Goal: Information Seeking & Learning: Learn about a topic

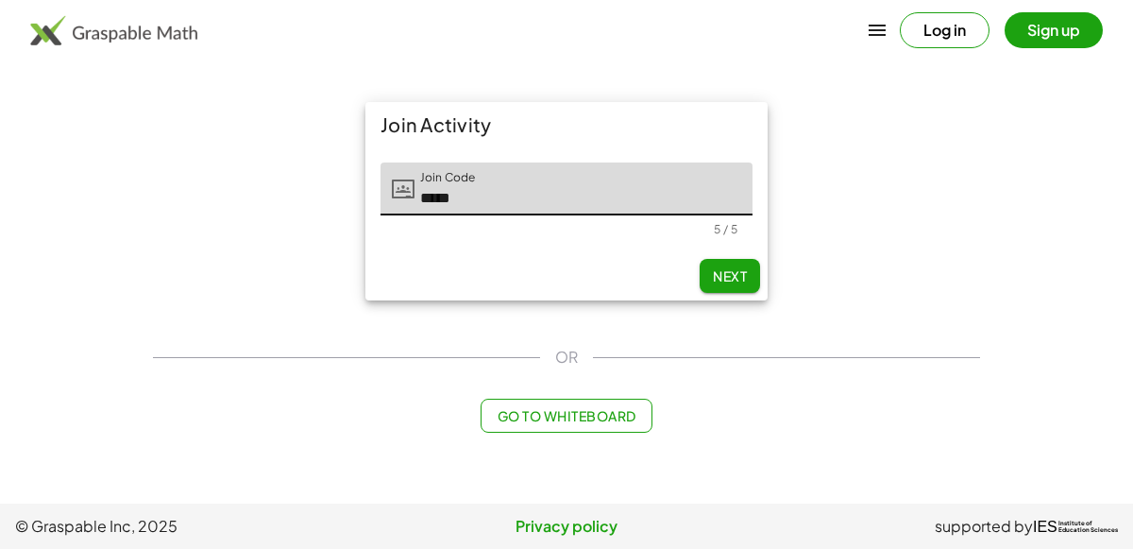
type input "*****"
click at [714, 273] on span "Next" at bounding box center [730, 275] width 34 height 17
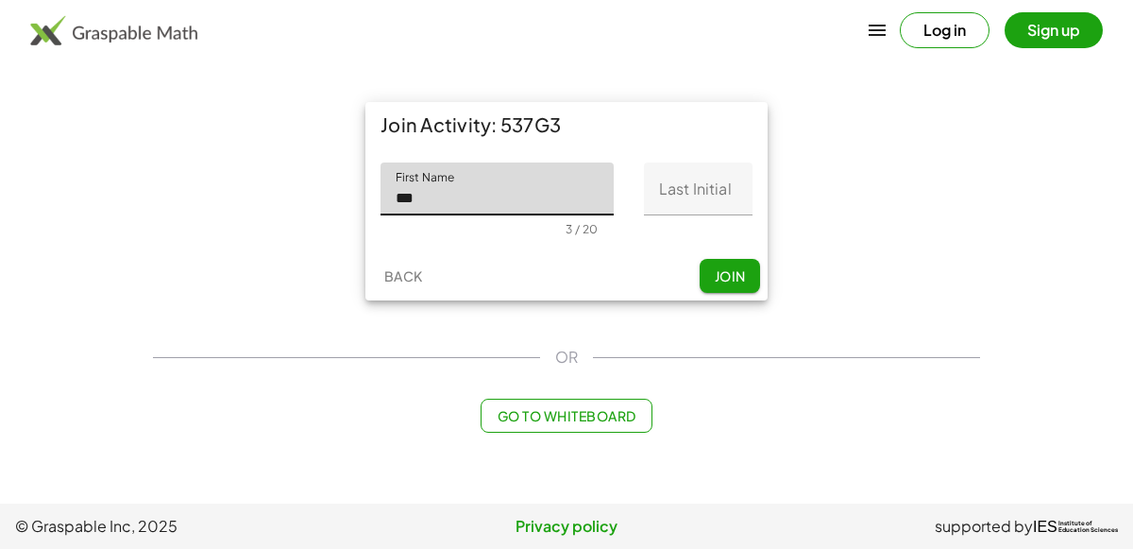
type input "***"
click at [701, 201] on input "Last Initial" at bounding box center [698, 188] width 109 height 53
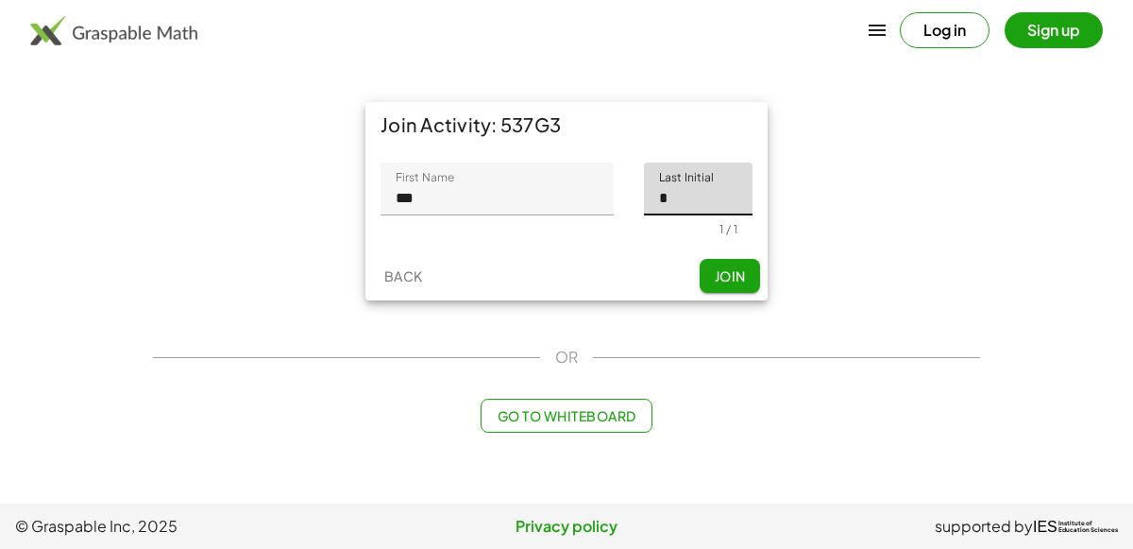
type input "*"
click at [715, 271] on span "Join" at bounding box center [729, 275] width 31 height 17
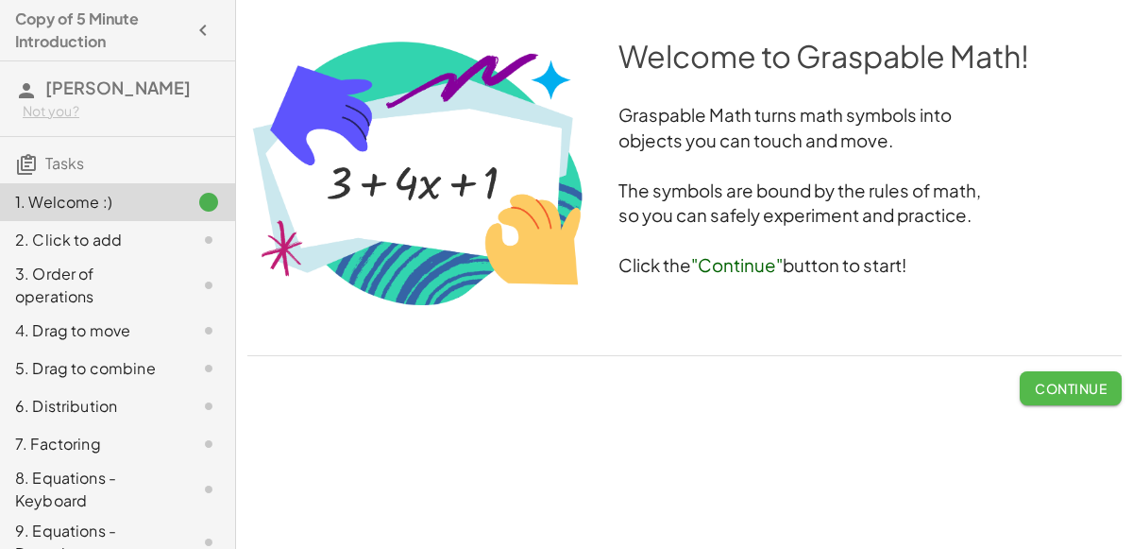
click at [1048, 381] on span "Continue" at bounding box center [1071, 388] width 72 height 17
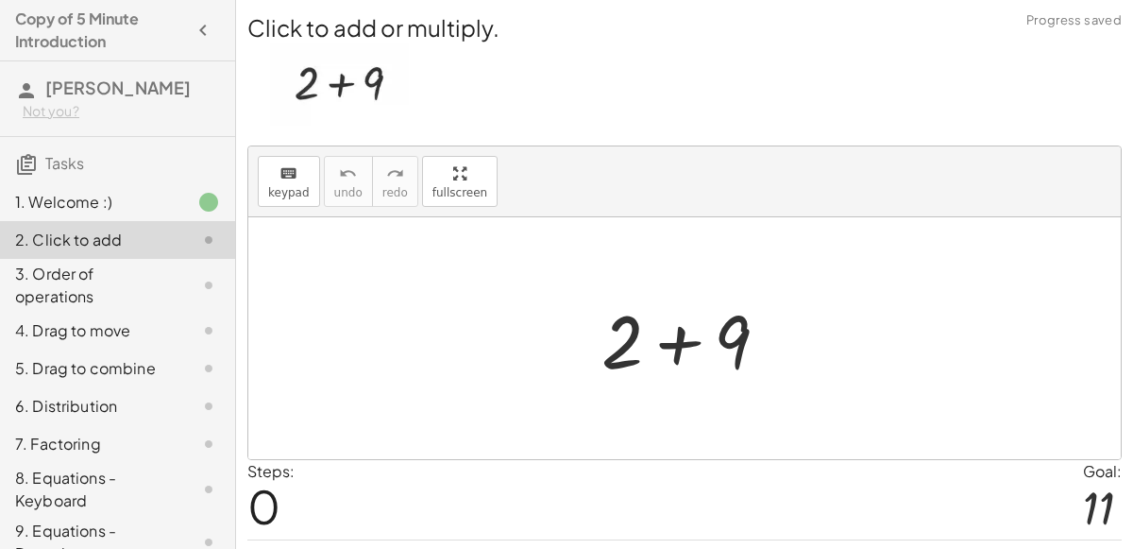
scroll to position [48, 0]
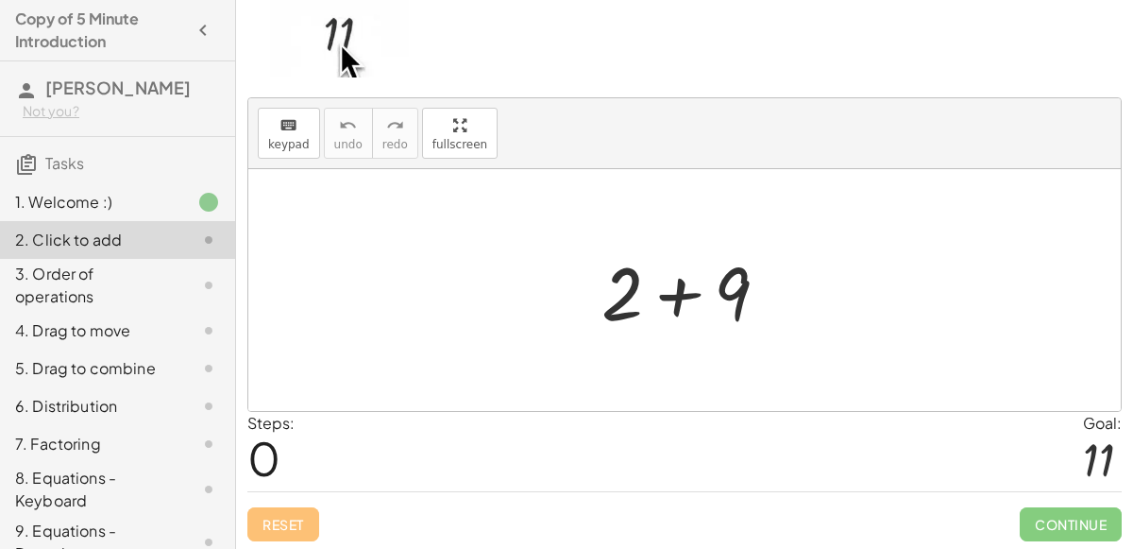
click at [271, 447] on span "0" at bounding box center [263, 458] width 33 height 58
click at [678, 288] on div at bounding box center [692, 290] width 201 height 97
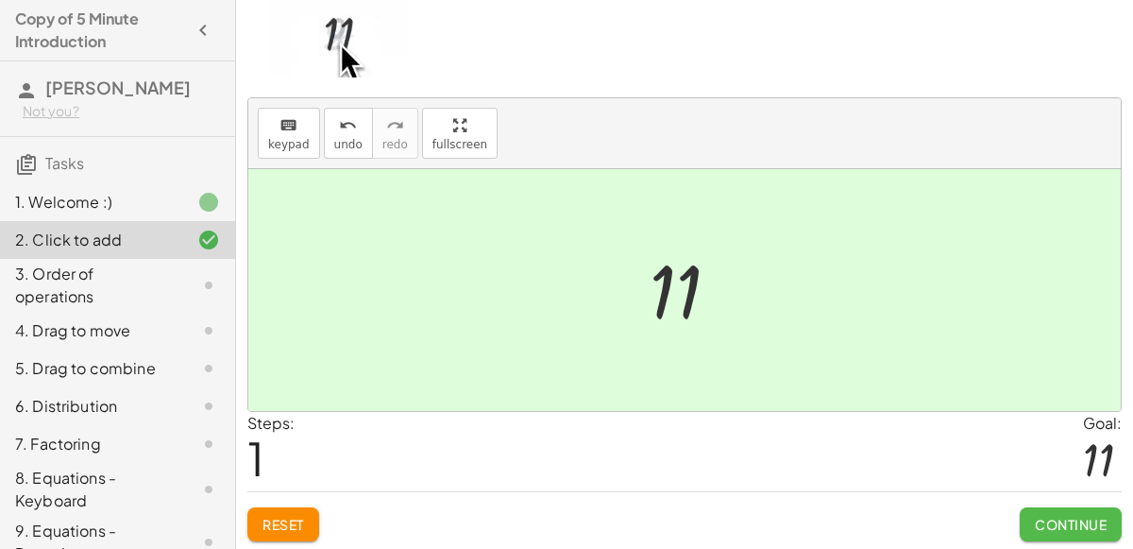
click at [1027, 516] on button "Continue" at bounding box center [1071, 524] width 102 height 34
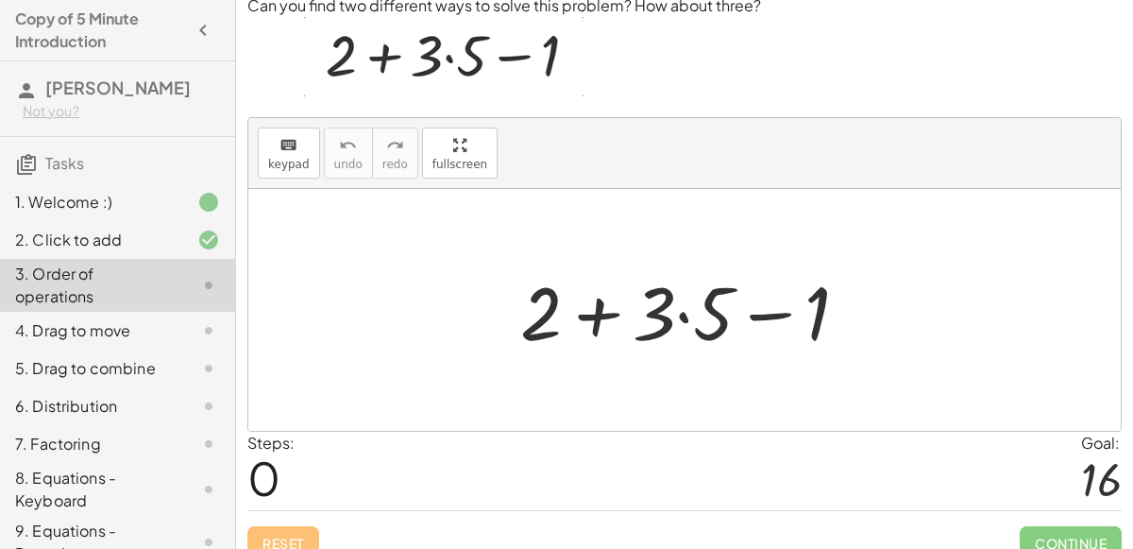
click at [702, 315] on div at bounding box center [692, 310] width 363 height 97
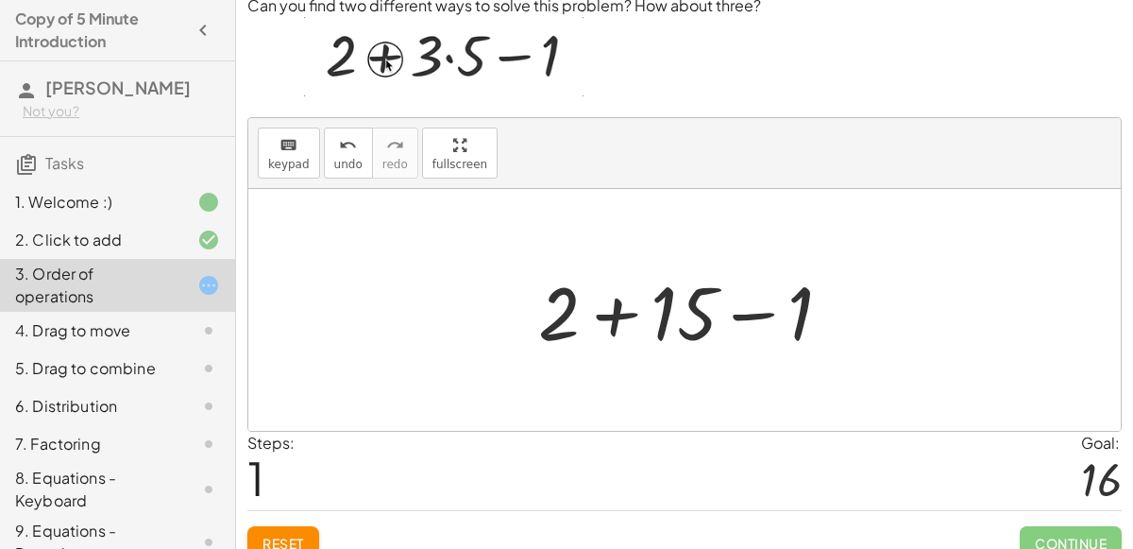
click at [702, 315] on div at bounding box center [693, 310] width 328 height 97
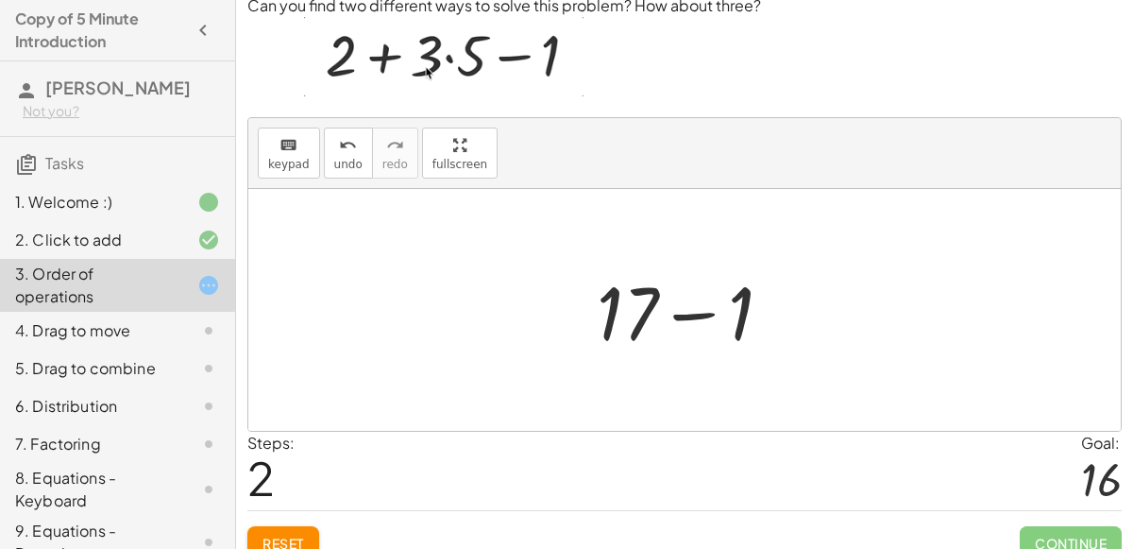
click at [702, 315] on div at bounding box center [692, 310] width 210 height 97
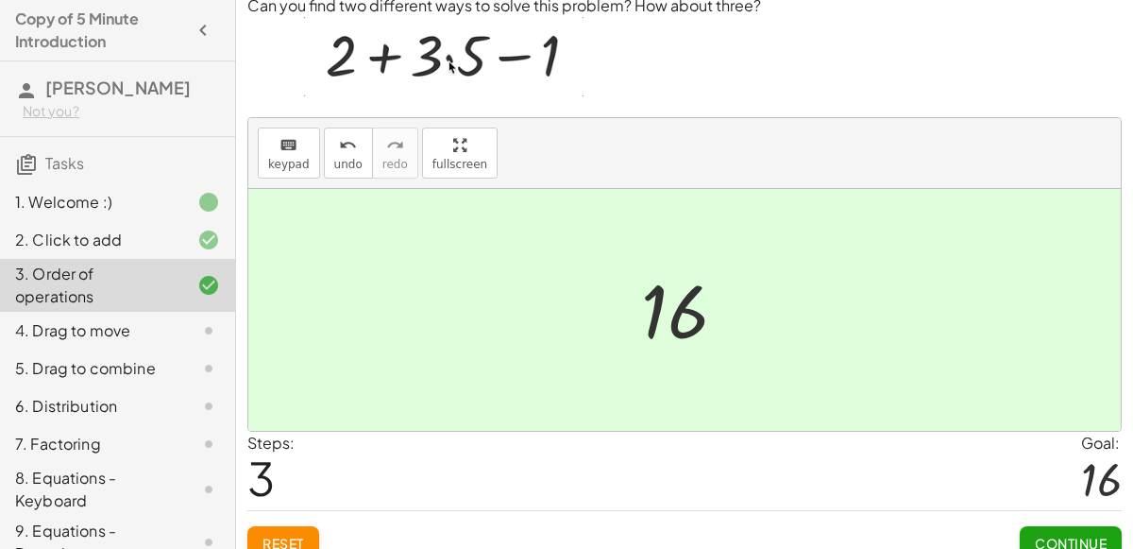
scroll to position [67, 0]
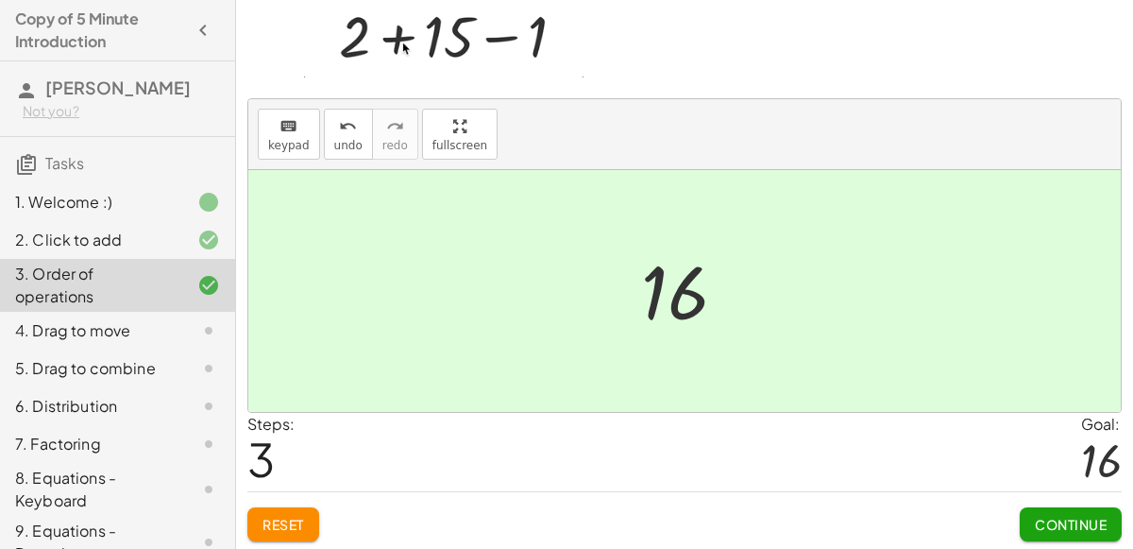
click at [1042, 516] on span "Continue" at bounding box center [1071, 524] width 72 height 17
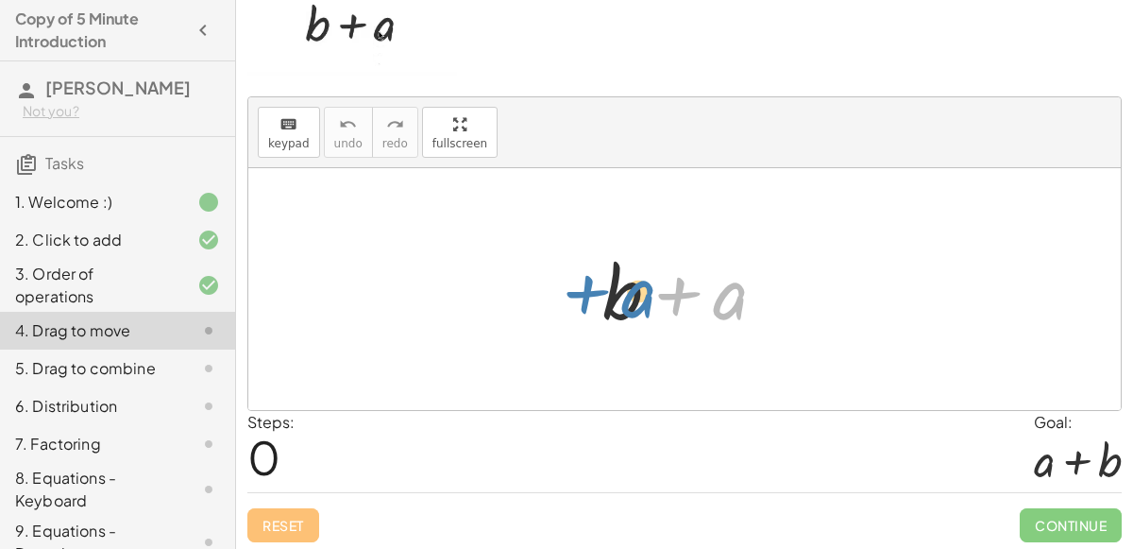
drag, startPoint x: 717, startPoint y: 298, endPoint x: 625, endPoint y: 296, distance: 91.6
click at [625, 296] on div at bounding box center [691, 289] width 197 height 97
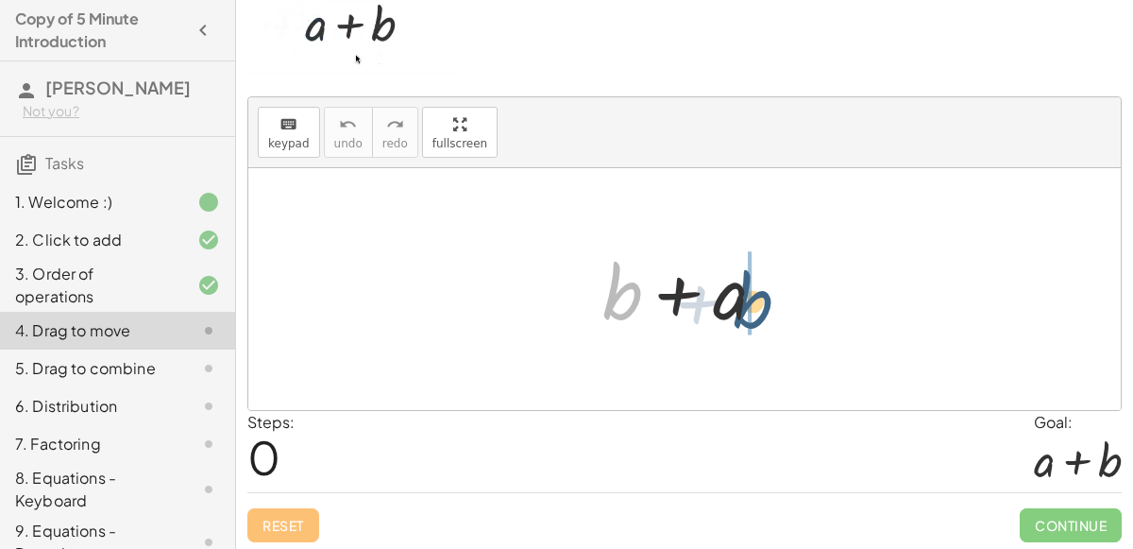
drag, startPoint x: 615, startPoint y: 286, endPoint x: 748, endPoint y: 291, distance: 133.2
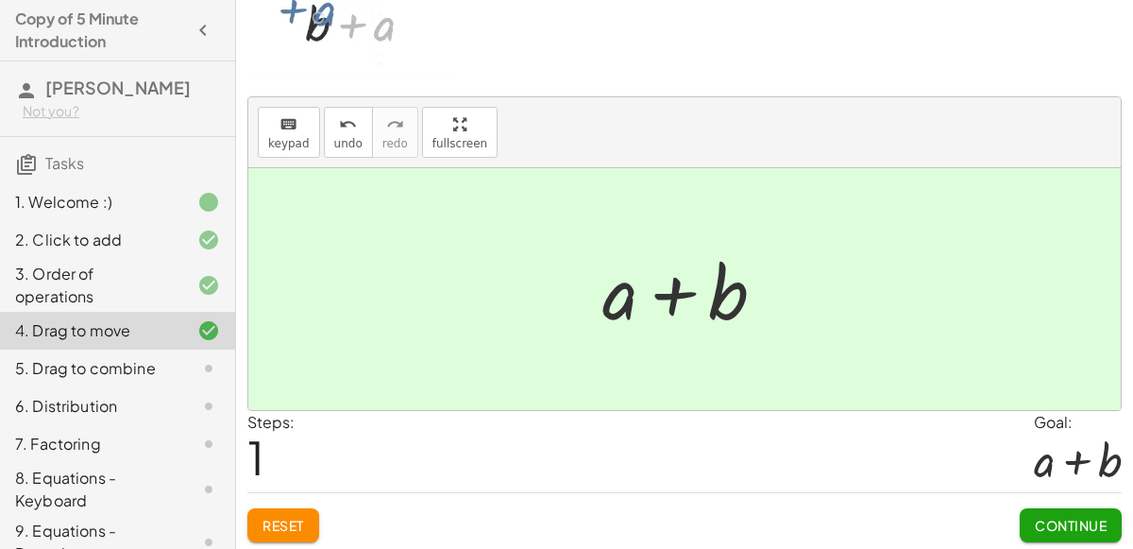
click at [1059, 517] on span "Continue" at bounding box center [1071, 524] width 72 height 17
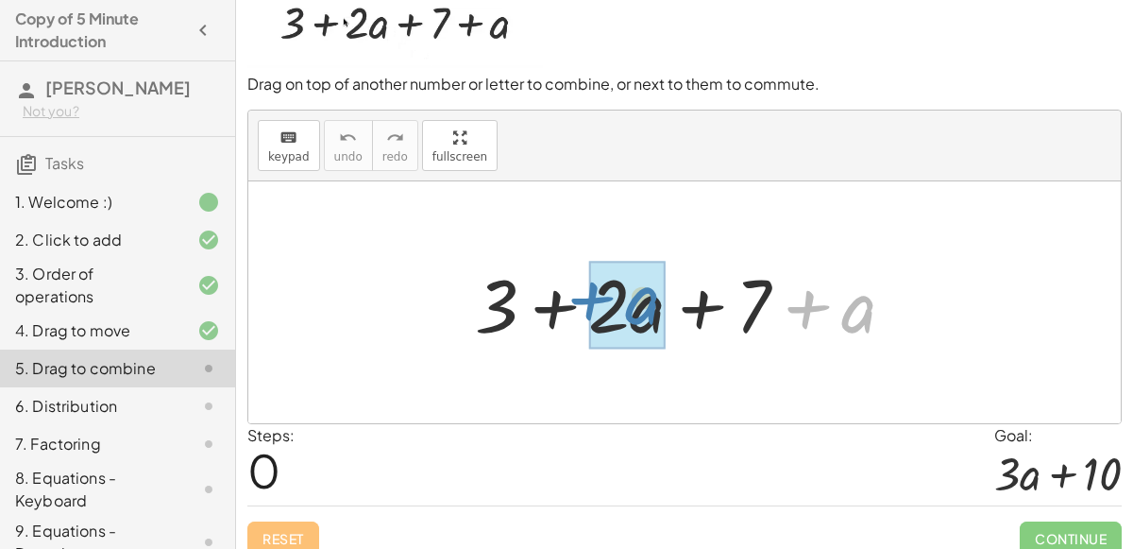
drag, startPoint x: 846, startPoint y: 307, endPoint x: 631, endPoint y: 298, distance: 215.4
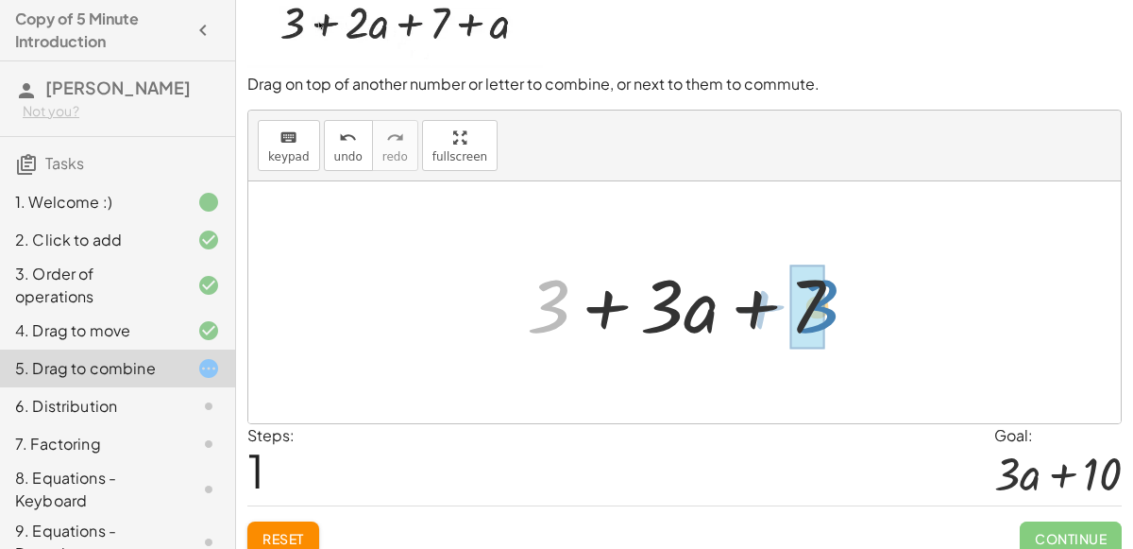
drag, startPoint x: 560, startPoint y: 302, endPoint x: 825, endPoint y: 303, distance: 265.3
click at [825, 303] on div at bounding box center [691, 302] width 349 height 97
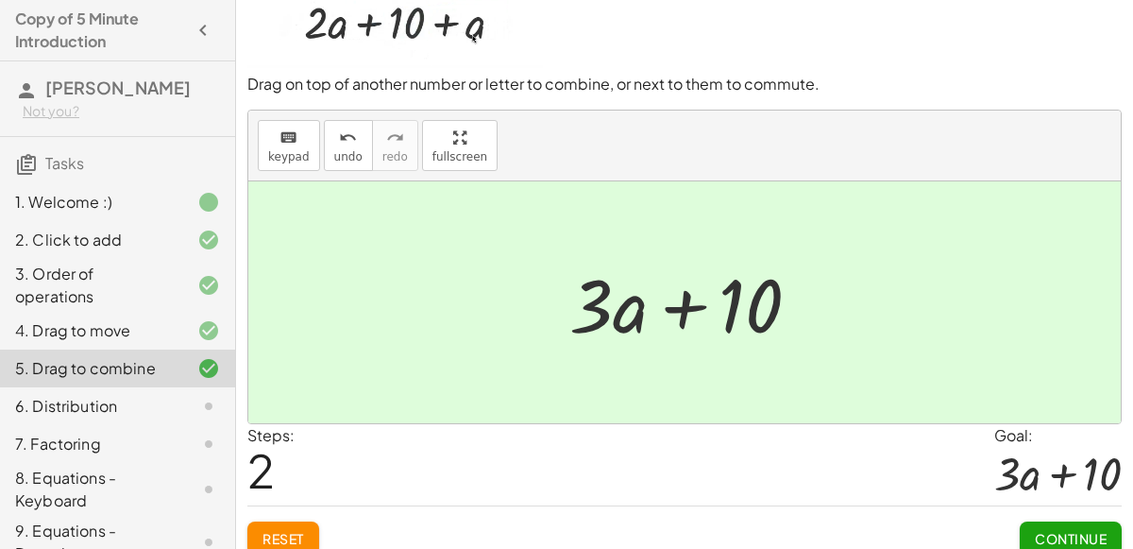
click at [1051, 530] on span "Continue" at bounding box center [1071, 538] width 72 height 17
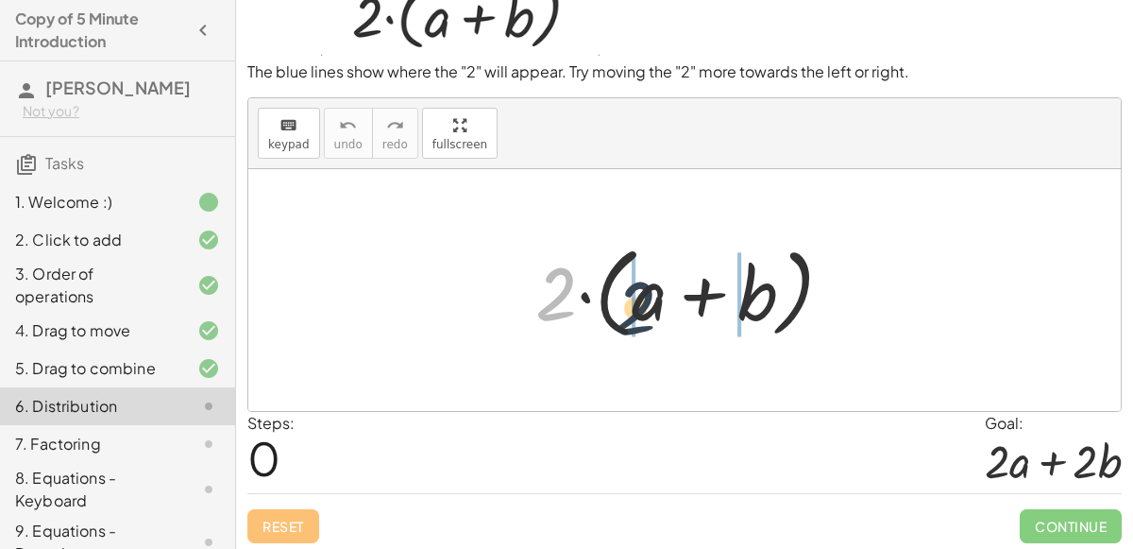
drag, startPoint x: 556, startPoint y: 280, endPoint x: 669, endPoint y: 289, distance: 113.6
click at [669, 289] on div at bounding box center [691, 290] width 331 height 109
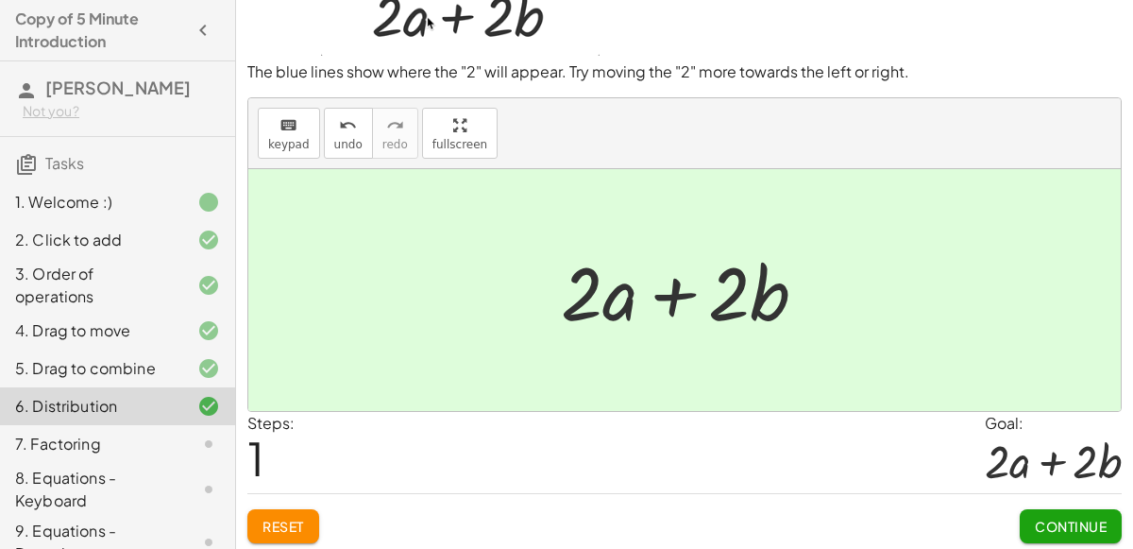
click at [1035, 521] on span "Continue" at bounding box center [1071, 525] width 72 height 17
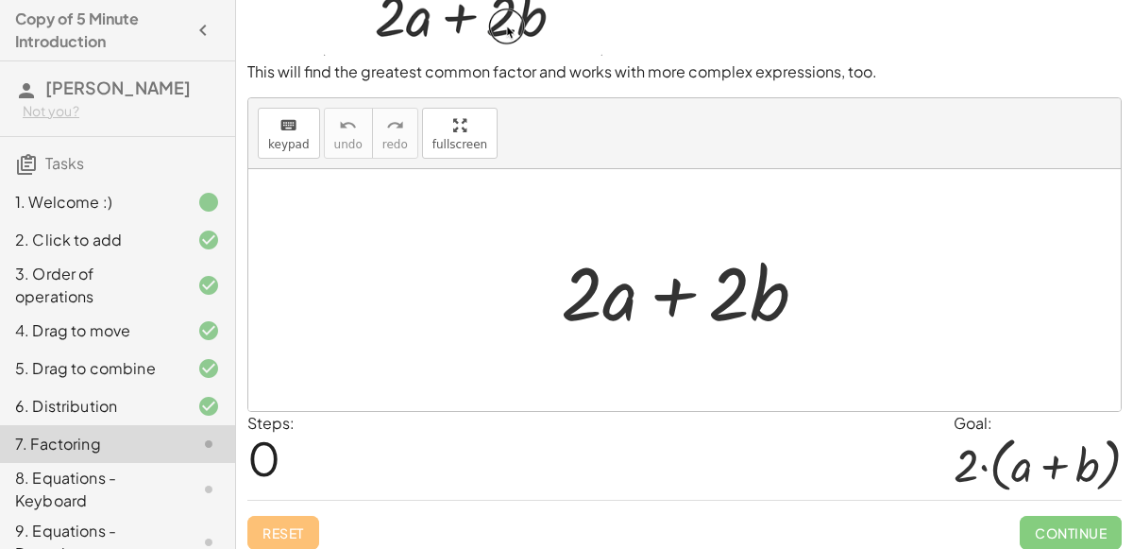
click at [614, 300] on div at bounding box center [691, 290] width 280 height 97
drag, startPoint x: 591, startPoint y: 293, endPoint x: 531, endPoint y: 295, distance: 60.5
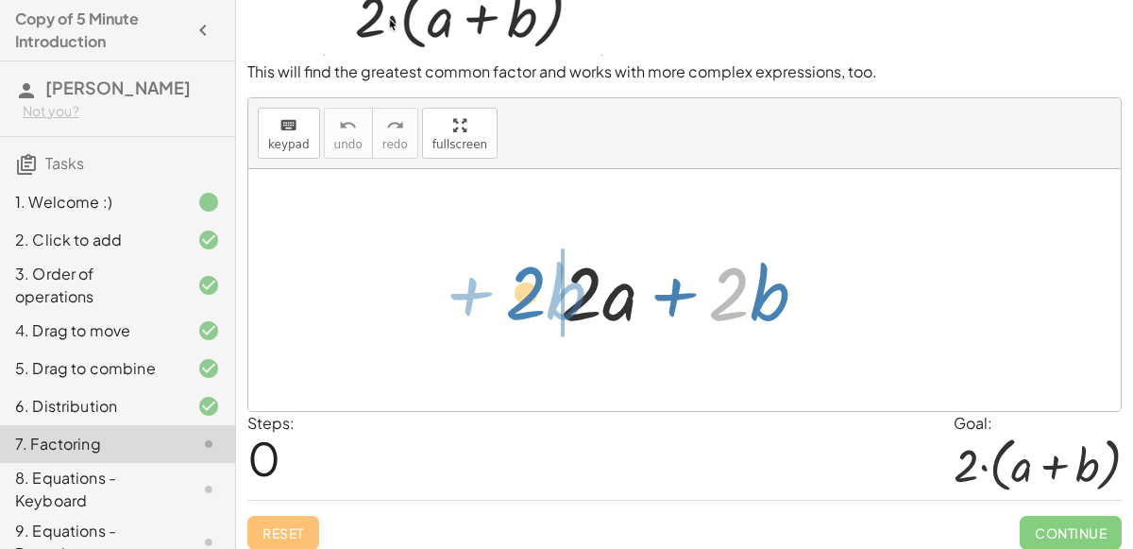
drag, startPoint x: 730, startPoint y: 295, endPoint x: 541, endPoint y: 292, distance: 188.9
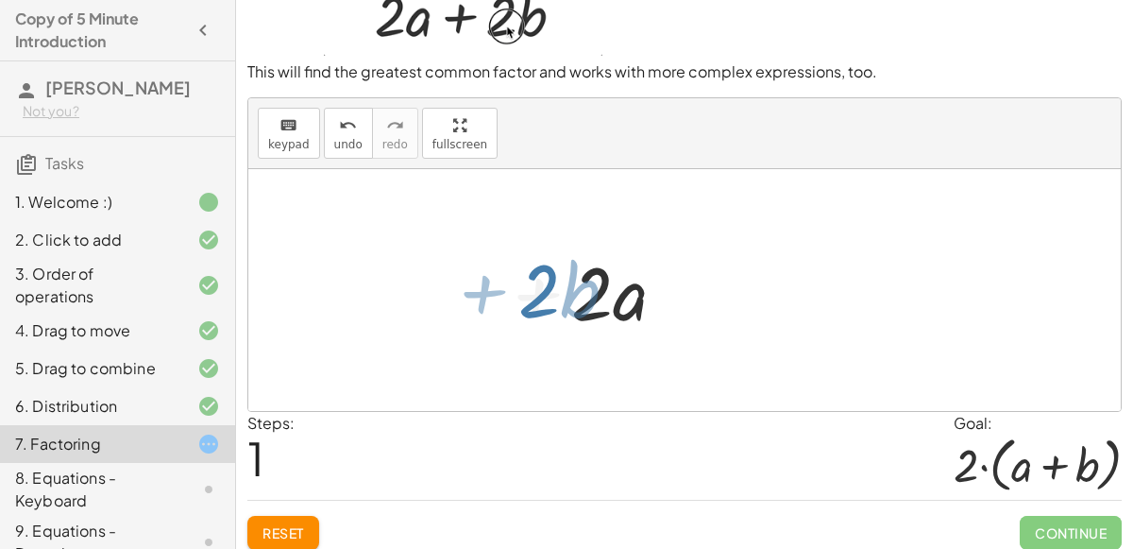
click at [541, 292] on div "· 2 + · b + · 2 · a + · 2 · b + · 2 · a + · 2 · b" at bounding box center [685, 290] width 304 height 107
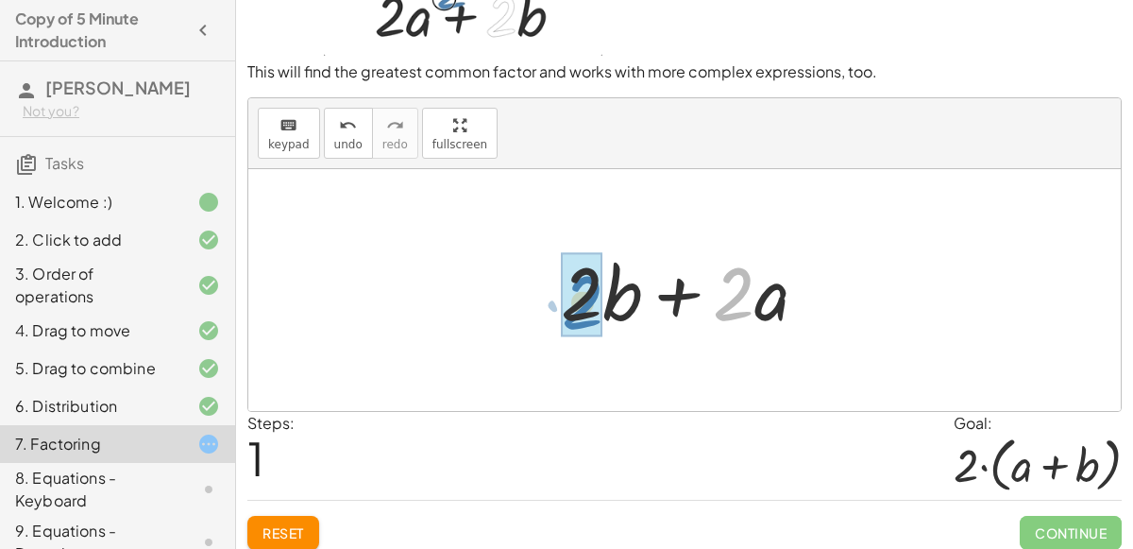
drag, startPoint x: 723, startPoint y: 302, endPoint x: 573, endPoint y: 309, distance: 150.3
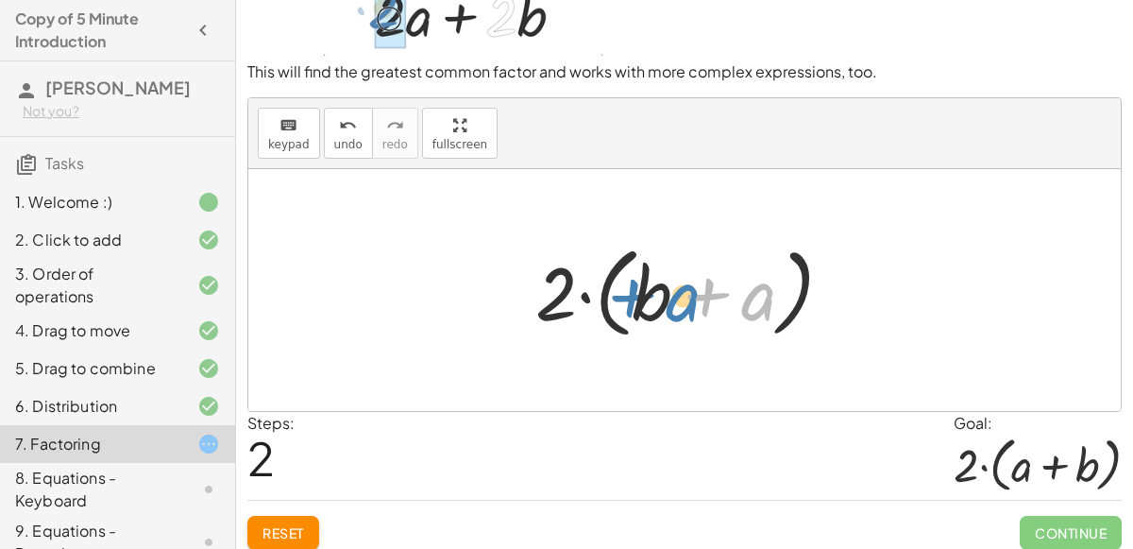
drag, startPoint x: 740, startPoint y: 295, endPoint x: 664, endPoint y: 295, distance: 76.5
click at [664, 295] on div at bounding box center [691, 290] width 331 height 109
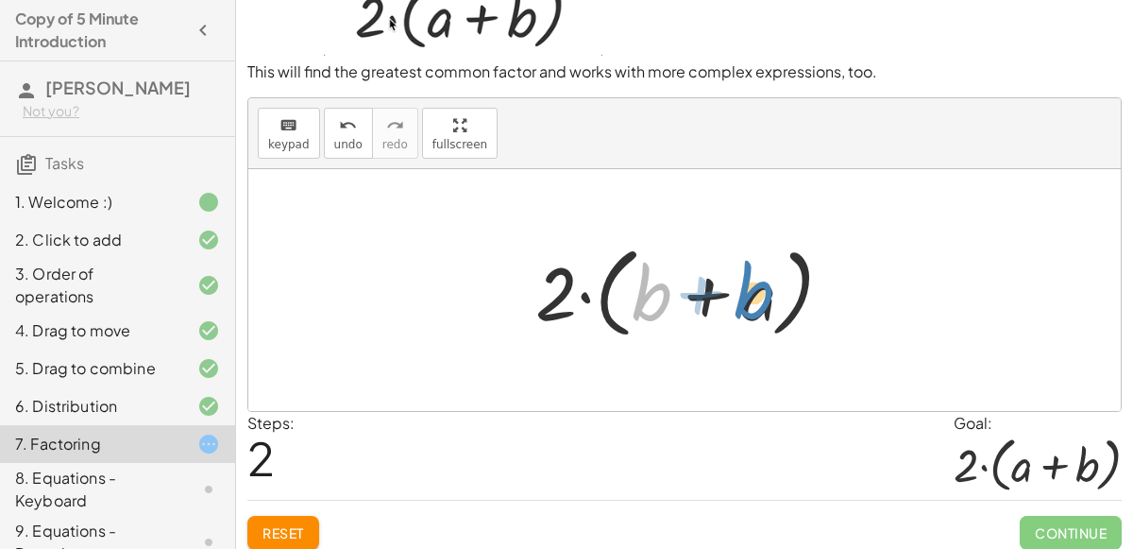
drag, startPoint x: 657, startPoint y: 297, endPoint x: 759, endPoint y: 296, distance: 102.0
click at [759, 296] on div at bounding box center [691, 290] width 331 height 109
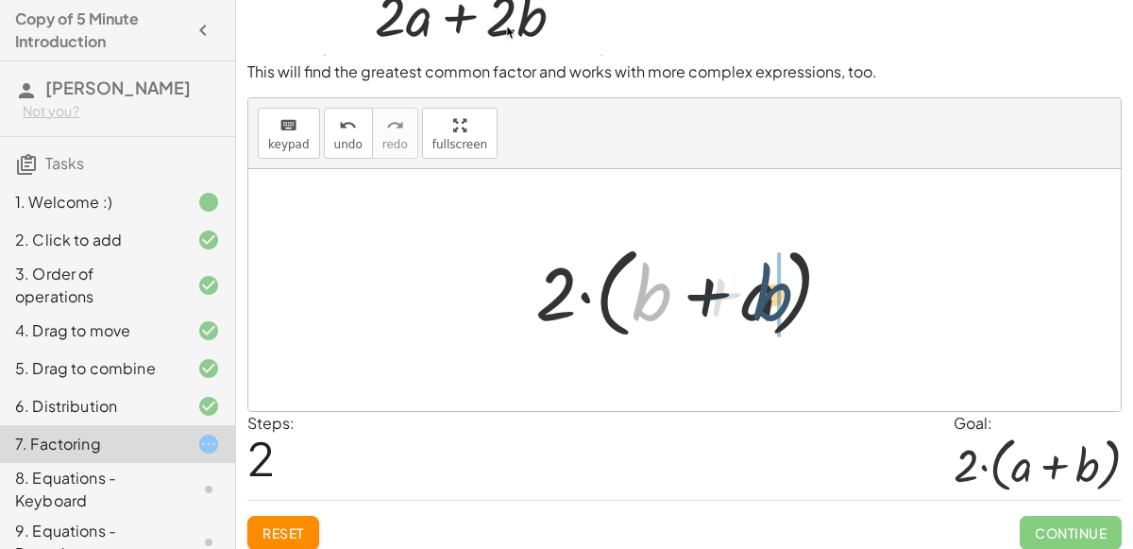
drag, startPoint x: 650, startPoint y: 302, endPoint x: 770, endPoint y: 302, distance: 119.9
click at [770, 302] on div at bounding box center [691, 290] width 331 height 109
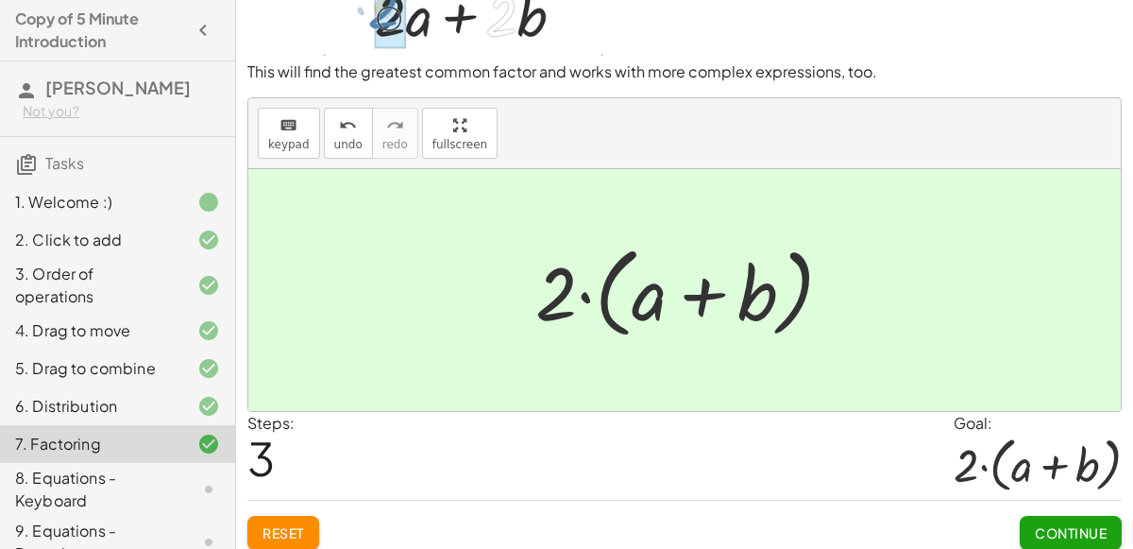
click at [1046, 524] on span "Continue" at bounding box center [1071, 532] width 72 height 17
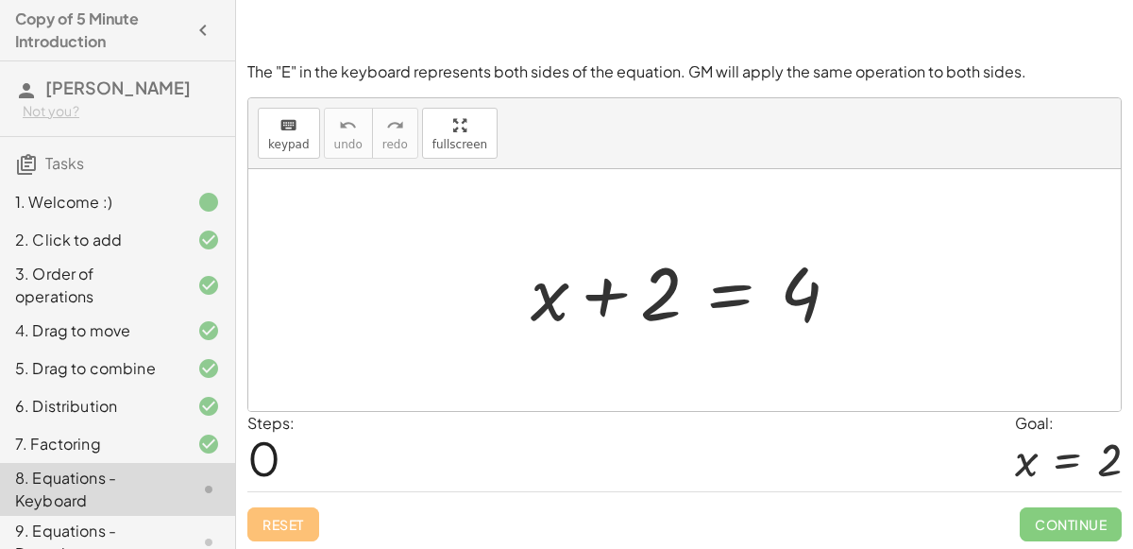
scroll to position [0, 0]
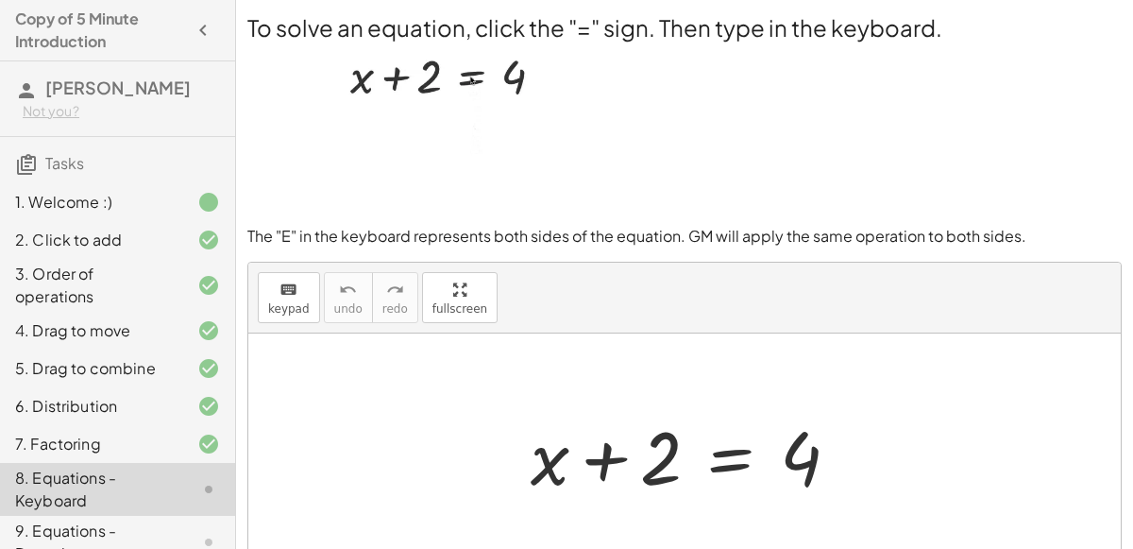
click at [718, 452] on div at bounding box center [692, 454] width 343 height 97
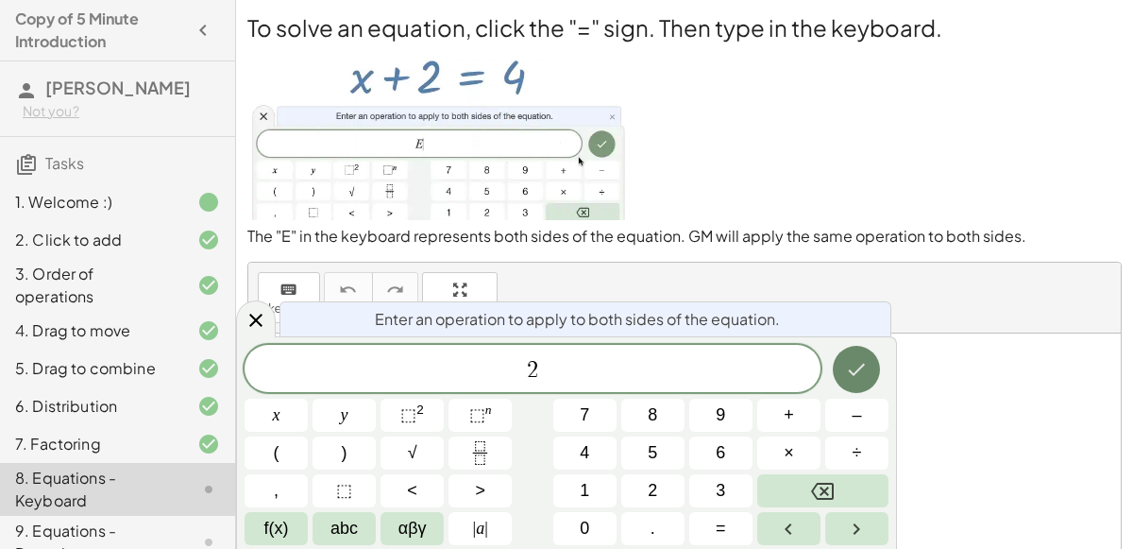
click at [873, 364] on button "Done" at bounding box center [856, 369] width 47 height 47
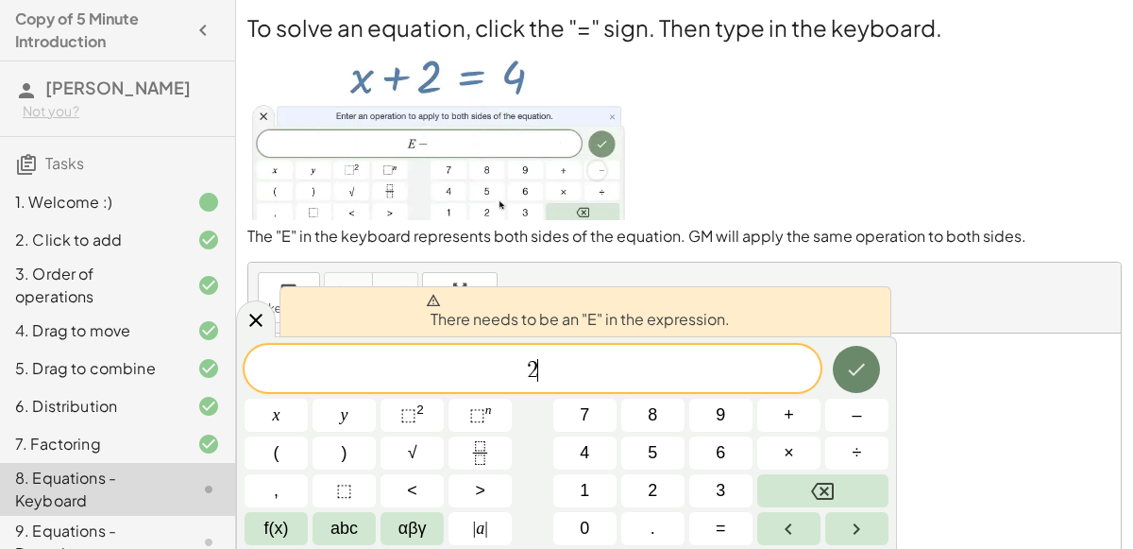
click at [846, 366] on icon "Done" at bounding box center [856, 369] width 23 height 23
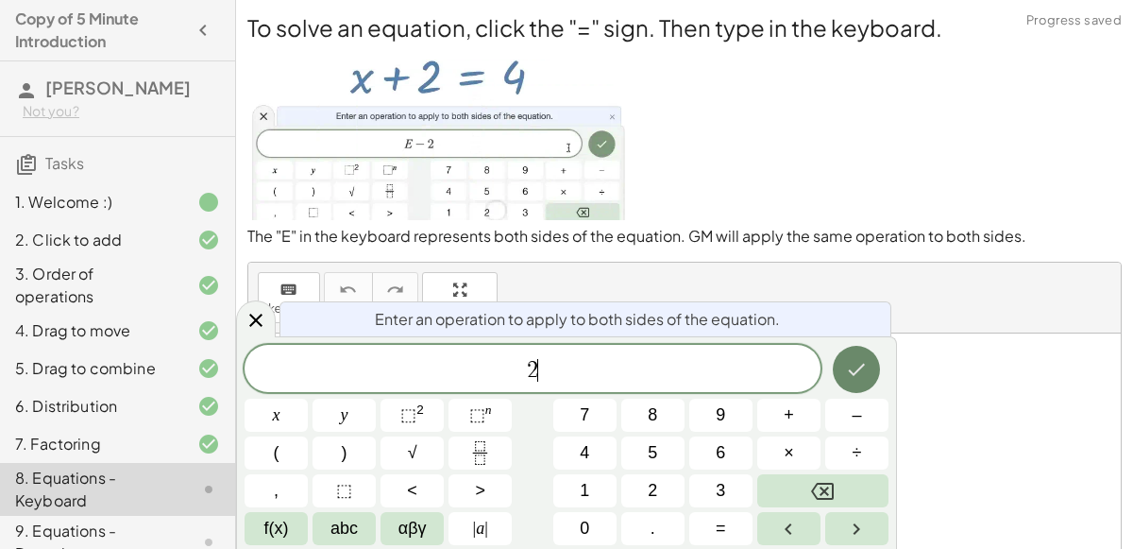
click at [850, 355] on button "Done" at bounding box center [856, 369] width 47 height 47
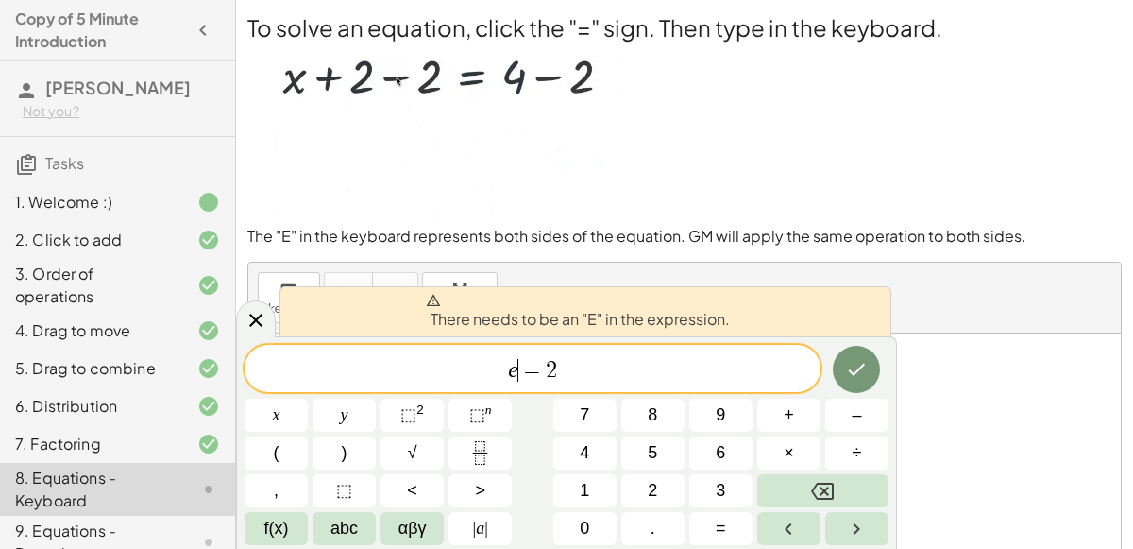
click at [522, 373] on span "=" at bounding box center [531, 370] width 27 height 23
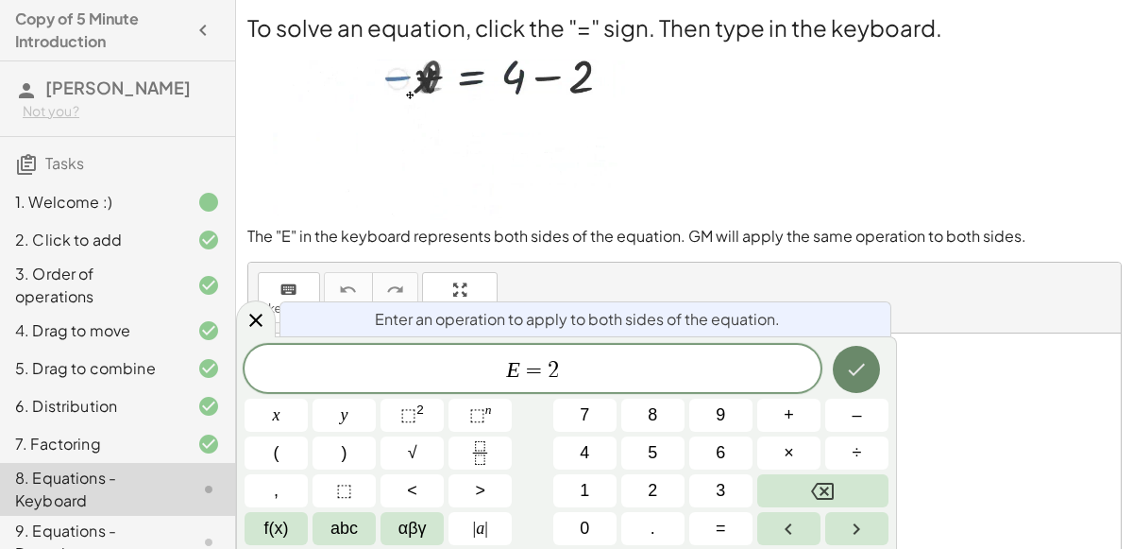
click at [863, 375] on icon "Done" at bounding box center [856, 369] width 23 height 23
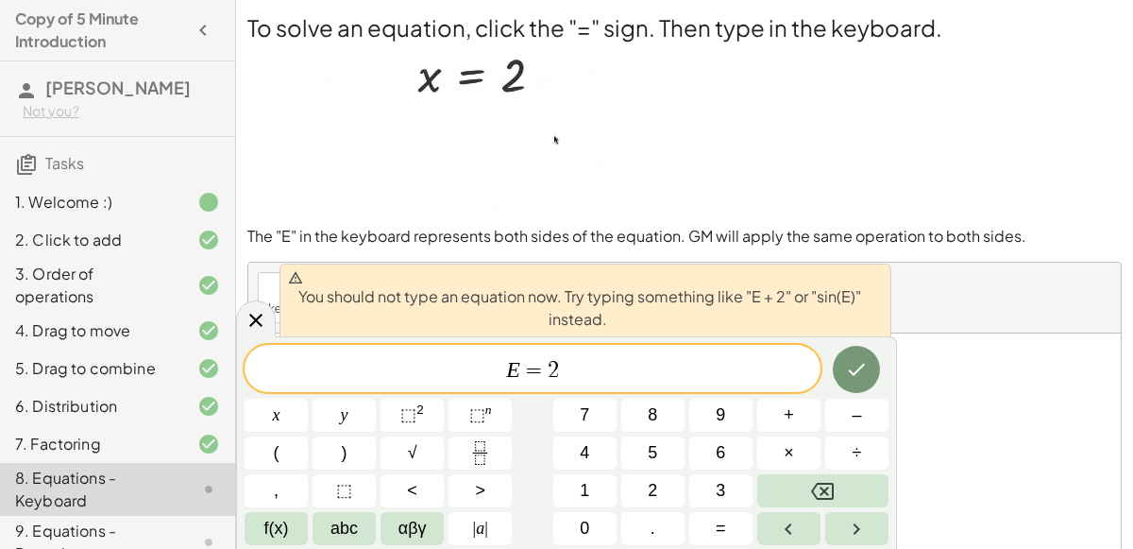
click at [633, 374] on span "E ​ = 2" at bounding box center [533, 370] width 576 height 26
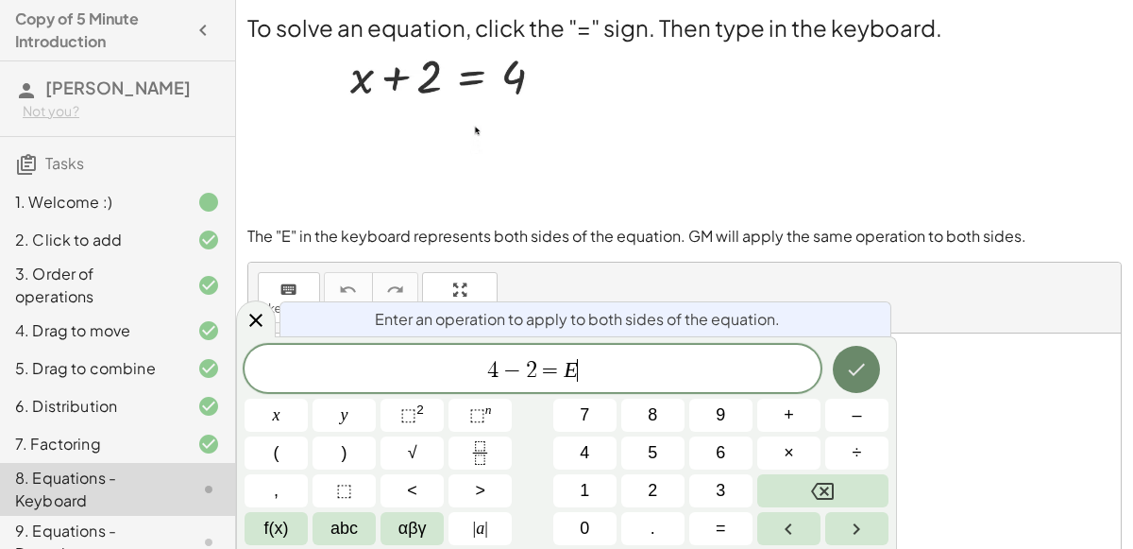
click at [849, 362] on icon "Done" at bounding box center [856, 369] width 23 height 23
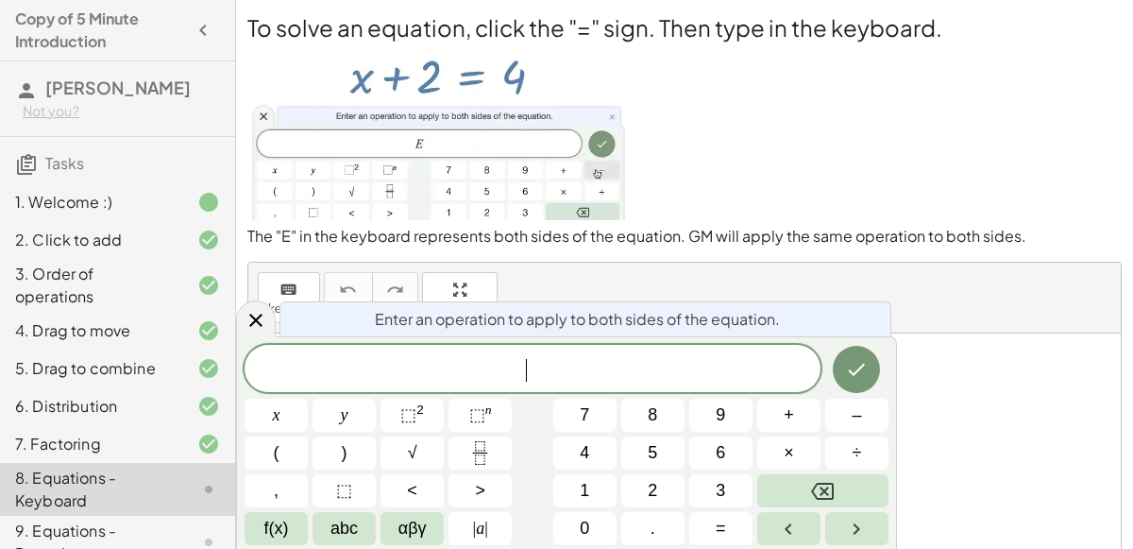
click at [953, 369] on div at bounding box center [684, 454] width 872 height 242
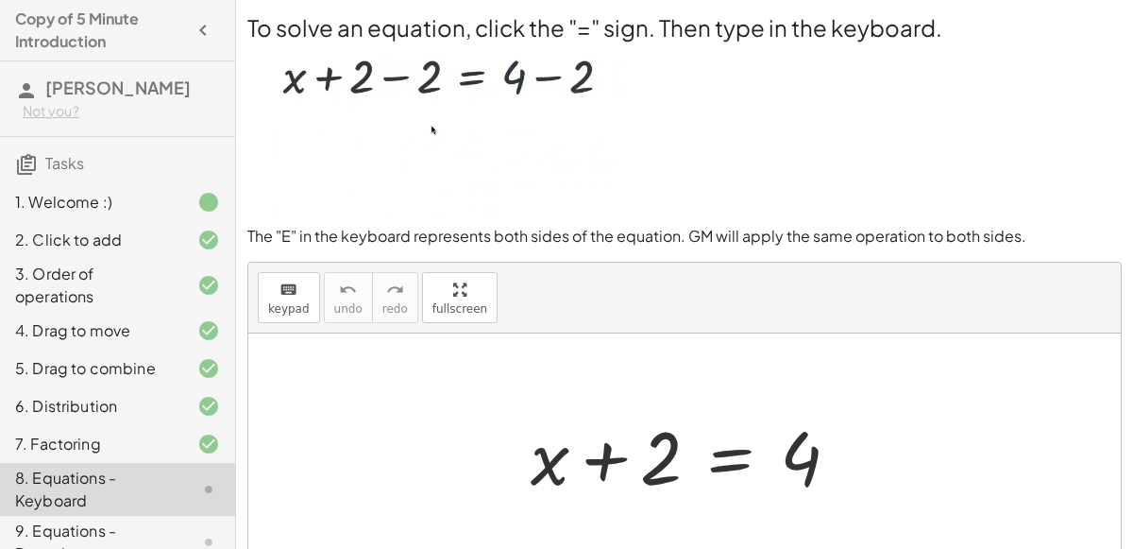
click at [523, 396] on div at bounding box center [684, 454] width 872 height 242
click at [279, 285] on icon "keyboard" at bounding box center [288, 290] width 18 height 23
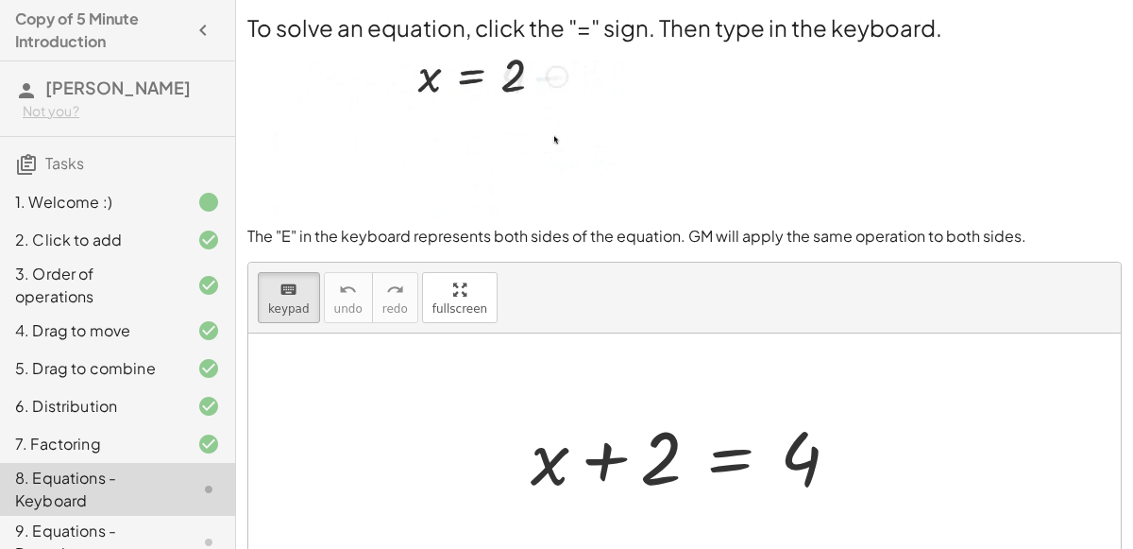
scroll to position [164, 0]
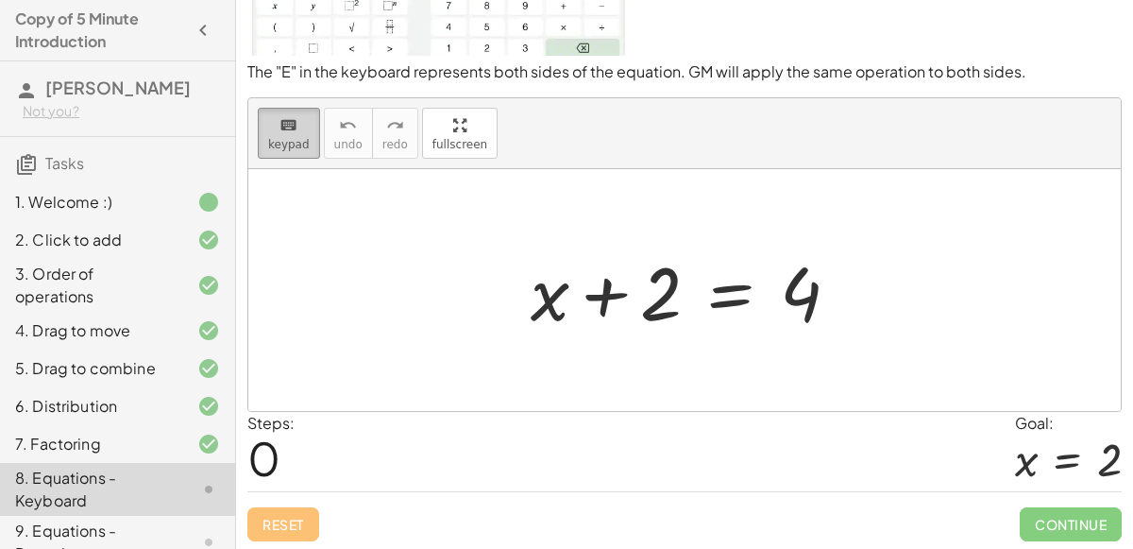
click at [285, 140] on span "keypad" at bounding box center [289, 144] width 42 height 13
click at [657, 280] on div at bounding box center [692, 290] width 343 height 97
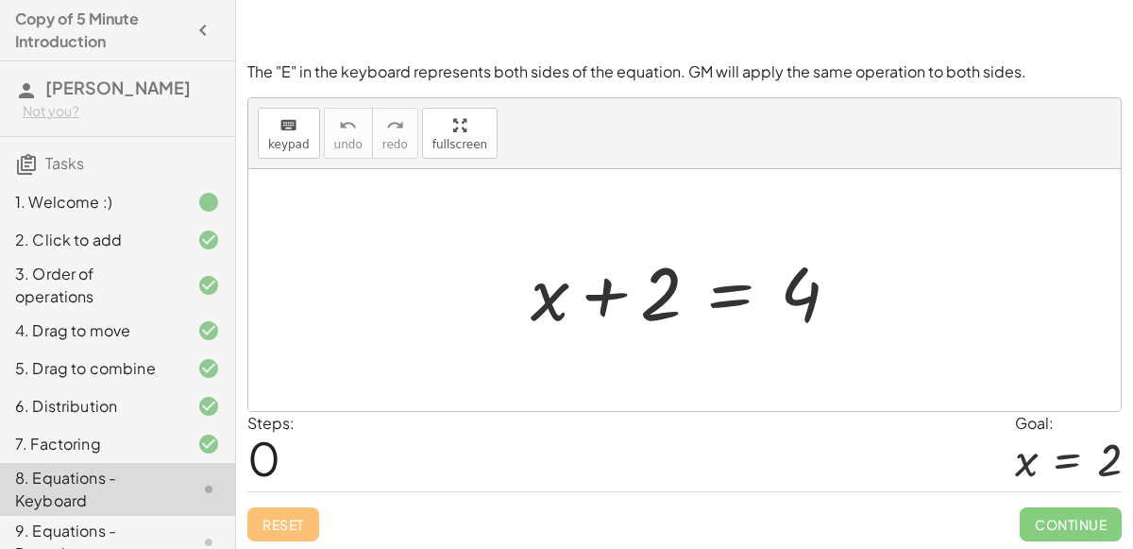
click at [491, 286] on div at bounding box center [684, 290] width 872 height 242
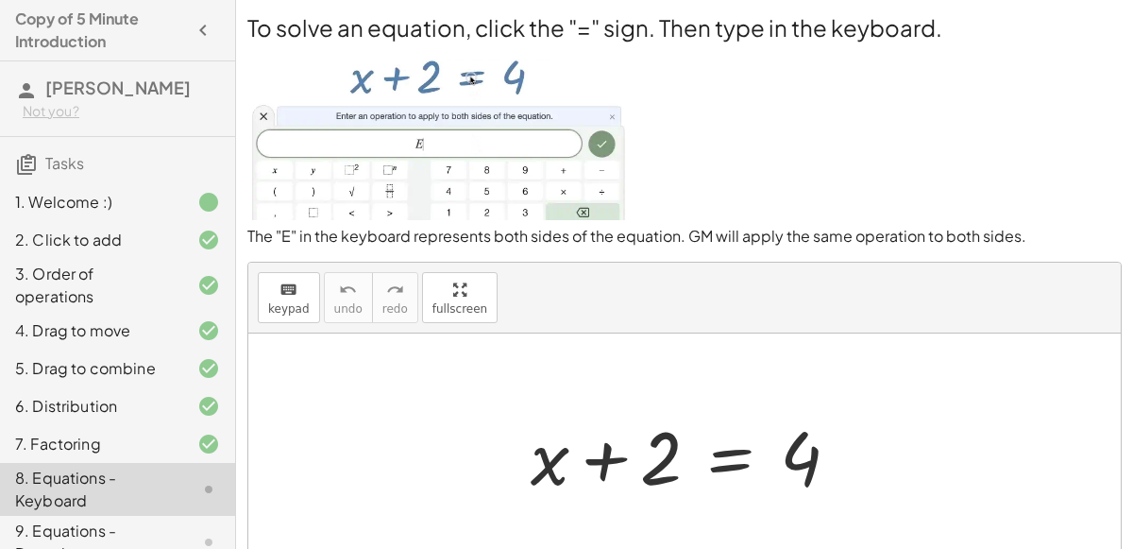
click at [387, 145] on img at bounding box center [437, 131] width 381 height 177
click at [585, 125] on img at bounding box center [437, 131] width 381 height 177
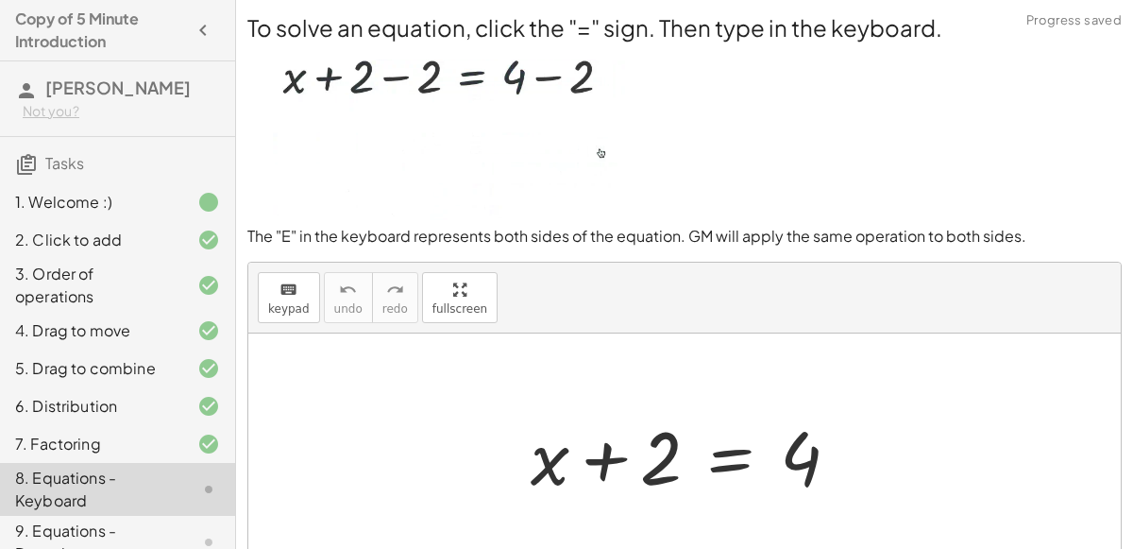
click at [733, 451] on div at bounding box center [692, 454] width 343 height 97
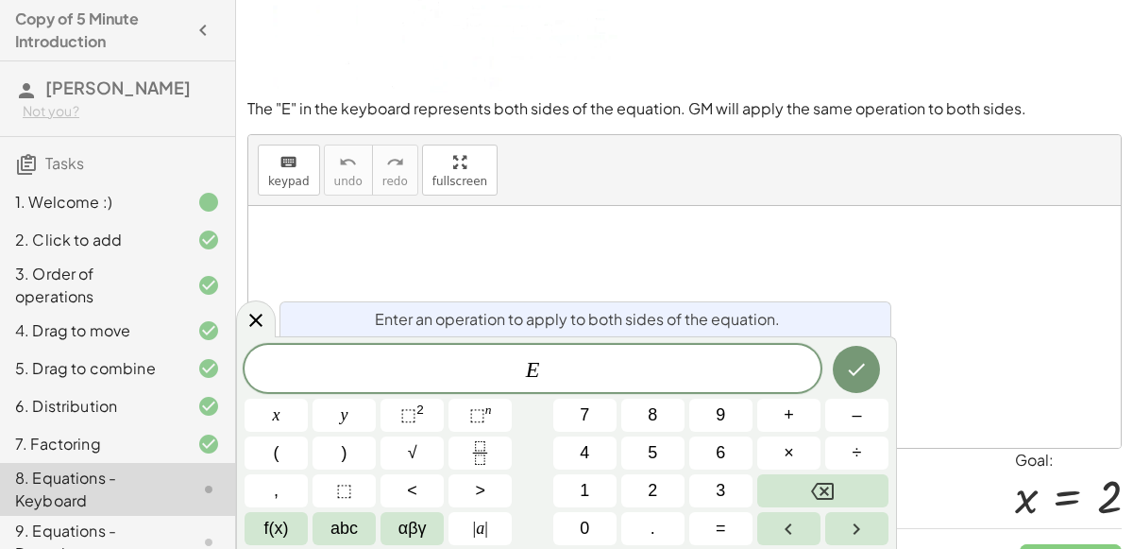
scroll to position [164, 0]
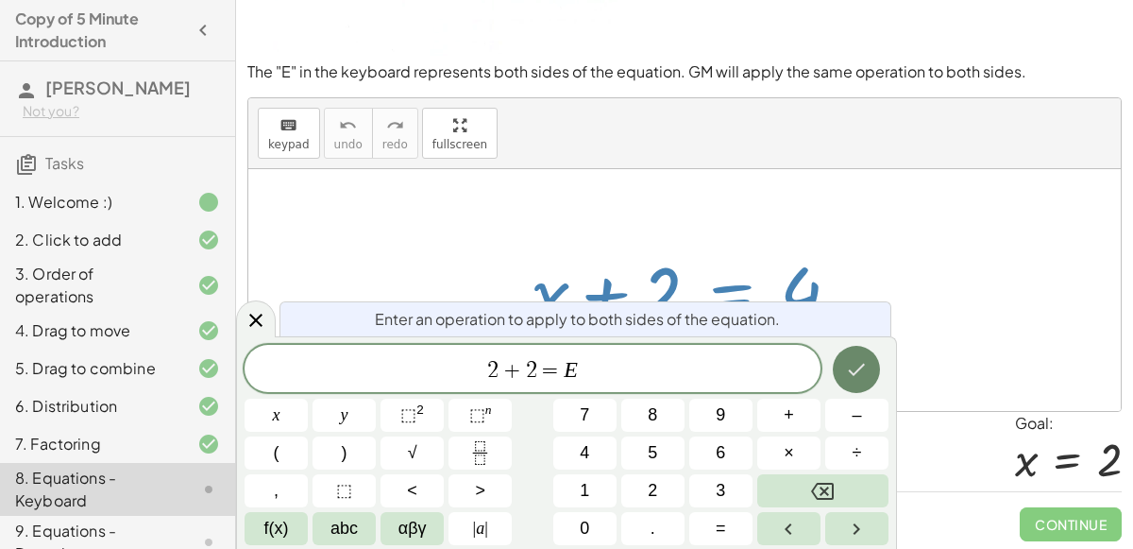
click at [859, 373] on icon "Done" at bounding box center [856, 369] width 23 height 23
click at [867, 359] on icon "Done" at bounding box center [856, 369] width 23 height 23
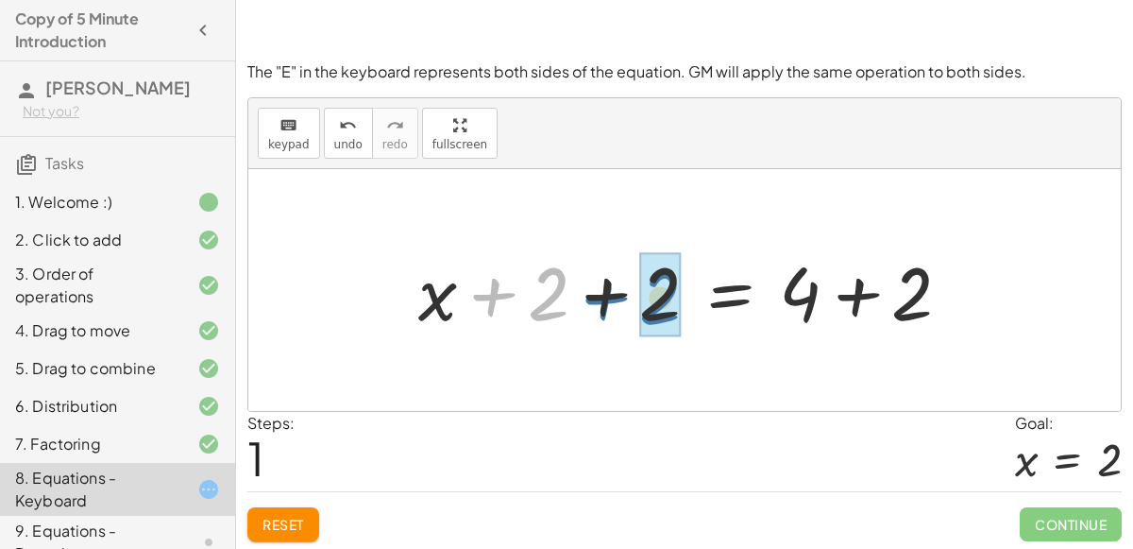
drag, startPoint x: 541, startPoint y: 285, endPoint x: 654, endPoint y: 289, distance: 113.4
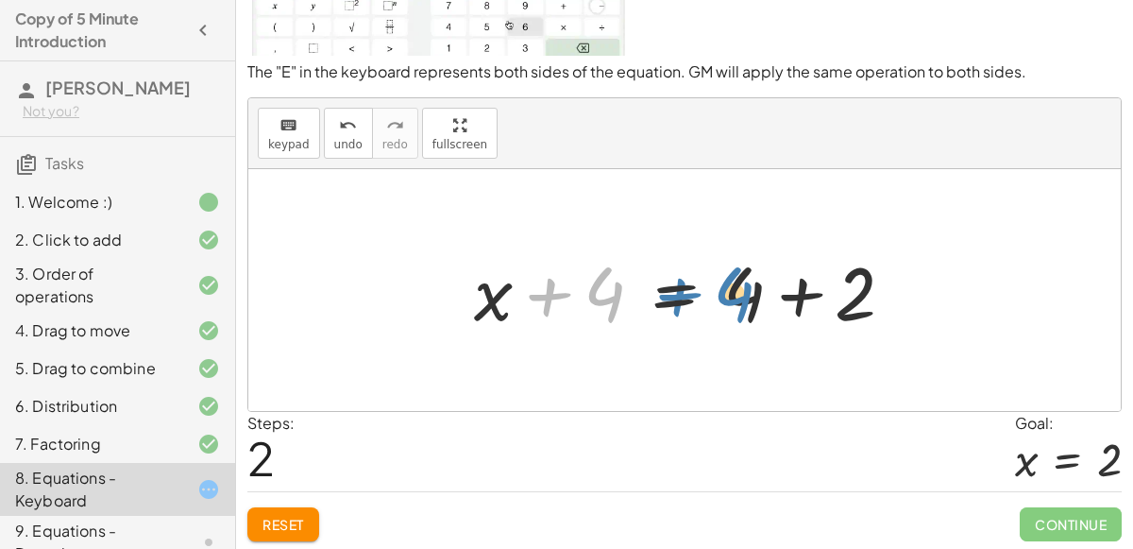
drag, startPoint x: 600, startPoint y: 292, endPoint x: 734, endPoint y: 287, distance: 133.2
click at [734, 287] on div at bounding box center [692, 290] width 454 height 97
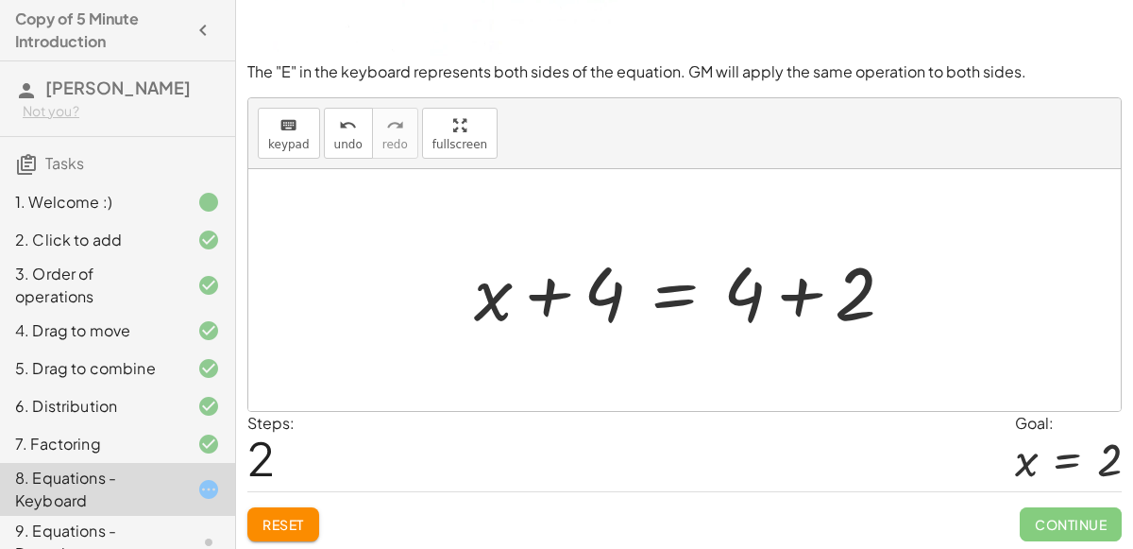
click at [665, 290] on div at bounding box center [692, 290] width 454 height 97
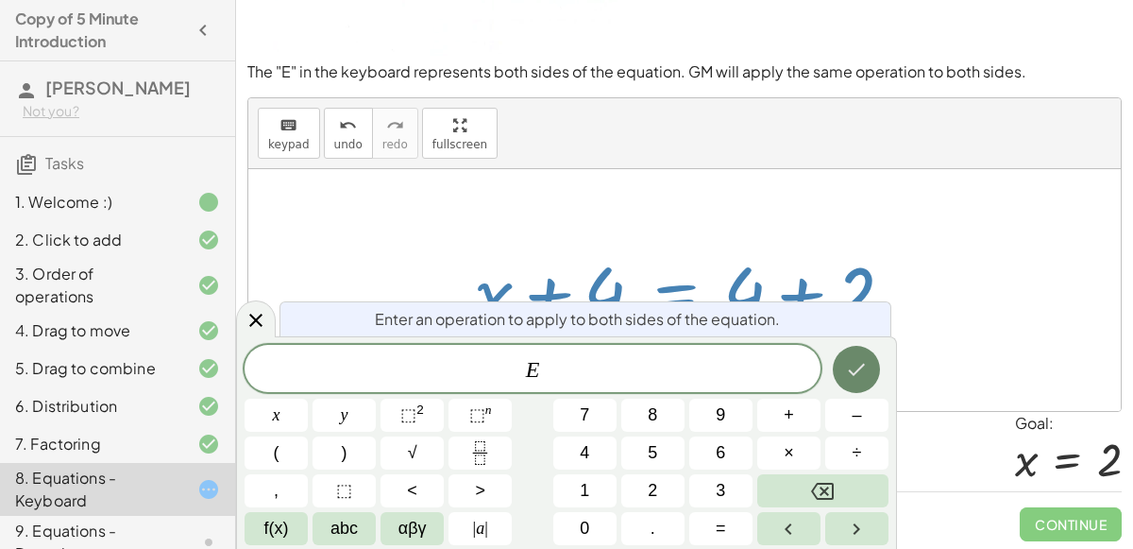
click at [845, 364] on icon "Done" at bounding box center [856, 369] width 23 height 23
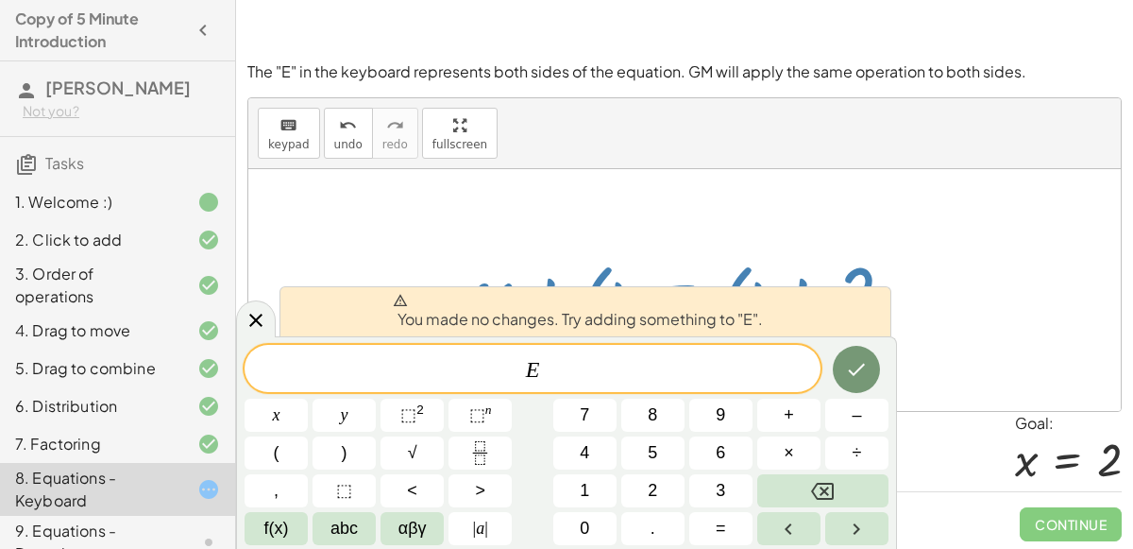
click at [567, 202] on div at bounding box center [684, 290] width 872 height 242
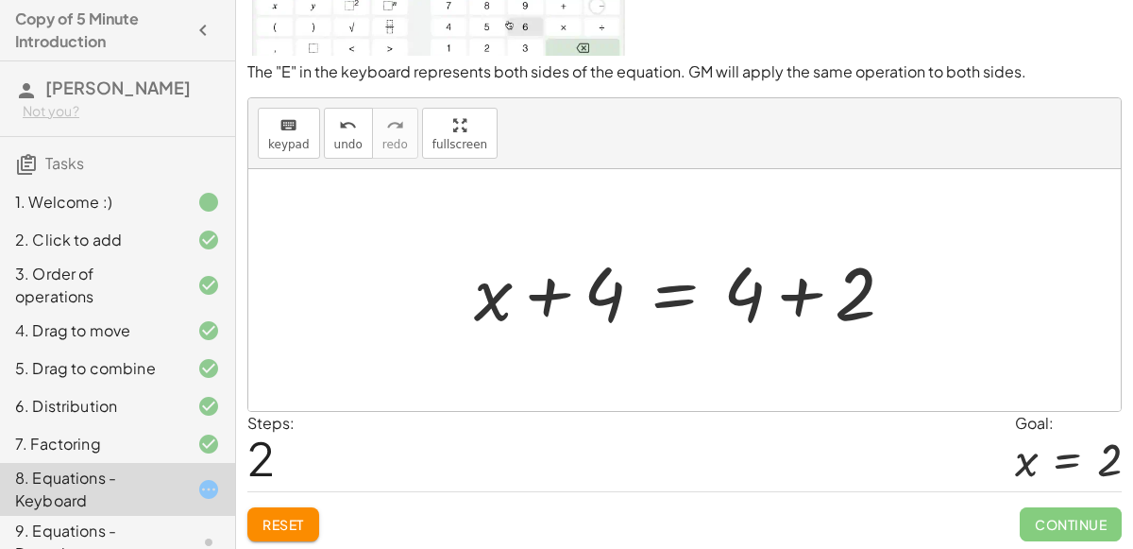
click at [517, 292] on div at bounding box center [692, 290] width 454 height 97
click at [504, 359] on div at bounding box center [684, 290] width 872 height 242
click at [483, 306] on div at bounding box center [692, 290] width 454 height 97
click at [672, 297] on div at bounding box center [692, 290] width 454 height 97
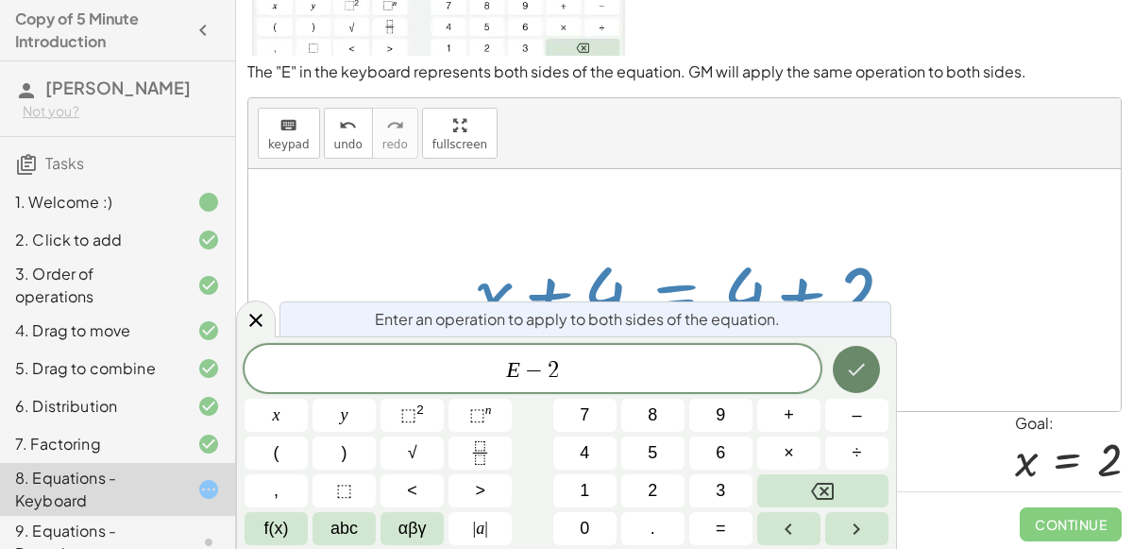
click at [853, 360] on icon "Done" at bounding box center [856, 369] width 23 height 23
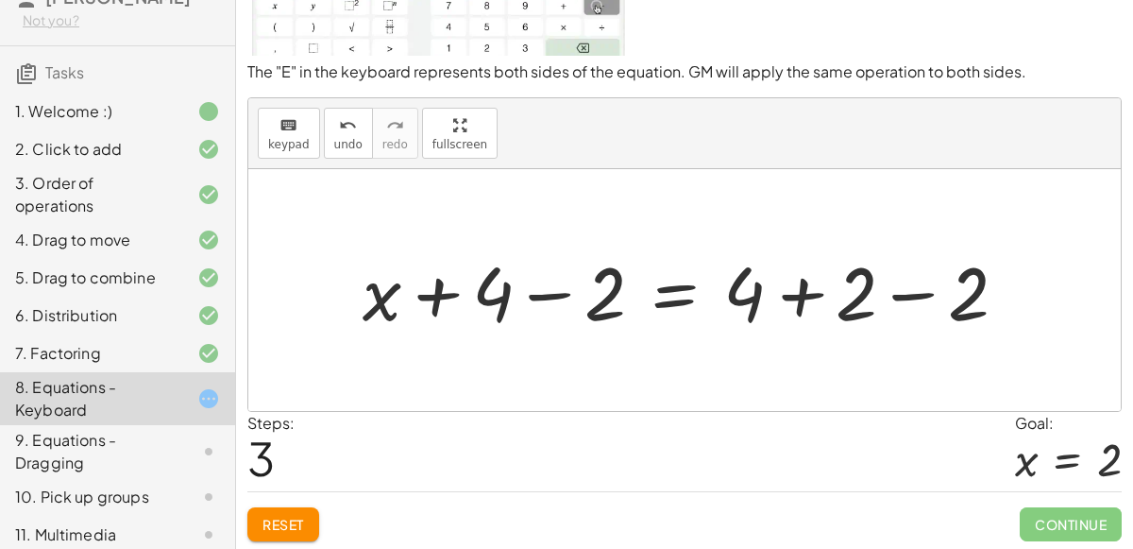
scroll to position [90, 0]
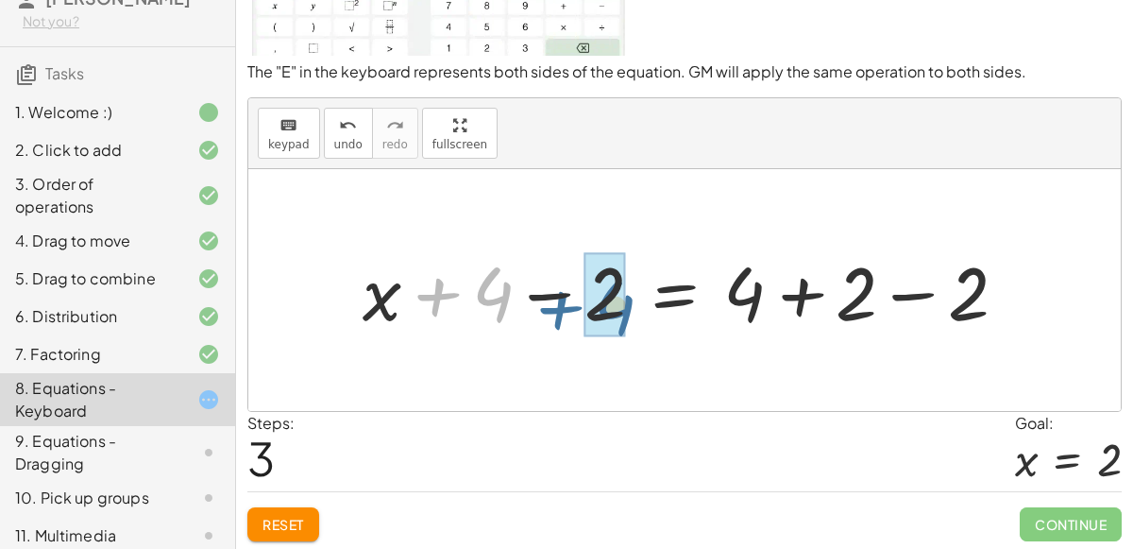
drag, startPoint x: 493, startPoint y: 269, endPoint x: 617, endPoint y: 282, distance: 124.4
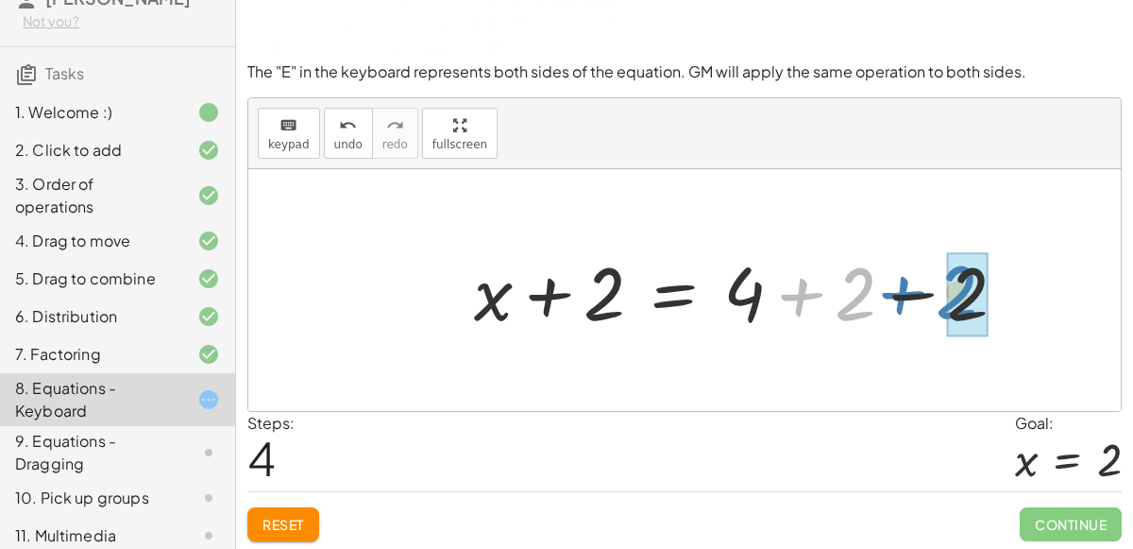
drag, startPoint x: 854, startPoint y: 296, endPoint x: 953, endPoint y: 295, distance: 99.1
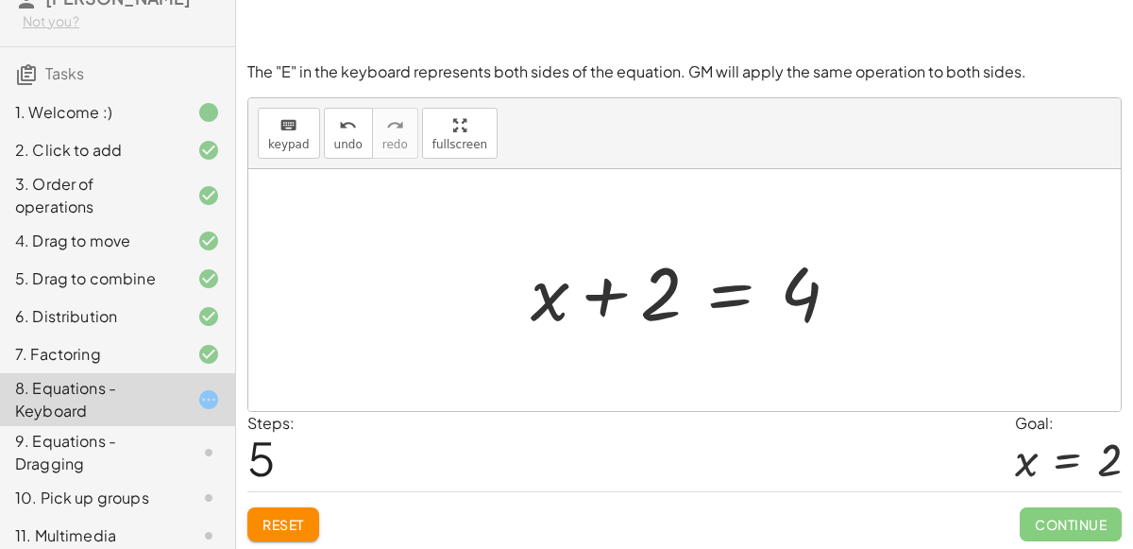
click at [632, 300] on div at bounding box center [692, 290] width 343 height 97
click at [718, 289] on div at bounding box center [692, 290] width 343 height 97
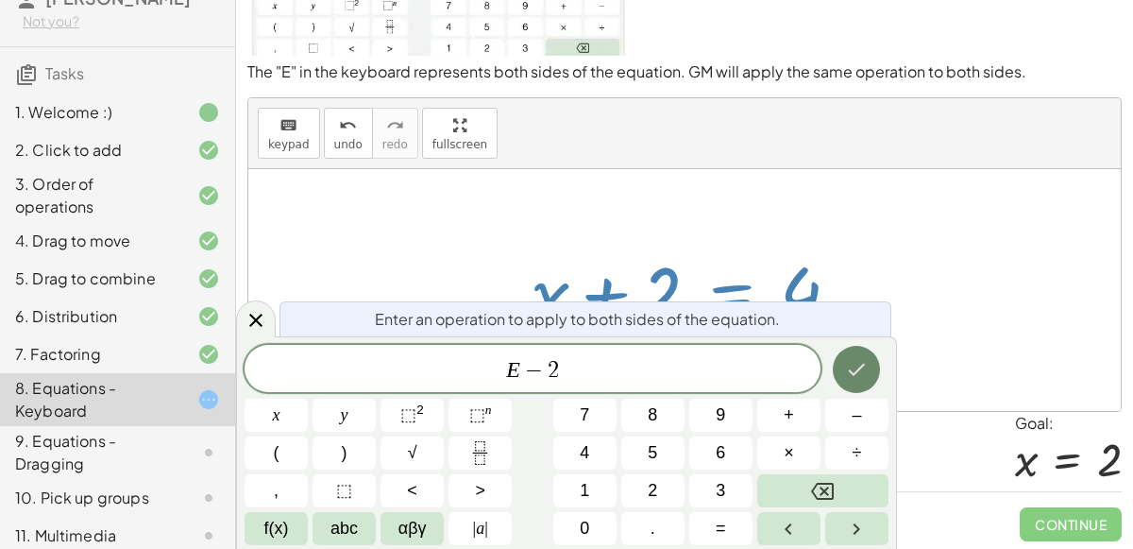
click at [855, 363] on icon "Done" at bounding box center [856, 369] width 23 height 23
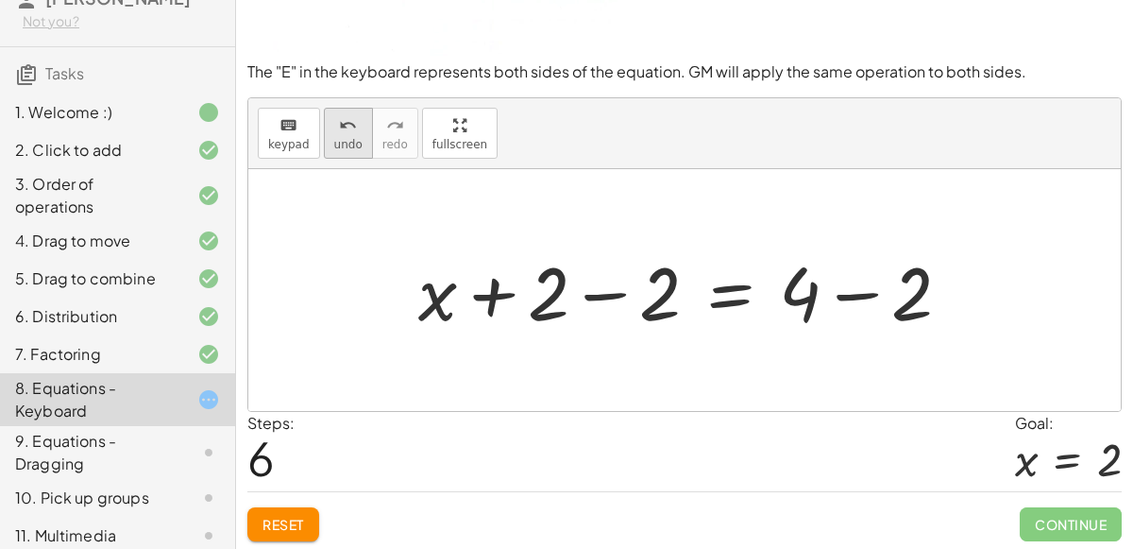
click at [334, 138] on span "undo" at bounding box center [348, 144] width 28 height 13
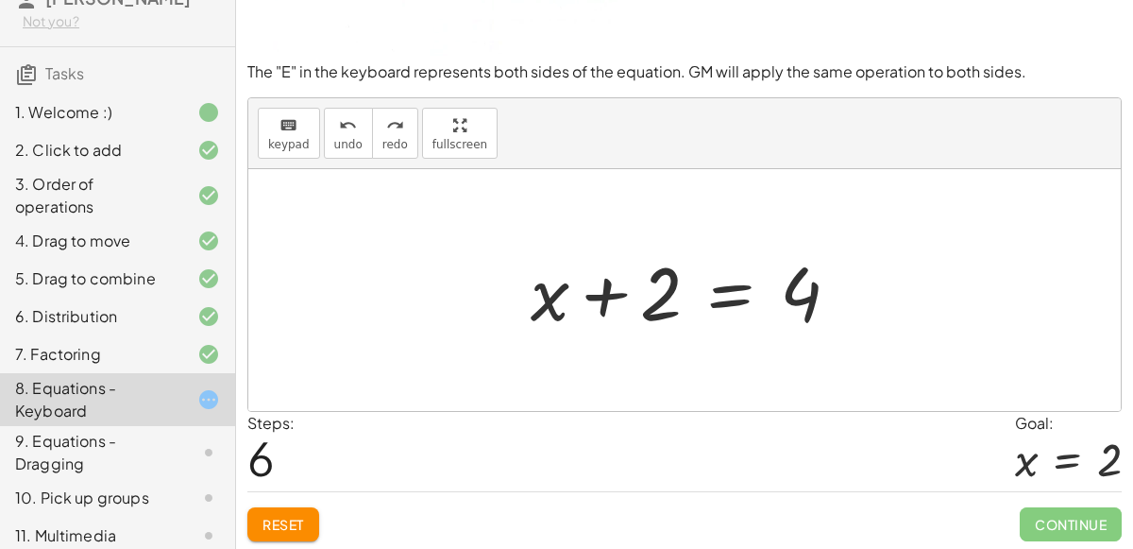
click at [554, 296] on div at bounding box center [692, 290] width 343 height 97
drag, startPoint x: 639, startPoint y: 297, endPoint x: 530, endPoint y: 304, distance: 109.7
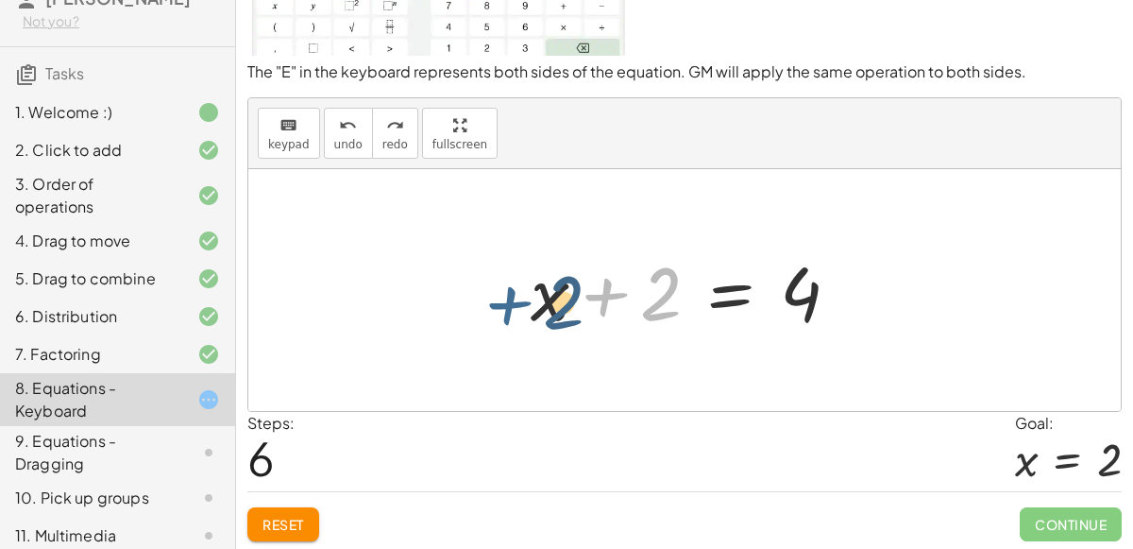
click at [530, 304] on div at bounding box center [692, 290] width 343 height 97
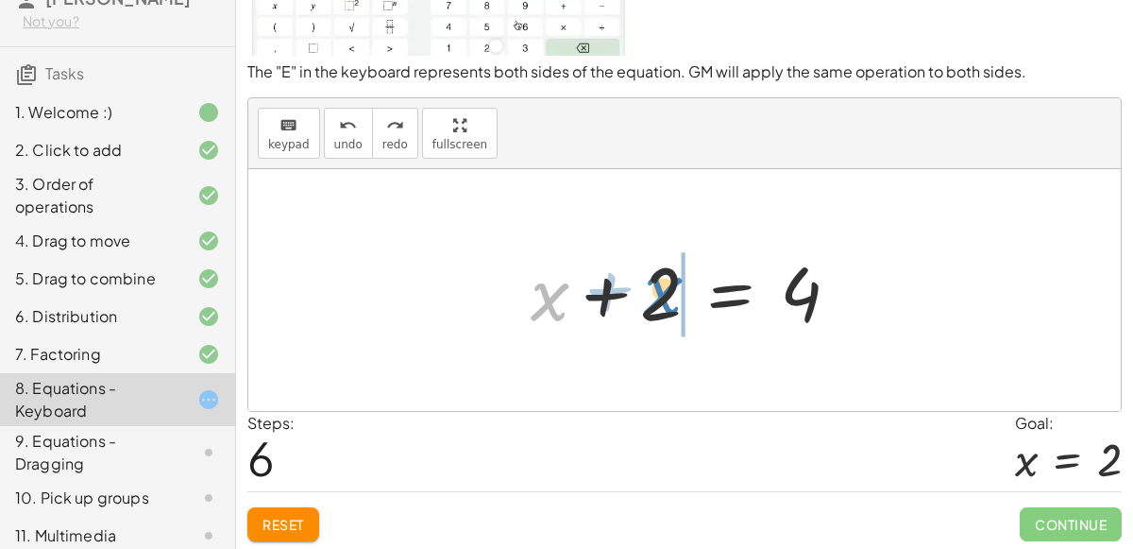
drag, startPoint x: 555, startPoint y: 289, endPoint x: 668, endPoint y: 283, distance: 113.4
click at [668, 283] on div at bounding box center [692, 290] width 343 height 97
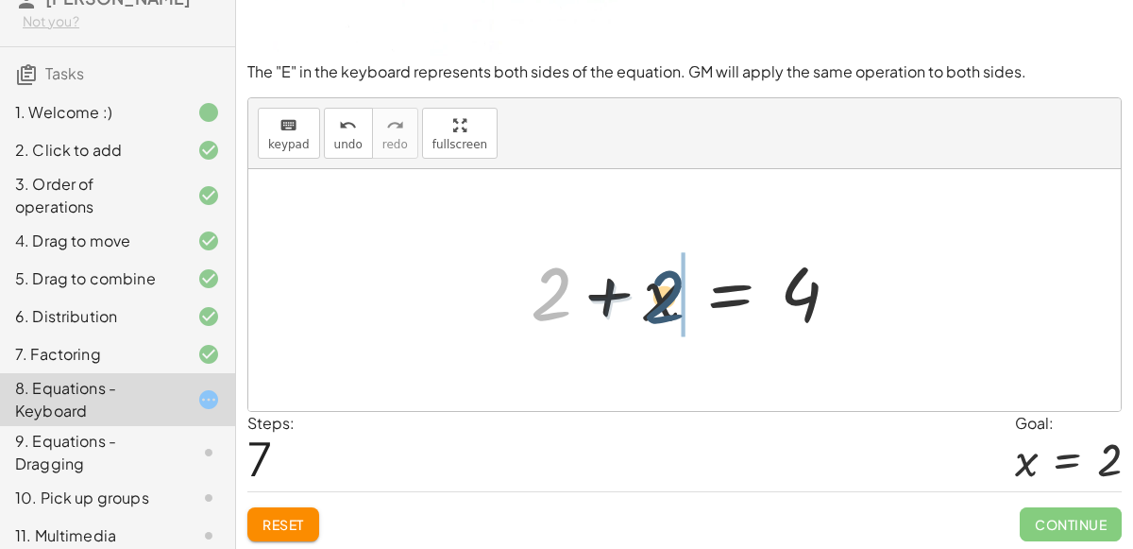
drag, startPoint x: 547, startPoint y: 289, endPoint x: 660, endPoint y: 290, distance: 113.3
click at [660, 290] on div at bounding box center [692, 290] width 343 height 97
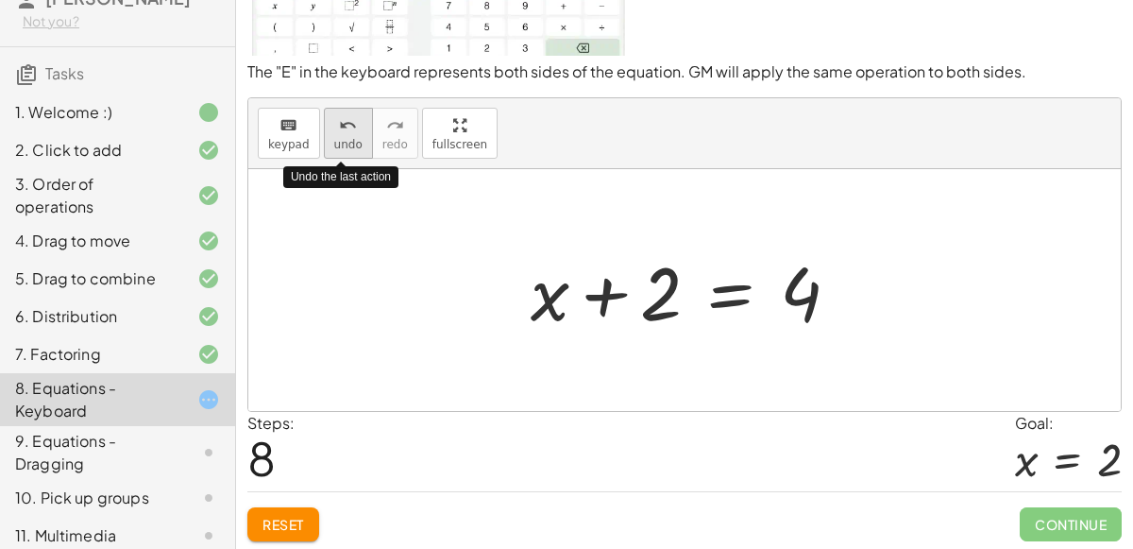
click at [334, 118] on div "undo" at bounding box center [348, 124] width 28 height 23
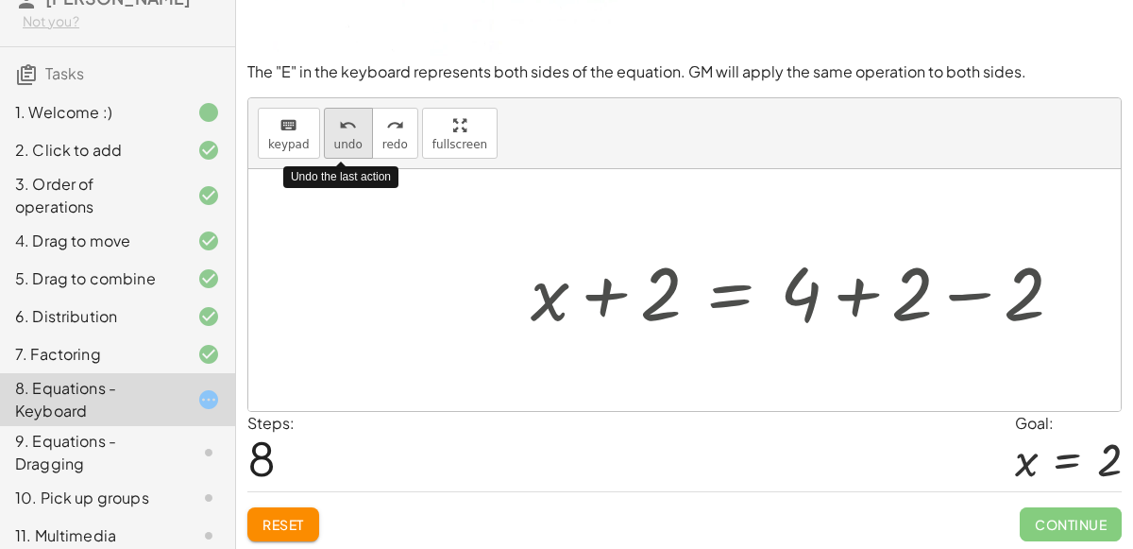
click at [334, 118] on div "undo" at bounding box center [348, 124] width 28 height 23
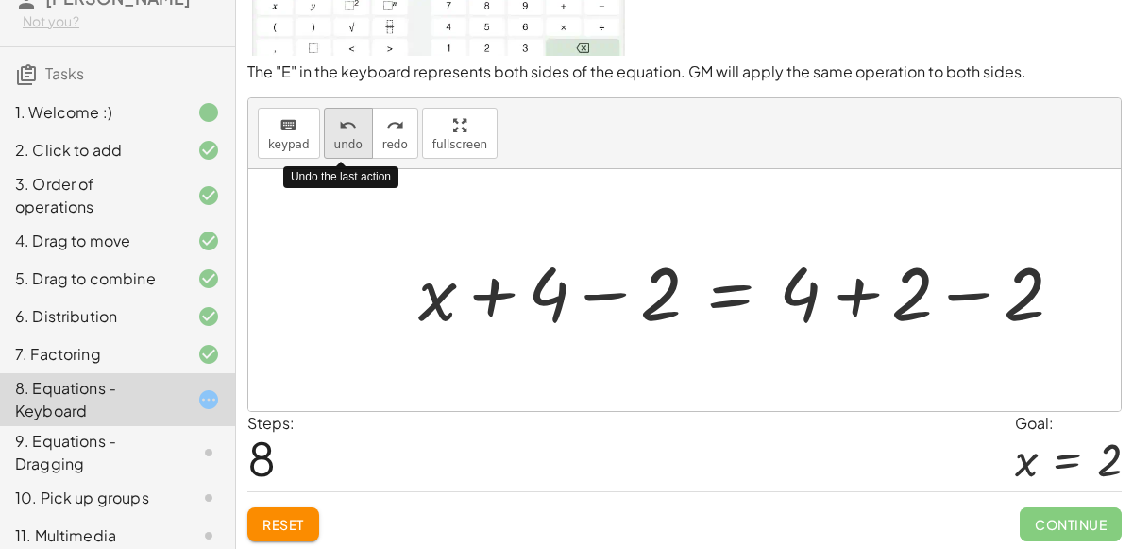
click at [334, 118] on div "undo" at bounding box center [348, 124] width 28 height 23
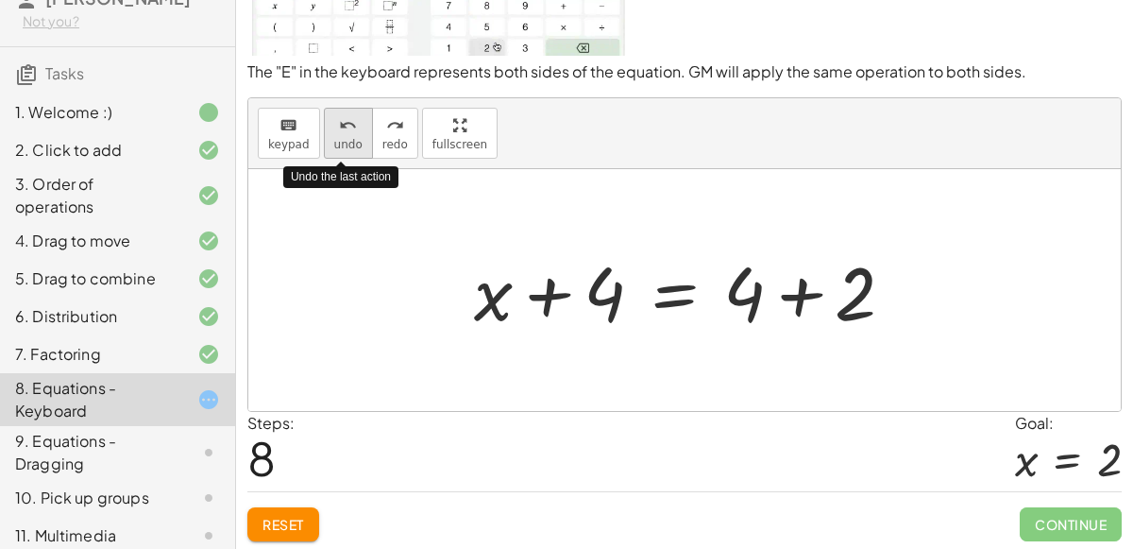
click at [334, 118] on div "undo" at bounding box center [348, 124] width 28 height 23
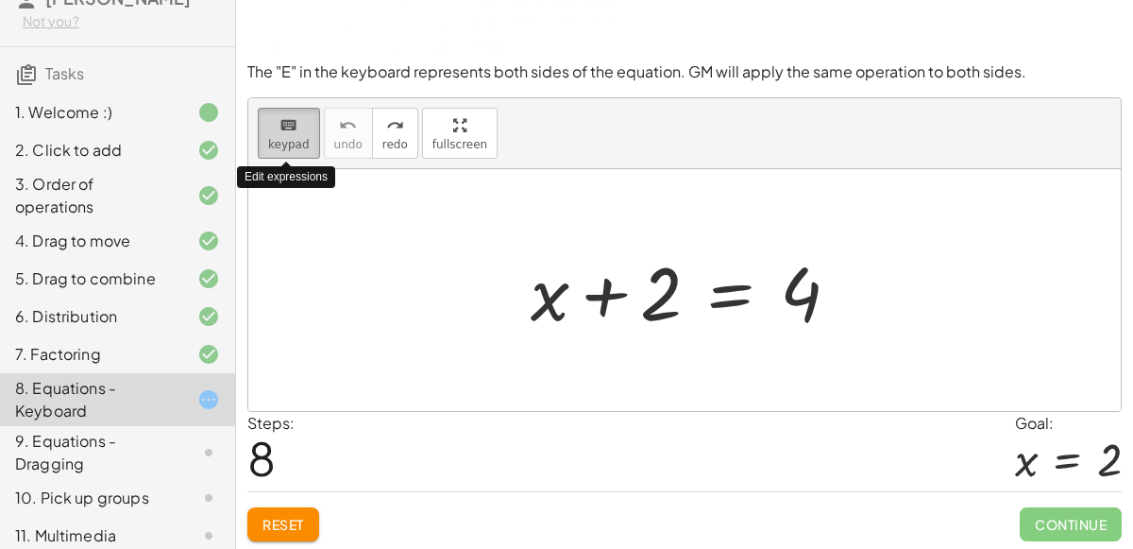
click at [294, 127] on icon "keyboard" at bounding box center [288, 125] width 18 height 23
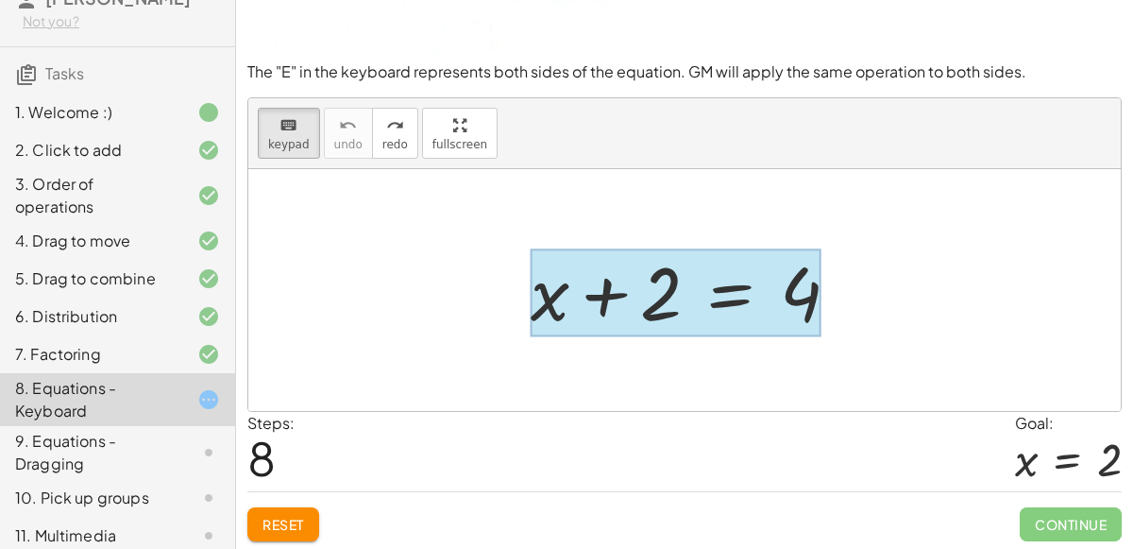
click at [719, 296] on div at bounding box center [676, 292] width 291 height 88
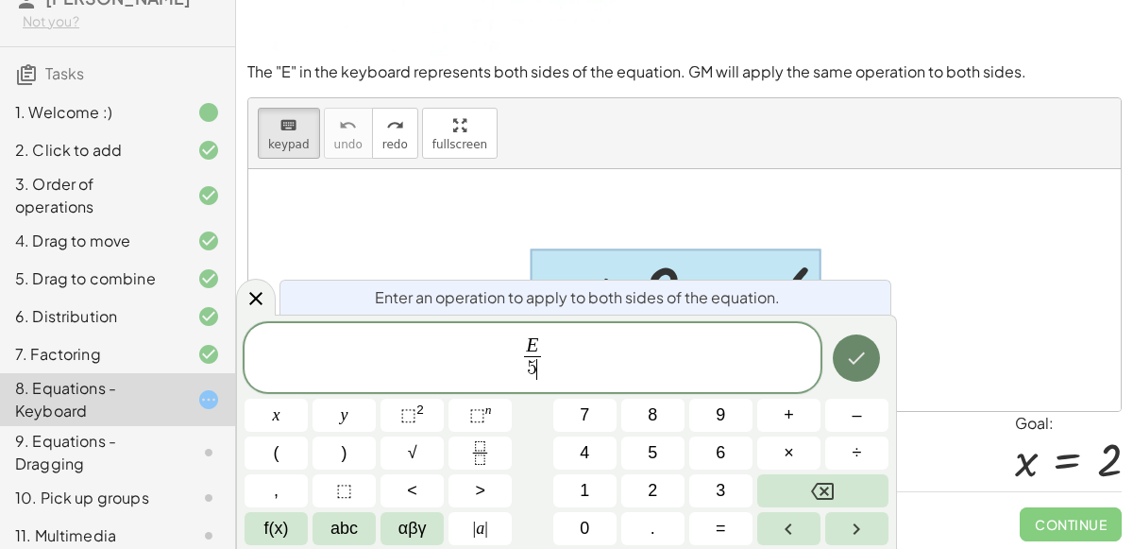
click at [858, 356] on icon "Done" at bounding box center [856, 358] width 23 height 23
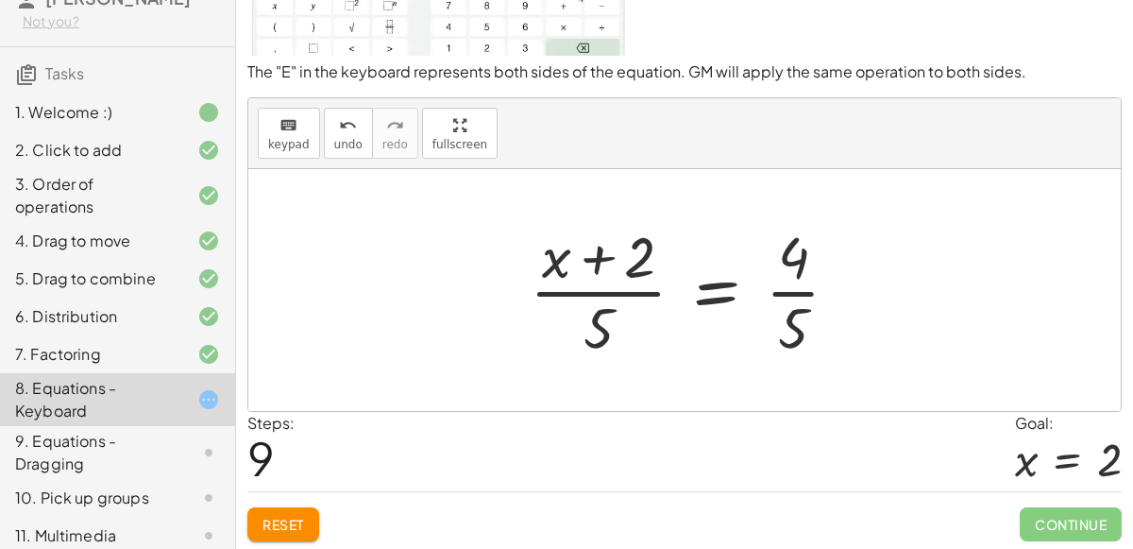
click at [276, 516] on span "Reset" at bounding box center [283, 524] width 42 height 17
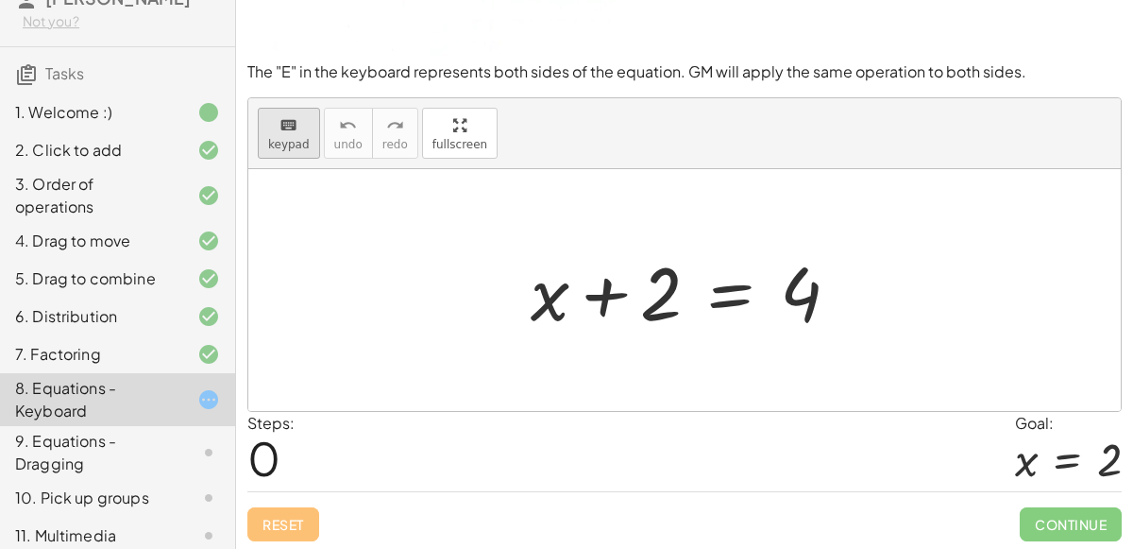
click at [270, 140] on span "keypad" at bounding box center [289, 144] width 42 height 13
click at [301, 138] on span "keypad" at bounding box center [289, 144] width 42 height 13
click at [284, 147] on span "keypad" at bounding box center [289, 144] width 42 height 13
click at [413, 231] on div at bounding box center [684, 290] width 872 height 242
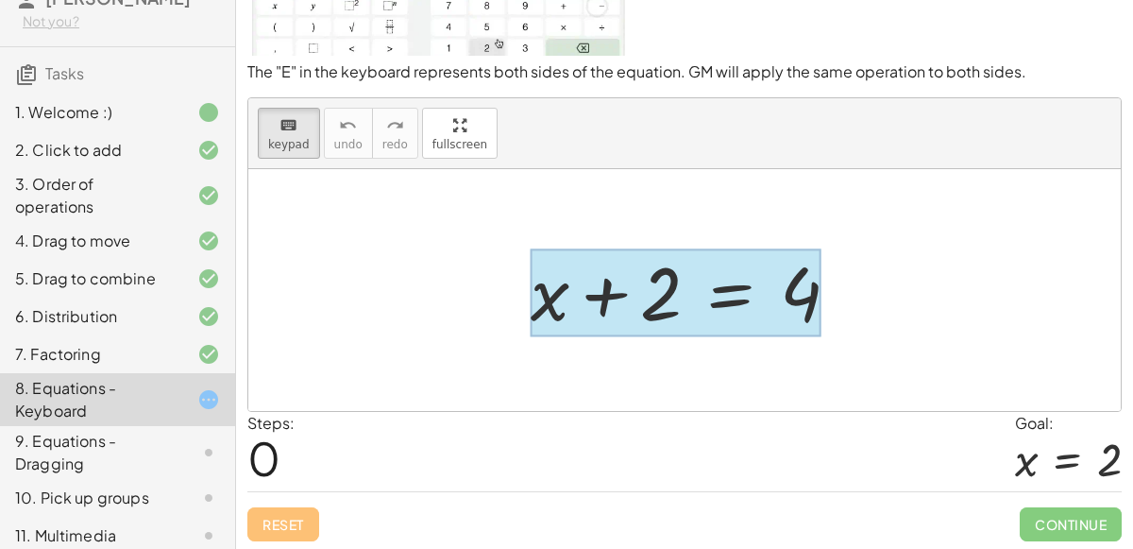
click at [709, 296] on div at bounding box center [676, 292] width 291 height 88
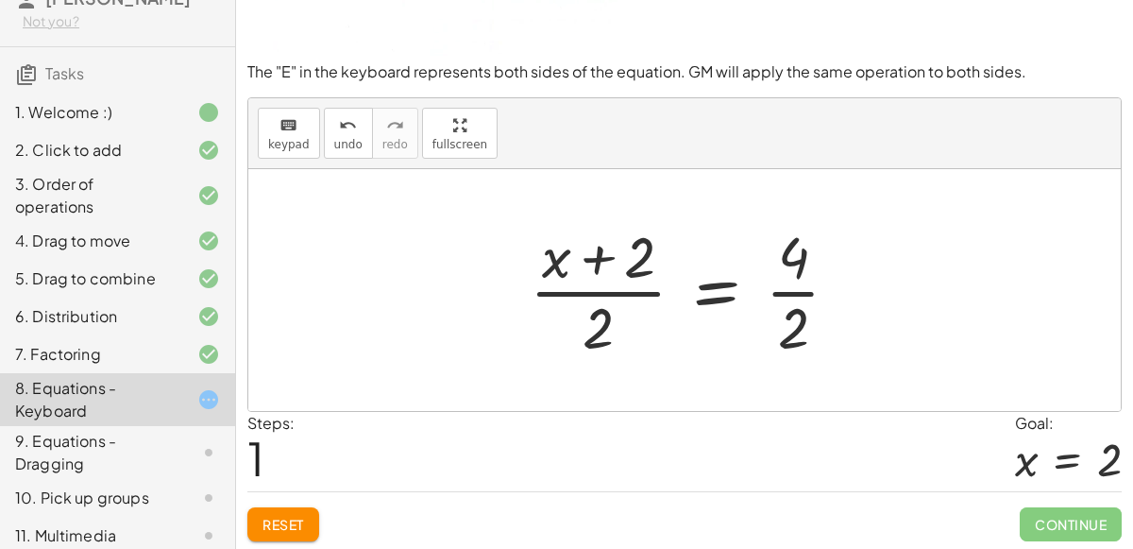
click at [587, 286] on div at bounding box center [692, 289] width 344 height 145
click at [621, 261] on div at bounding box center [692, 289] width 344 height 145
click at [792, 279] on div at bounding box center [692, 289] width 344 height 145
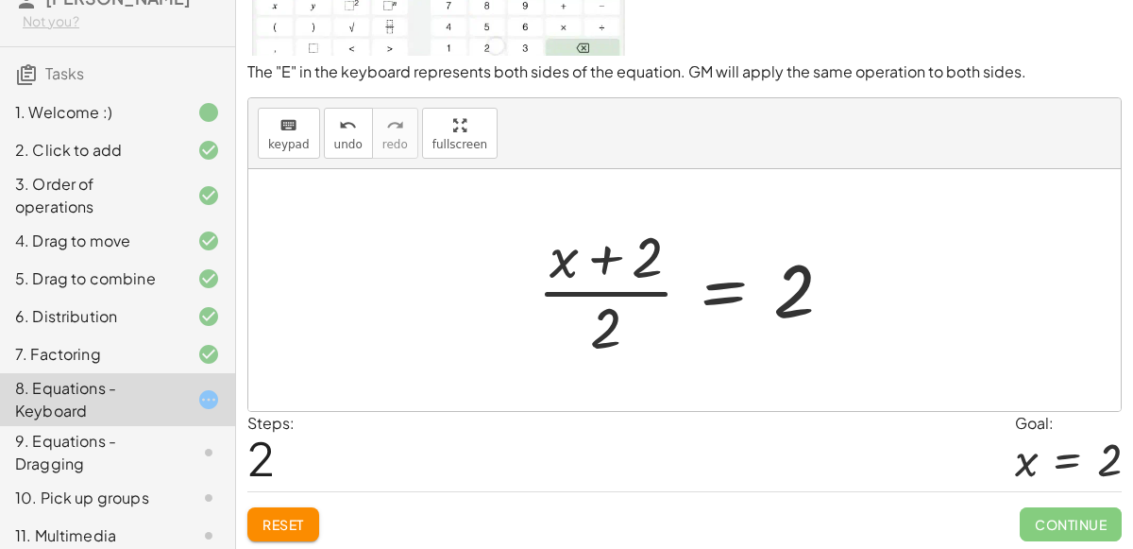
click at [617, 267] on div at bounding box center [693, 289] width 330 height 145
click at [600, 330] on div at bounding box center [693, 289] width 330 height 145
click at [614, 277] on div at bounding box center [693, 289] width 330 height 145
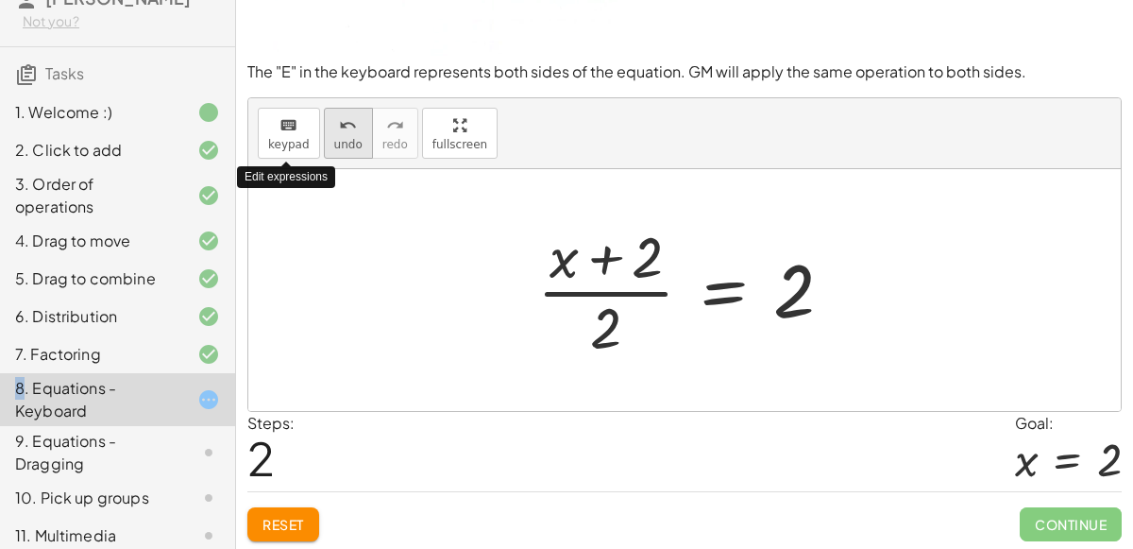
click at [334, 142] on span "undo" at bounding box center [348, 144] width 28 height 13
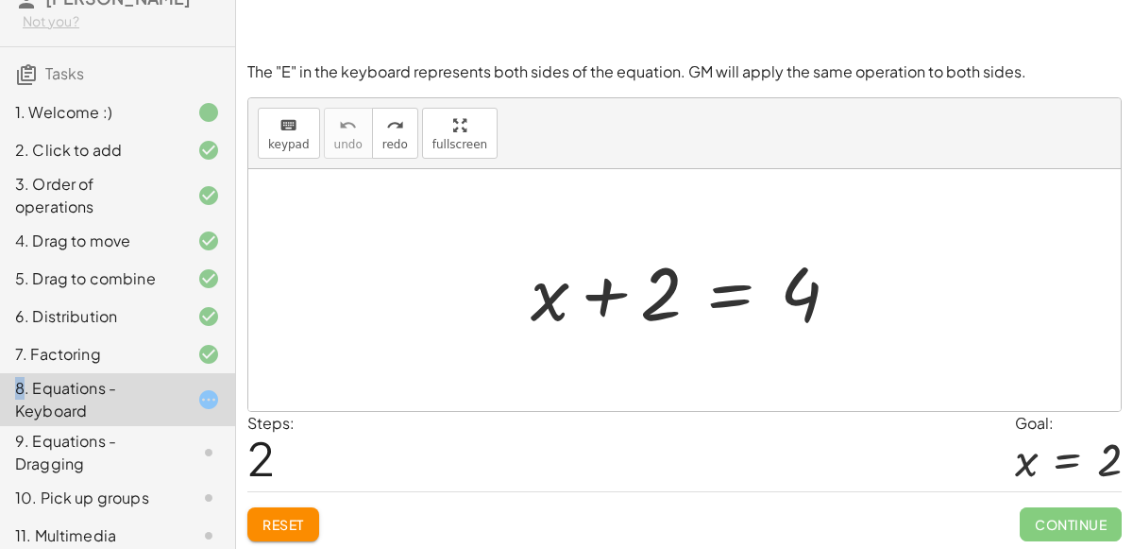
click at [724, 291] on div at bounding box center [692, 290] width 343 height 97
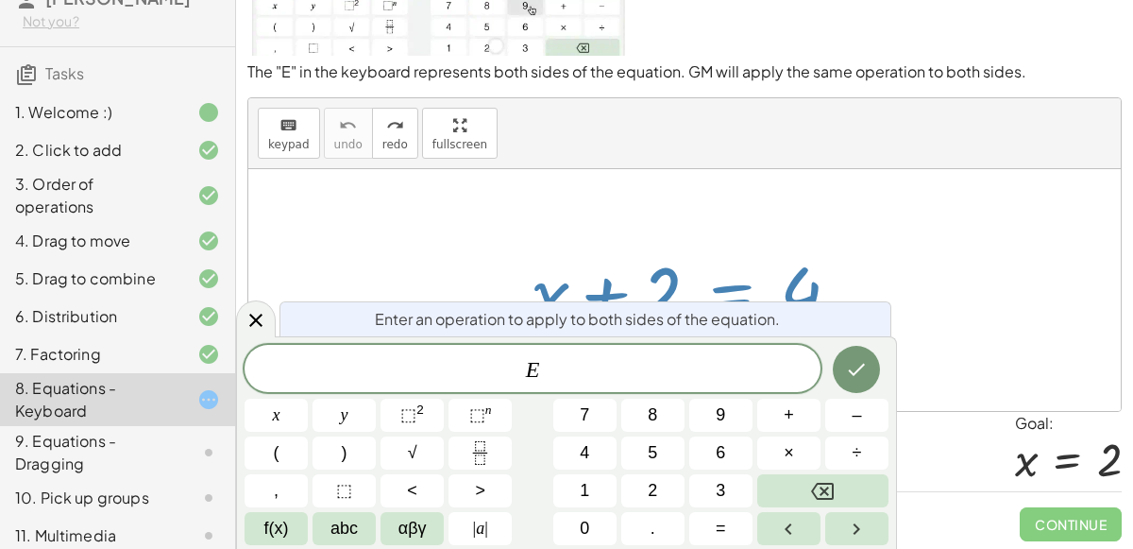
click at [753, 256] on div at bounding box center [692, 290] width 343 height 97
click at [634, 165] on div "keyboard keypad undo [PERSON_NAME] redo fullscreen" at bounding box center [684, 133] width 872 height 71
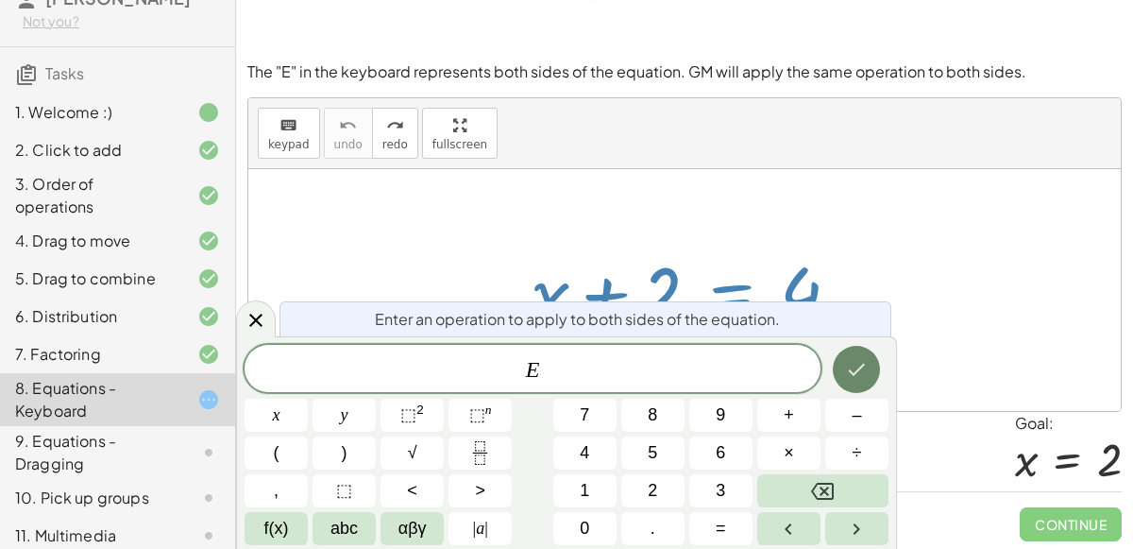
click at [852, 372] on icon "Done" at bounding box center [857, 370] width 17 height 12
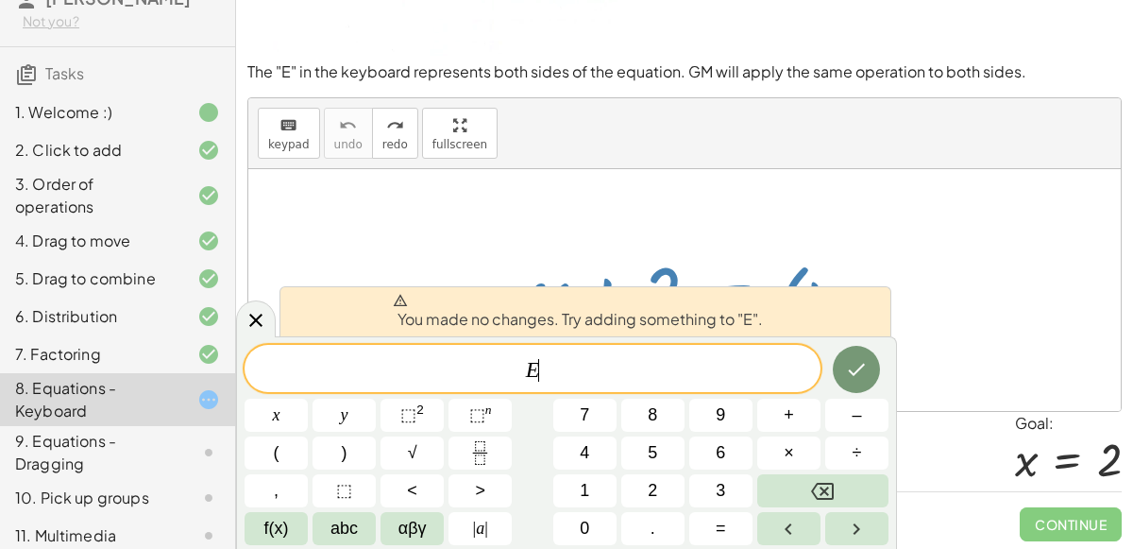
click at [651, 217] on div at bounding box center [684, 290] width 872 height 242
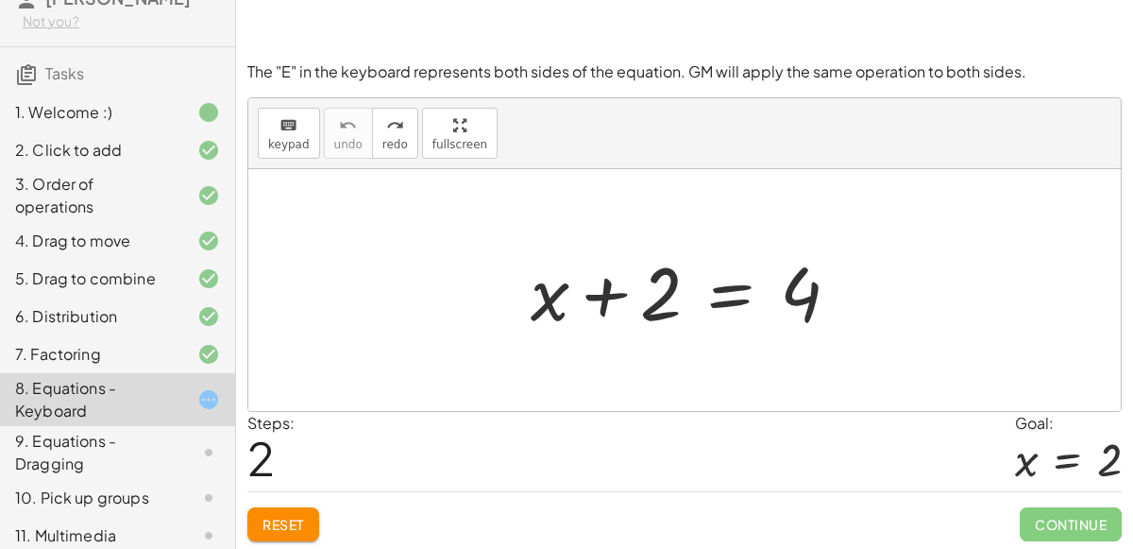
click at [595, 289] on div at bounding box center [692, 290] width 343 height 97
click at [596, 289] on div at bounding box center [692, 290] width 343 height 97
click at [823, 285] on div at bounding box center [692, 290] width 343 height 97
drag, startPoint x: 811, startPoint y: 294, endPoint x: 652, endPoint y: 303, distance: 158.9
click at [652, 303] on div at bounding box center [692, 290] width 343 height 97
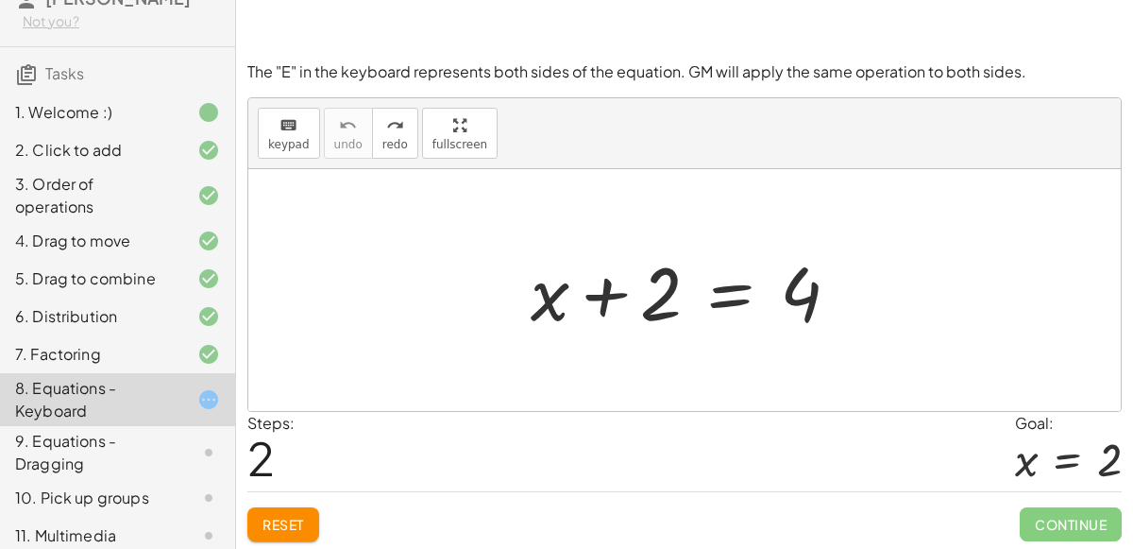
click at [744, 296] on div at bounding box center [692, 290] width 343 height 97
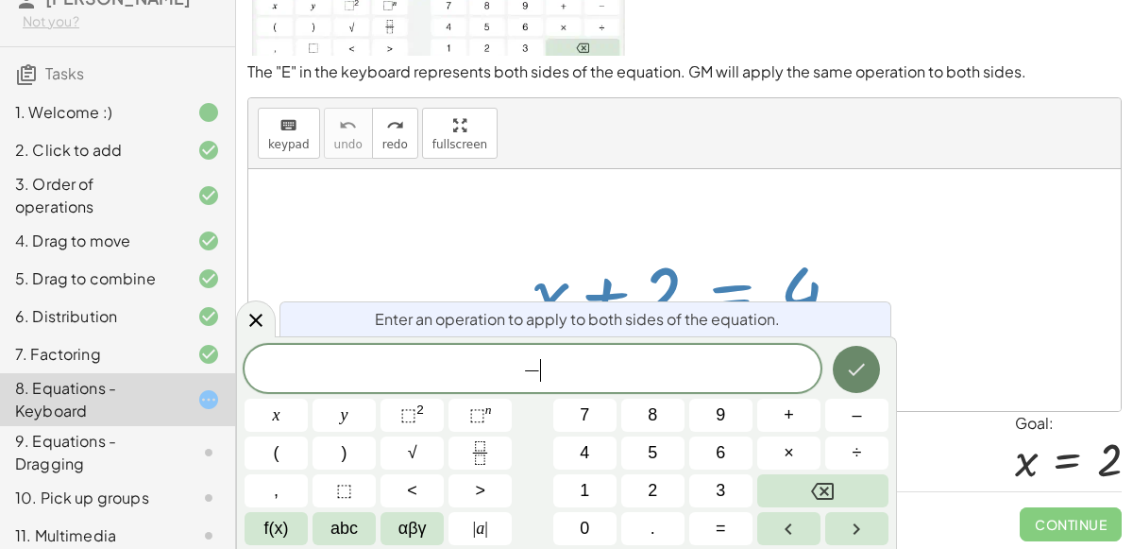
click at [858, 371] on icon "Done" at bounding box center [857, 370] width 17 height 12
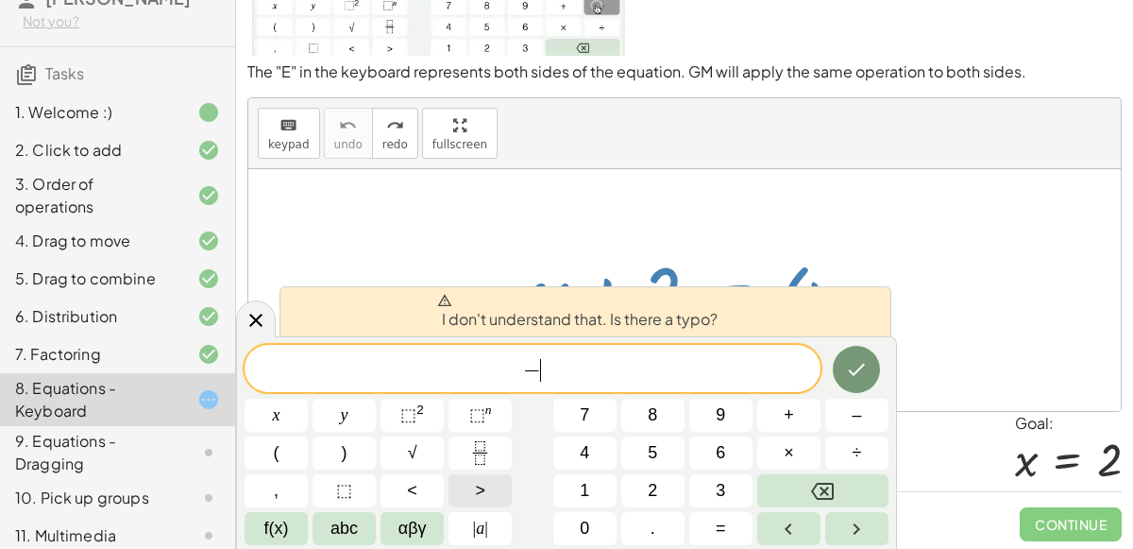
click at [460, 493] on button ">" at bounding box center [479, 490] width 63 height 33
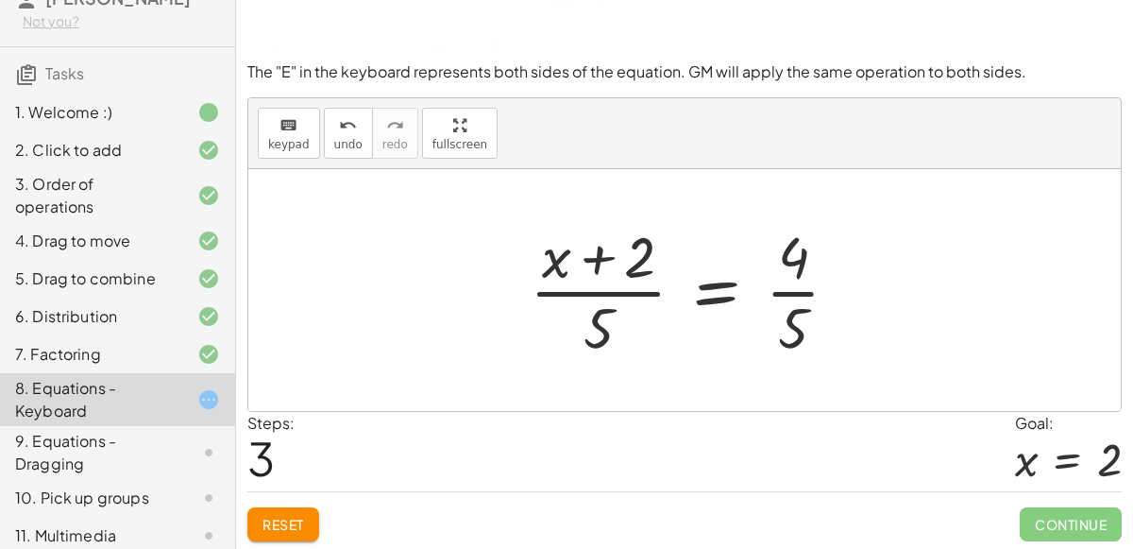
click at [777, 280] on div at bounding box center [692, 289] width 344 height 145
click at [794, 324] on div at bounding box center [692, 289] width 344 height 145
click at [571, 299] on div at bounding box center [692, 289] width 344 height 145
click at [279, 122] on icon "keyboard" at bounding box center [288, 125] width 18 height 23
click at [399, 300] on div at bounding box center [684, 290] width 872 height 242
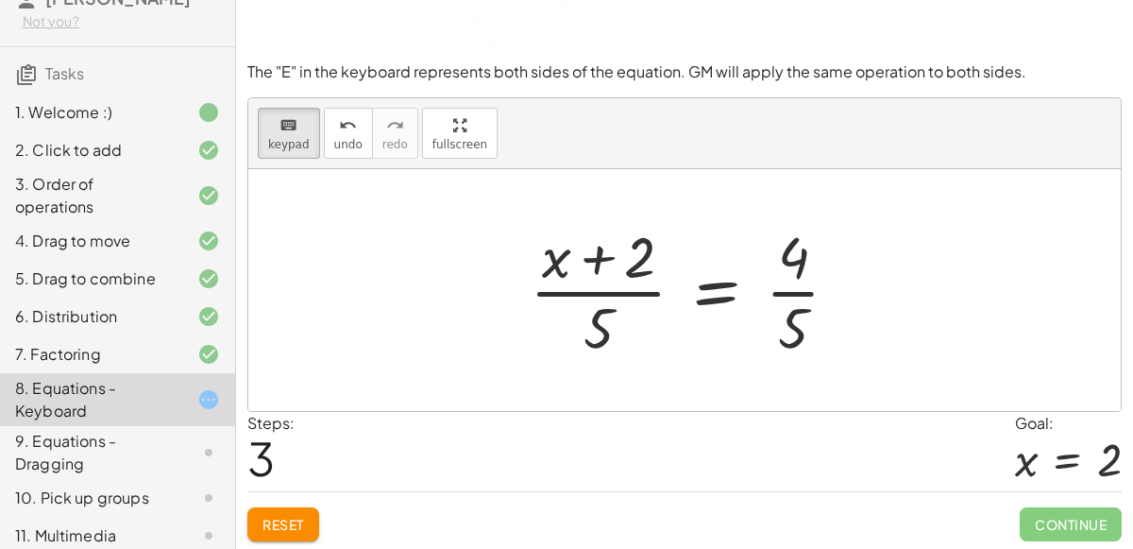
click at [399, 300] on div at bounding box center [684, 290] width 872 height 242
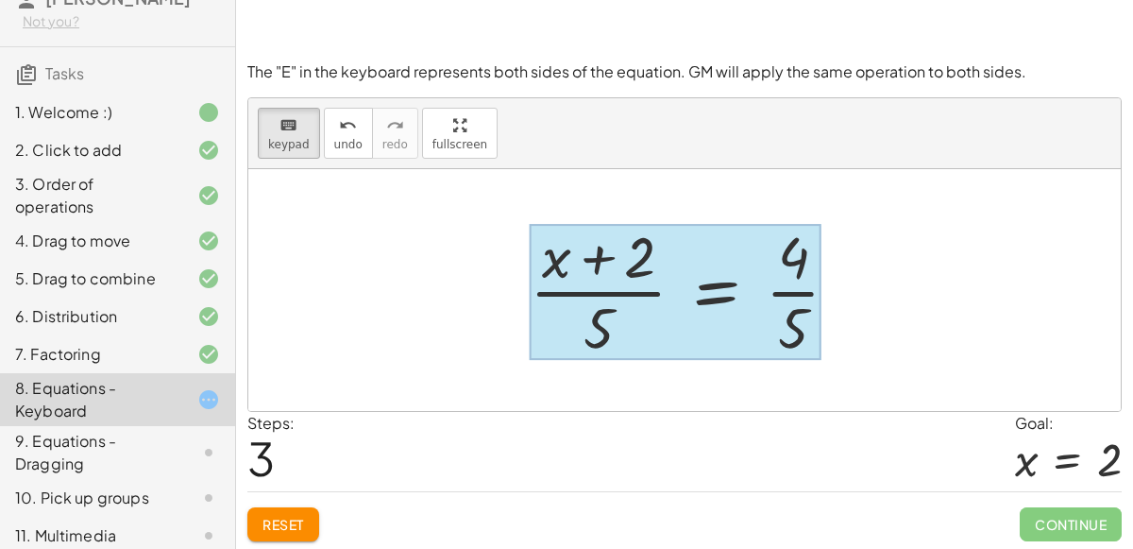
click at [719, 305] on div at bounding box center [676, 292] width 292 height 136
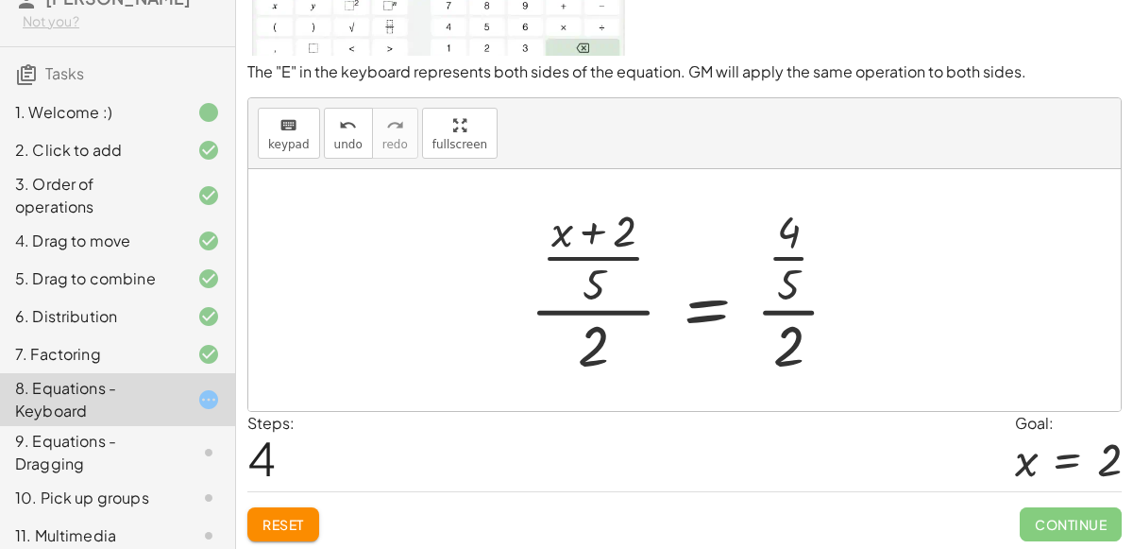
click at [508, 277] on div "+ x + 2 = 4 · ( + x + 2 ) · 5 = · 4 · 5 + x + 2 = 4 · ( ) · 5 · · 5 · · 2 · · 2" at bounding box center [684, 290] width 367 height 192
click at [597, 325] on div at bounding box center [692, 290] width 344 height 182
click at [770, 296] on div at bounding box center [692, 290] width 344 height 182
click at [262, 521] on span "Reset" at bounding box center [283, 524] width 42 height 17
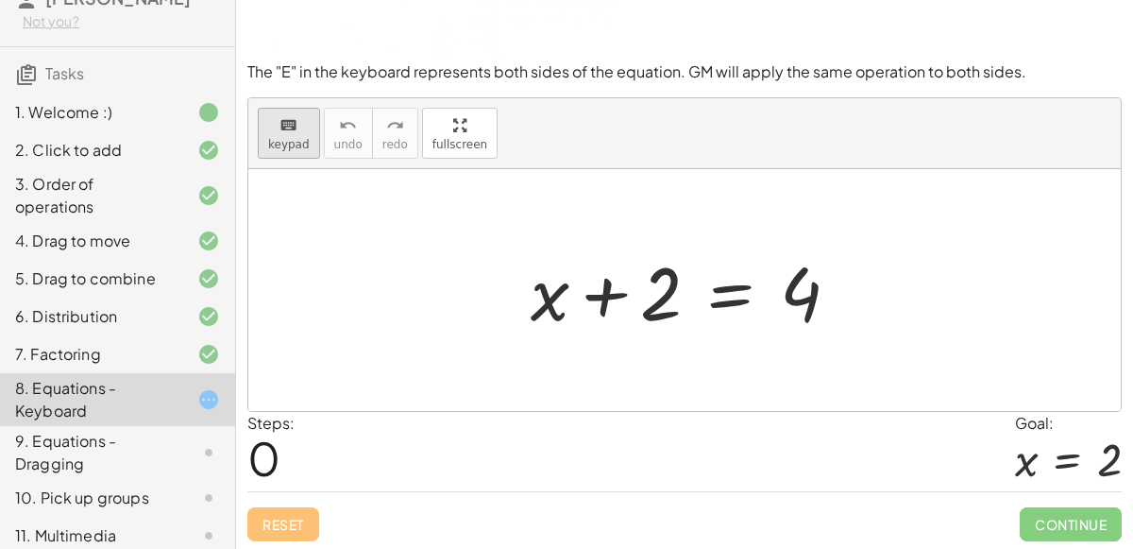
click at [296, 123] on div "keyboard" at bounding box center [289, 124] width 42 height 23
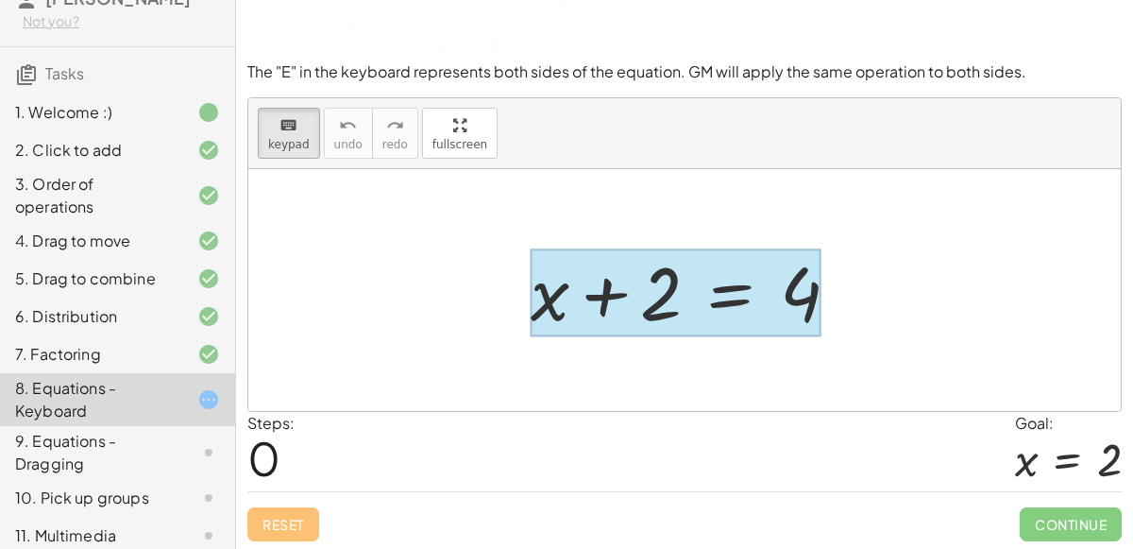
click at [742, 300] on div at bounding box center [676, 292] width 291 height 88
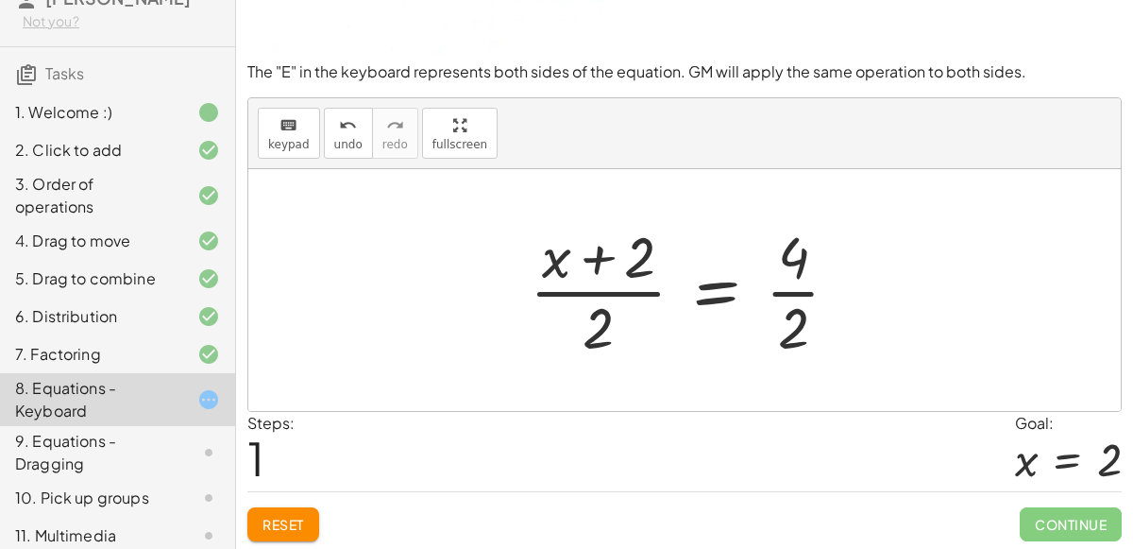
click at [812, 281] on div at bounding box center [692, 289] width 344 height 145
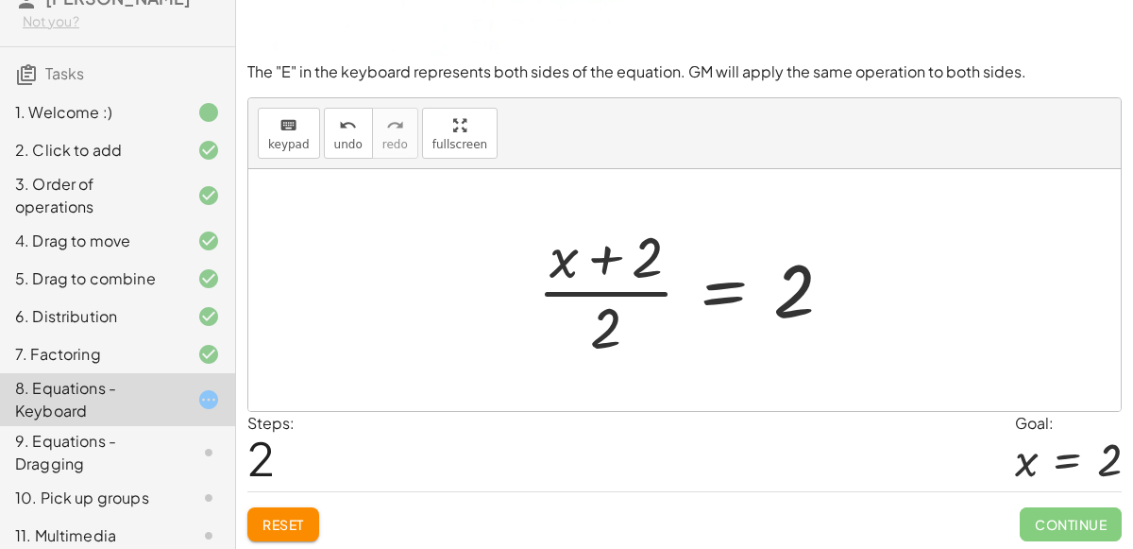
click at [614, 260] on div at bounding box center [693, 289] width 330 height 145
click at [594, 250] on div at bounding box center [693, 289] width 330 height 145
click at [598, 297] on div at bounding box center [693, 289] width 330 height 145
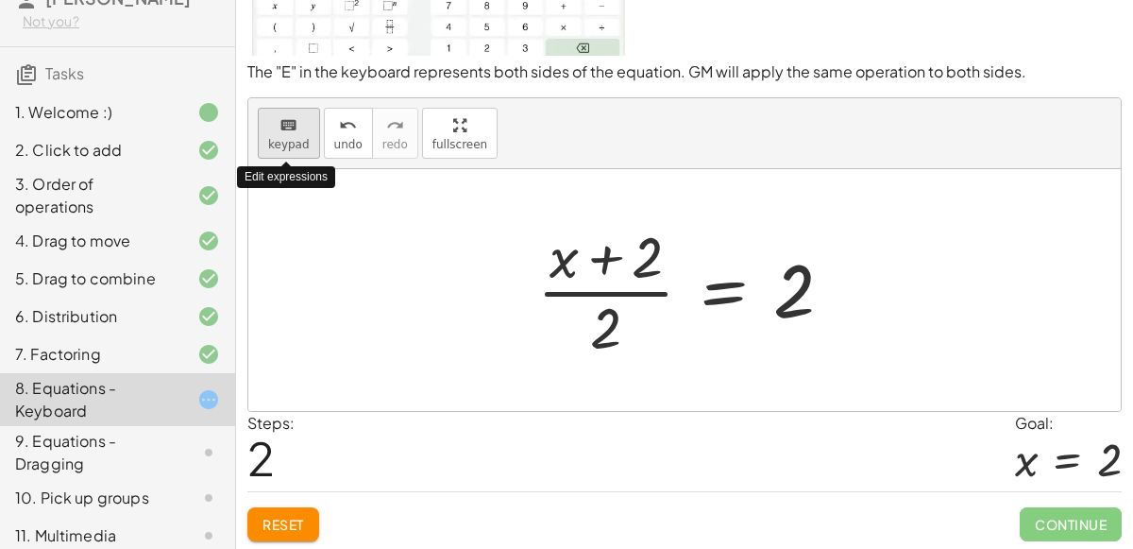
click at [273, 141] on span "keypad" at bounding box center [289, 144] width 42 height 13
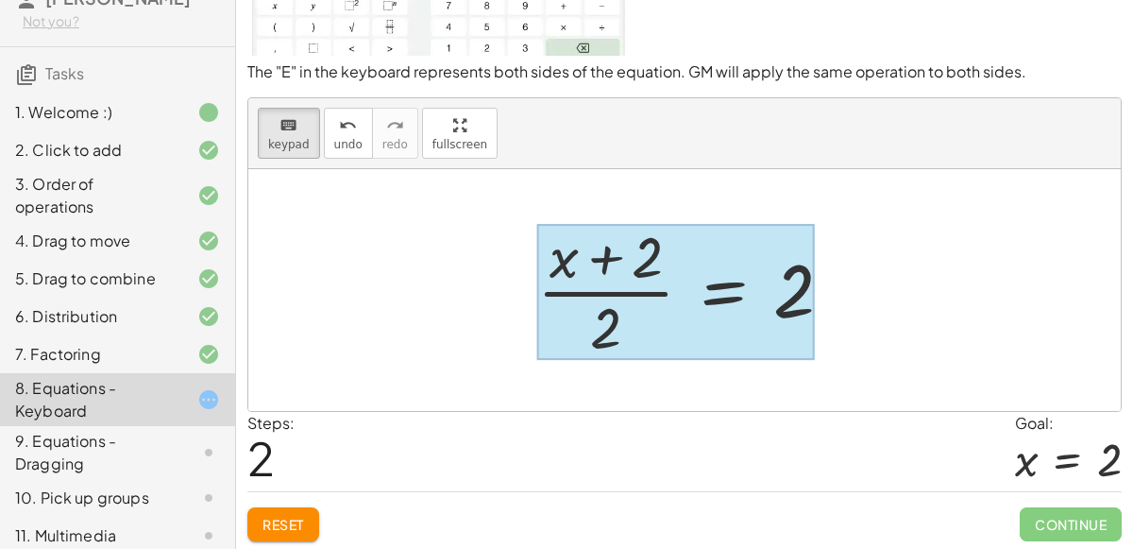
click at [703, 268] on div at bounding box center [676, 292] width 278 height 136
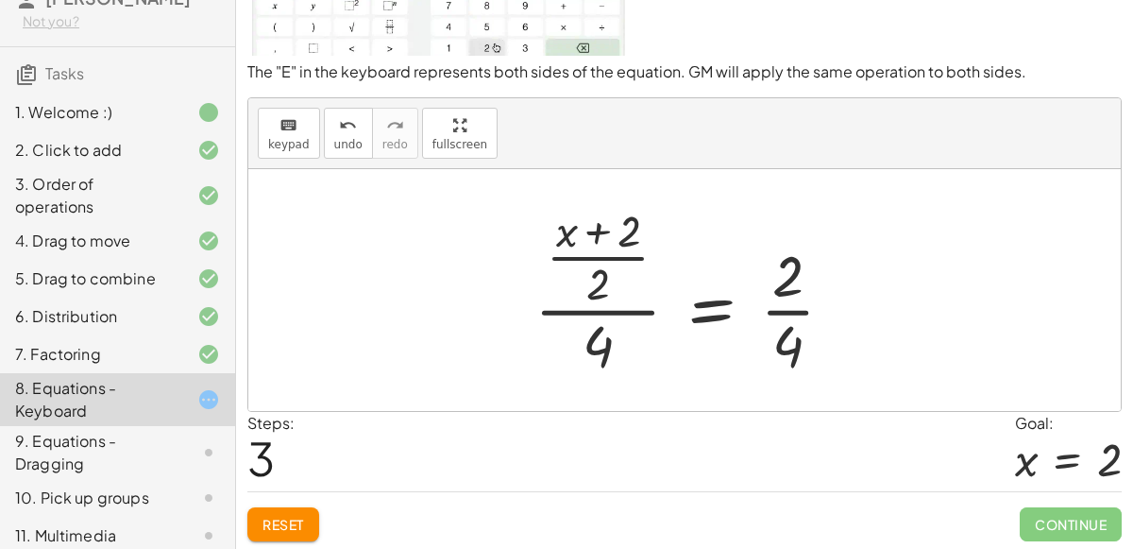
click at [787, 294] on div at bounding box center [691, 290] width 333 height 182
click at [334, 147] on span "undo" at bounding box center [348, 144] width 28 height 13
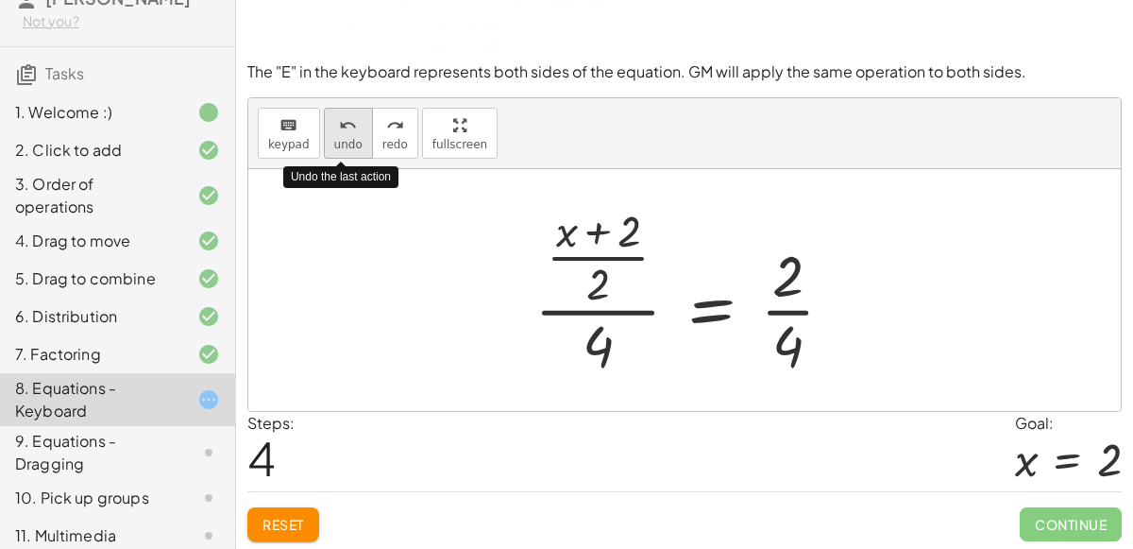
click at [334, 147] on span "undo" at bounding box center [348, 144] width 28 height 13
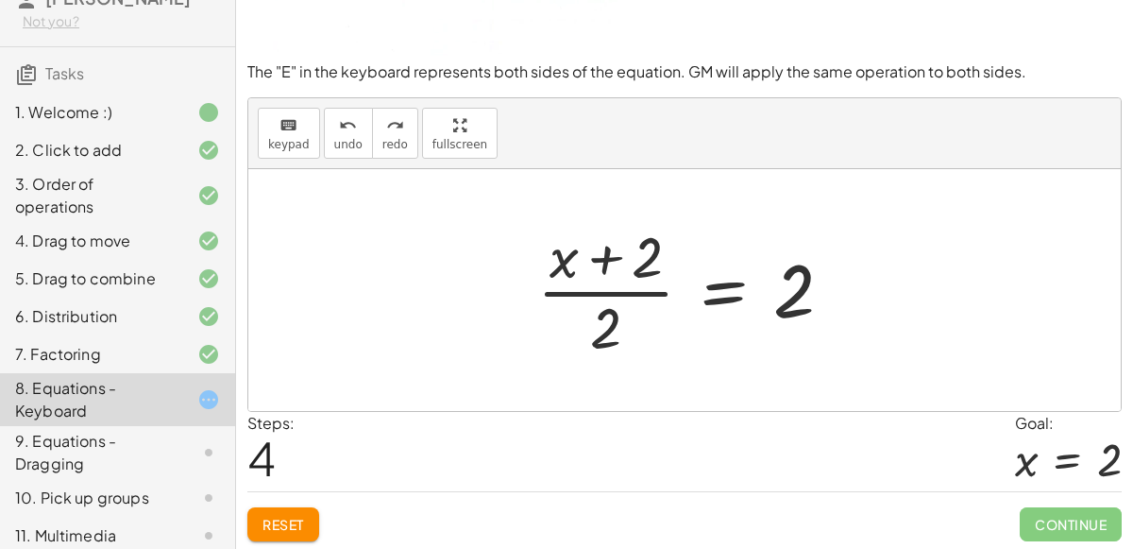
click at [303, 508] on button "Reset" at bounding box center [283, 524] width 72 height 34
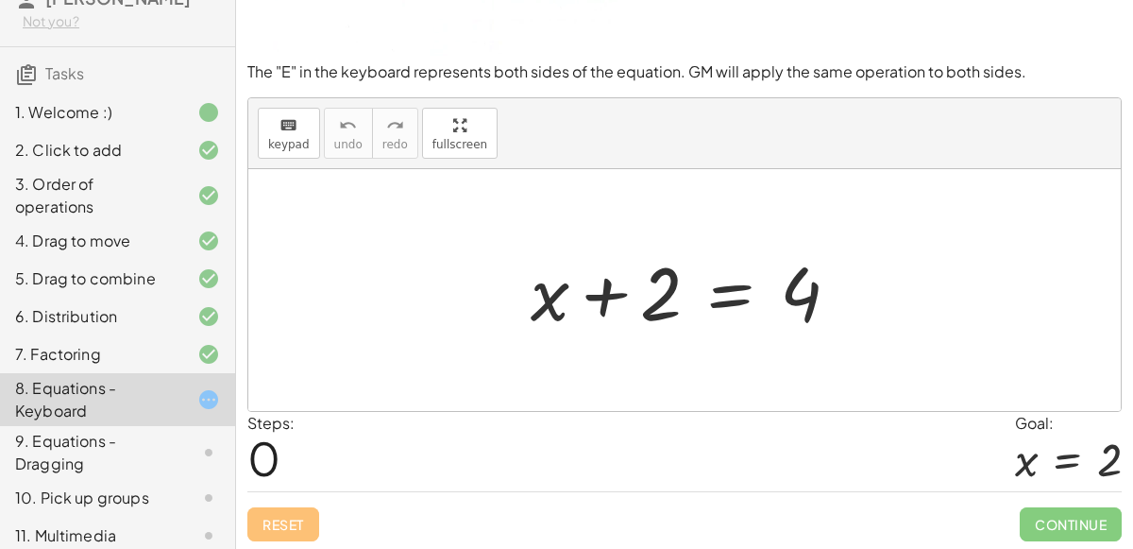
scroll to position [161, 0]
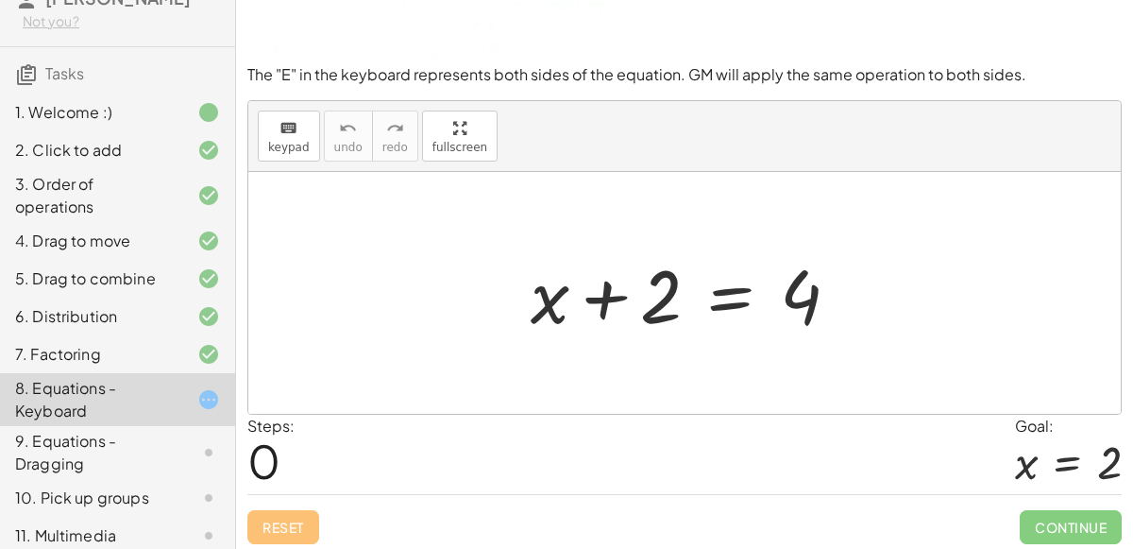
click at [714, 287] on div at bounding box center [692, 293] width 343 height 97
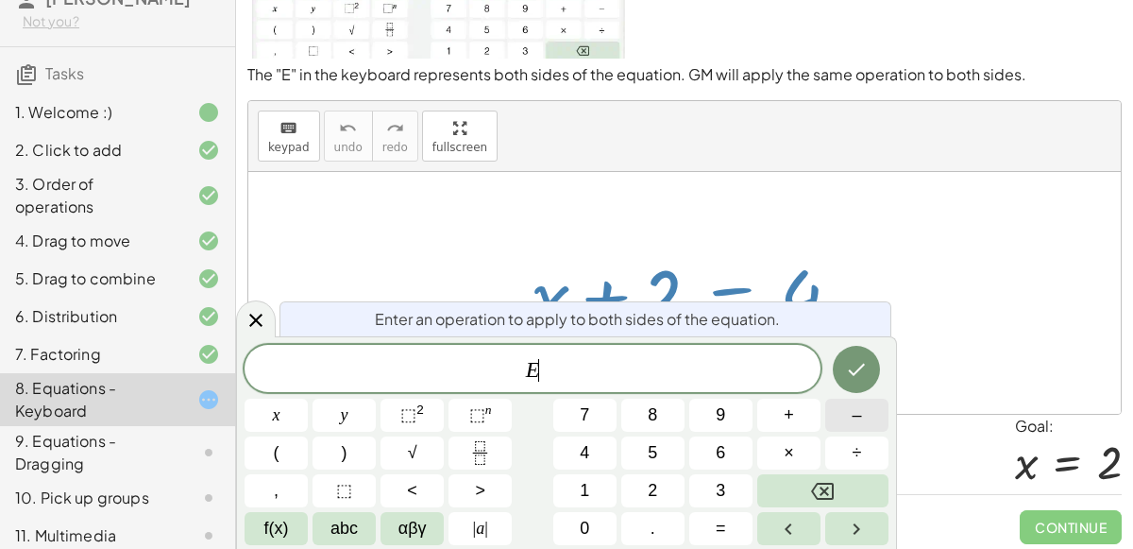
click at [841, 421] on button "–" at bounding box center [856, 414] width 63 height 33
click at [652, 479] on span "2" at bounding box center [652, 490] width 9 height 25
click at [847, 376] on icon "Done" at bounding box center [856, 369] width 23 height 23
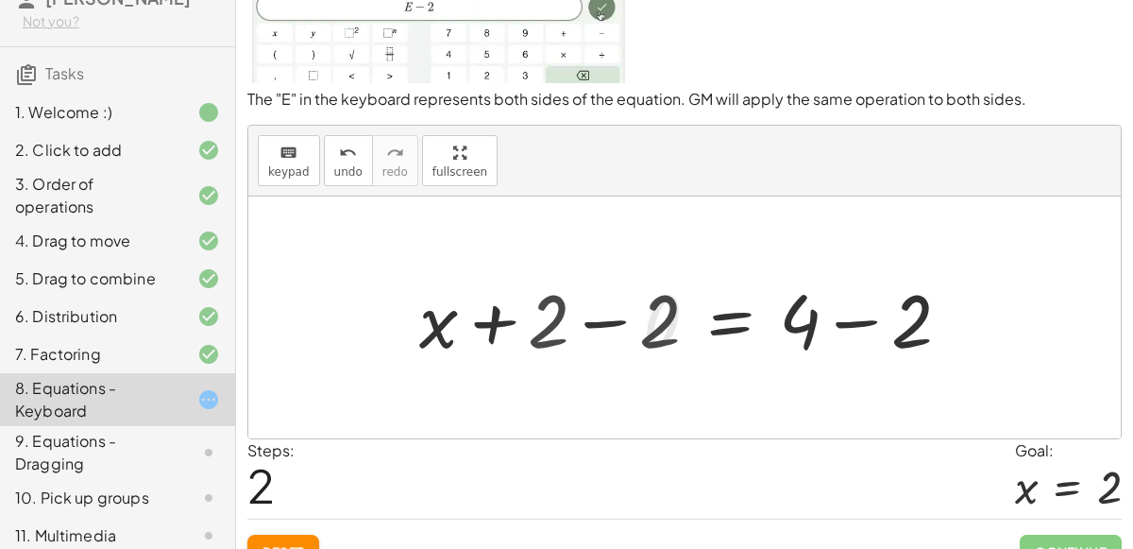
scroll to position [164, 0]
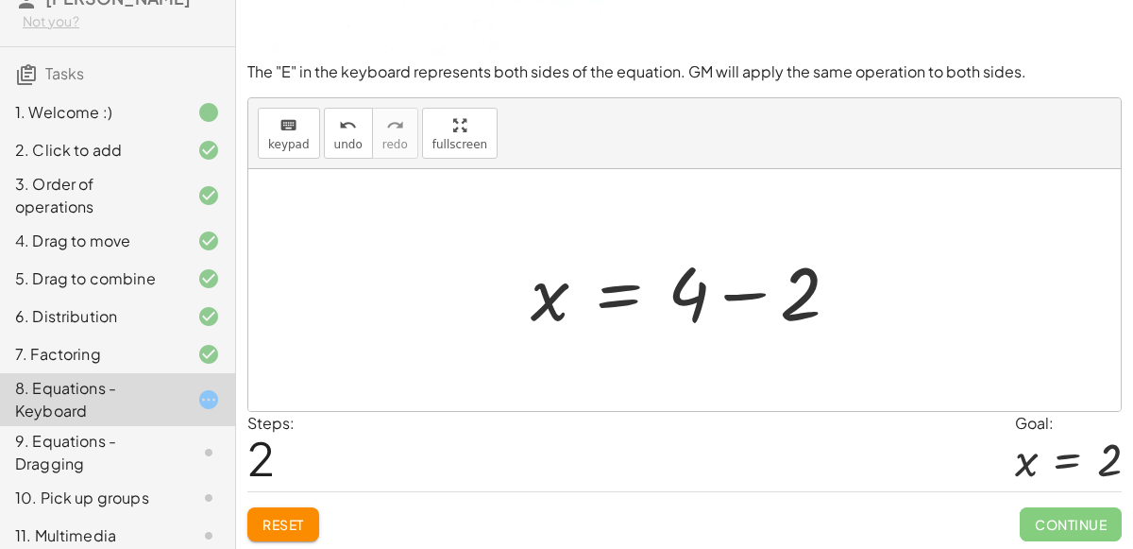
click at [740, 296] on div at bounding box center [692, 290] width 343 height 97
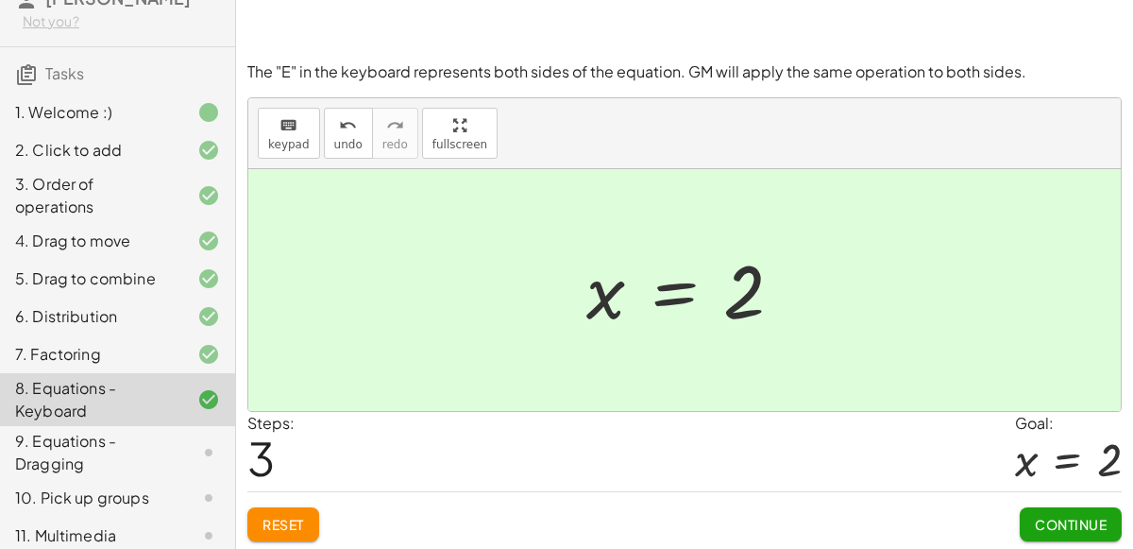
click at [1076, 507] on button "Continue" at bounding box center [1071, 524] width 102 height 34
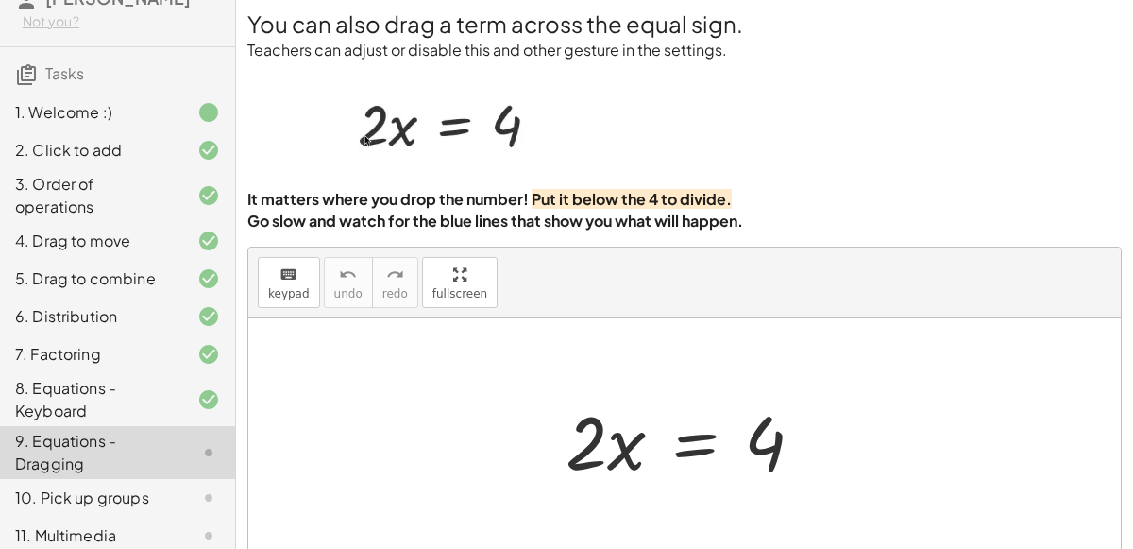
scroll to position [6, 0]
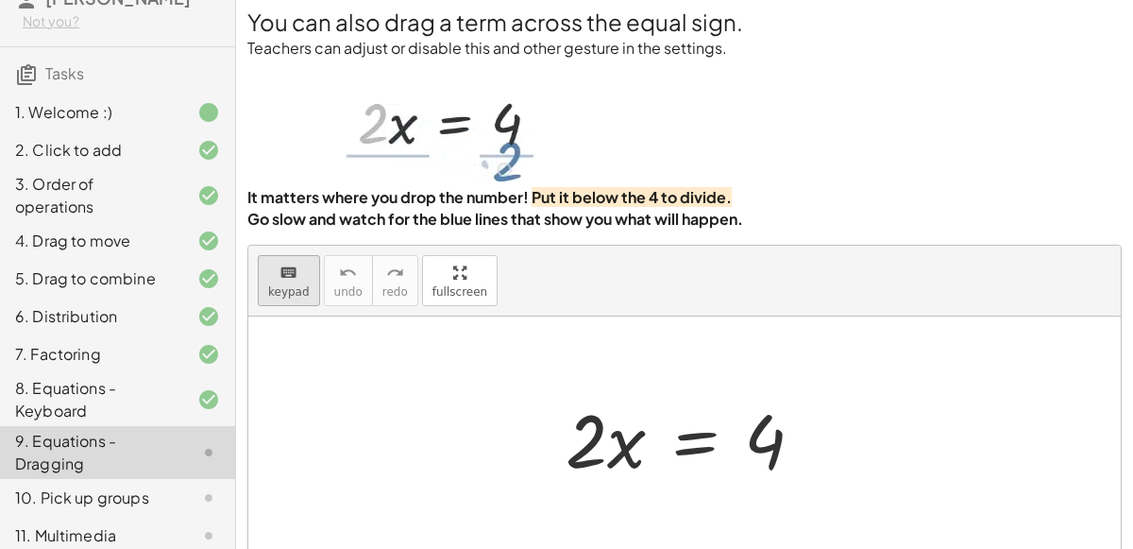
click at [291, 285] on span "keypad" at bounding box center [289, 291] width 42 height 13
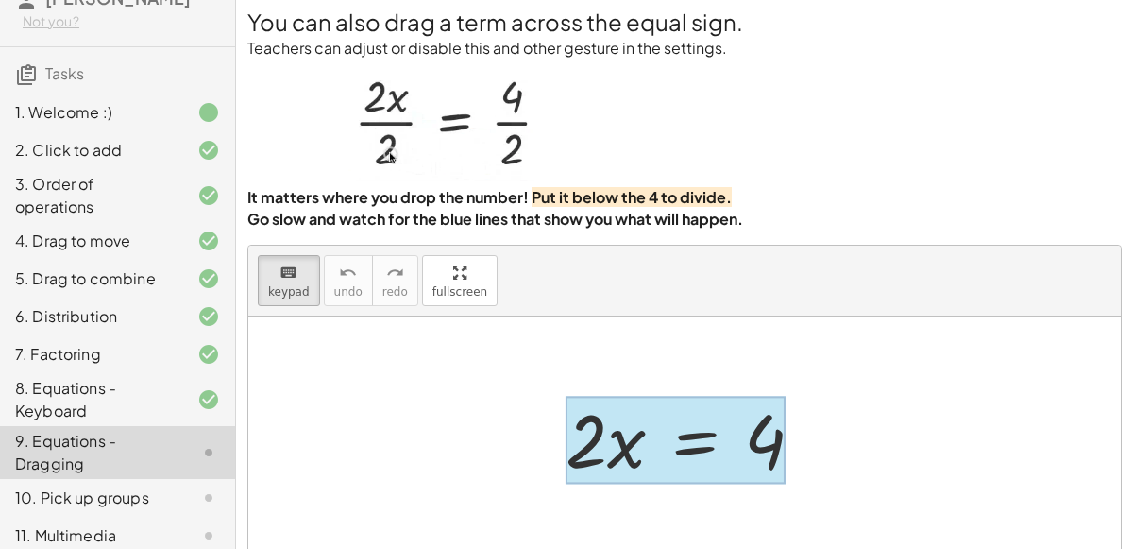
click at [693, 444] on div at bounding box center [676, 440] width 220 height 88
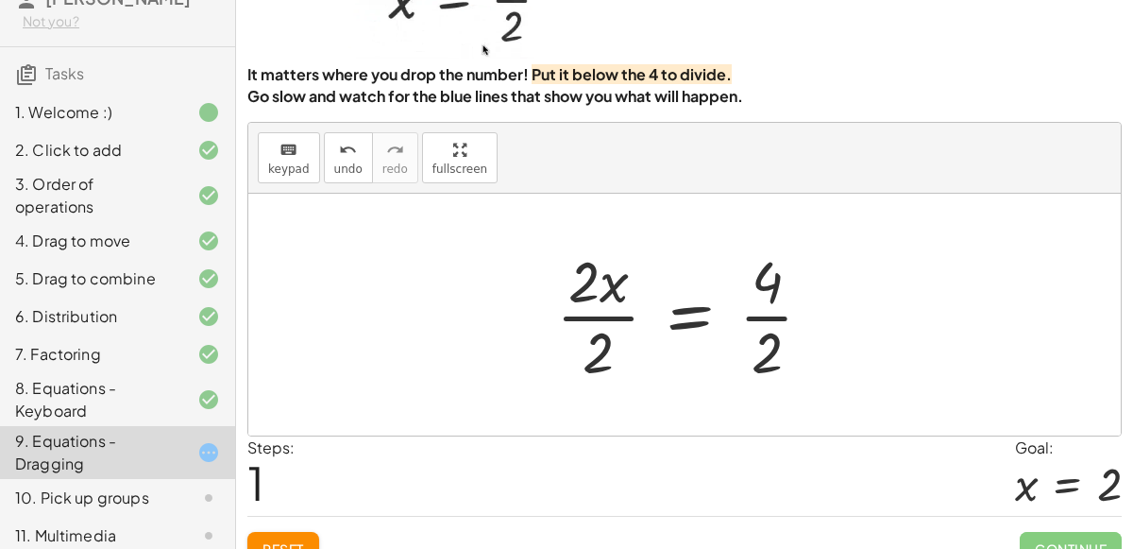
scroll to position [152, 0]
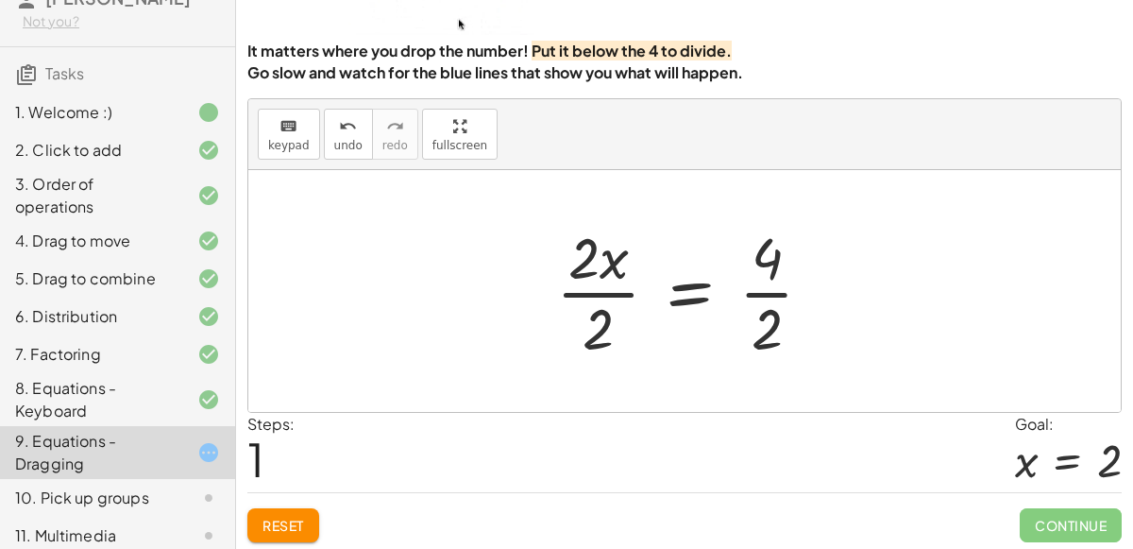
click at [612, 264] on div at bounding box center [692, 290] width 291 height 145
click at [769, 275] on div at bounding box center [692, 290] width 291 height 145
click at [583, 287] on div at bounding box center [686, 290] width 277 height 145
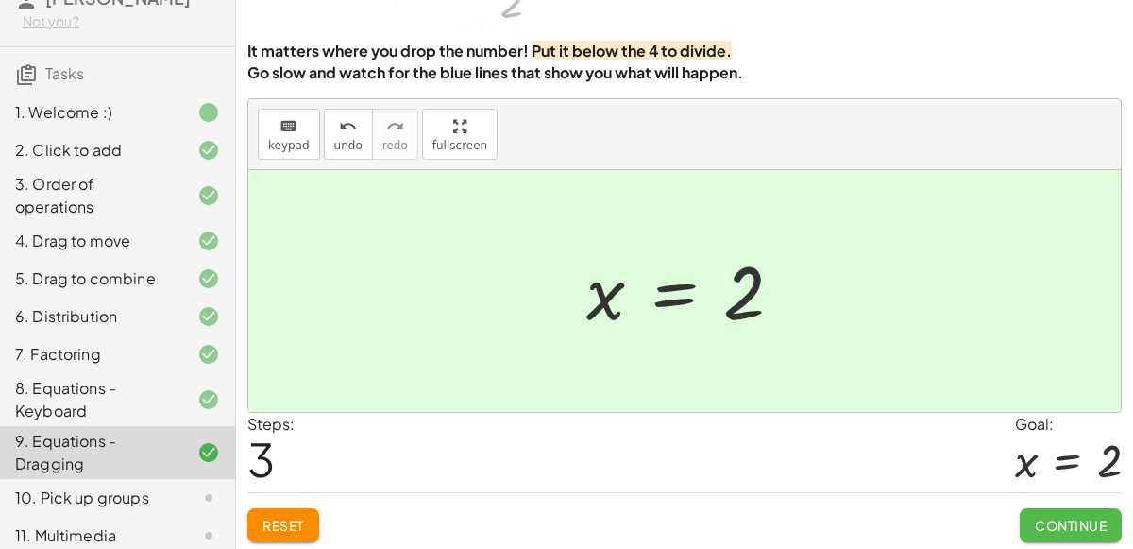
click at [1063, 519] on span "Continue" at bounding box center [1071, 524] width 72 height 17
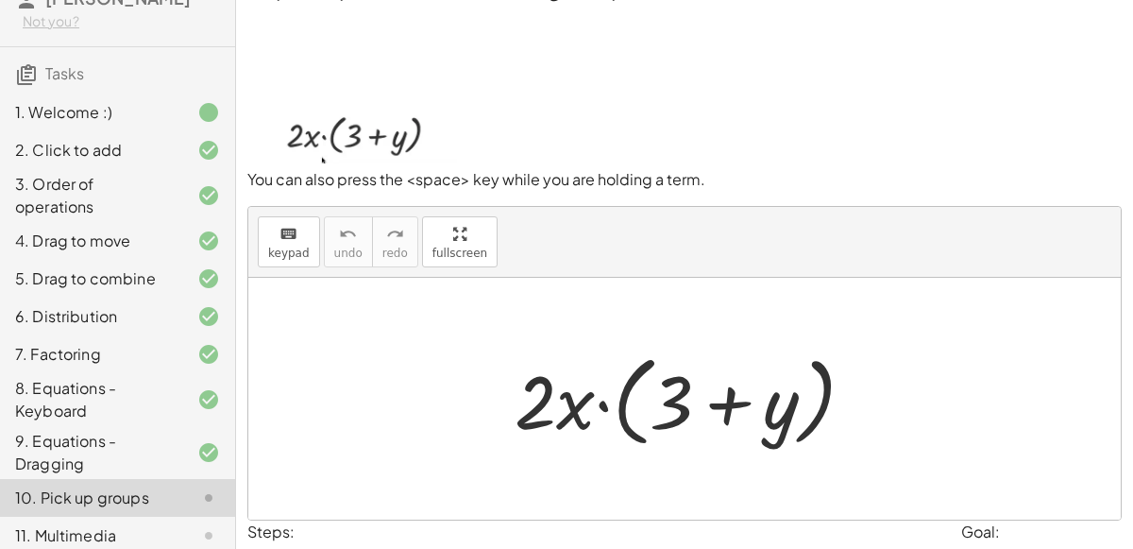
scroll to position [42, 0]
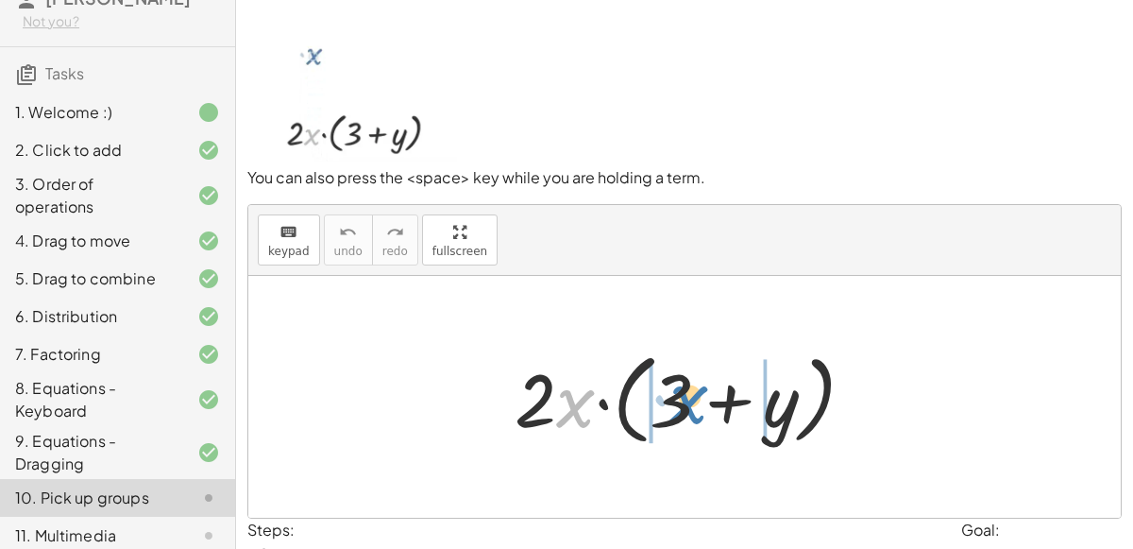
drag, startPoint x: 573, startPoint y: 399, endPoint x: 712, endPoint y: 386, distance: 139.4
click at [712, 386] on div at bounding box center [692, 397] width 374 height 109
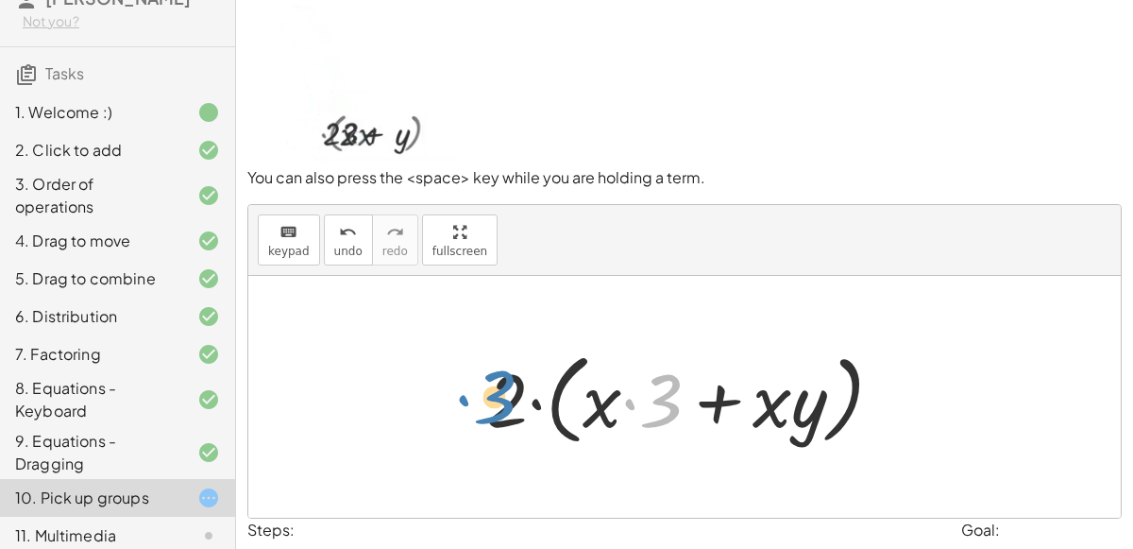
drag, startPoint x: 668, startPoint y: 403, endPoint x: 501, endPoint y: 399, distance: 166.2
click at [501, 399] on div at bounding box center [692, 397] width 431 height 109
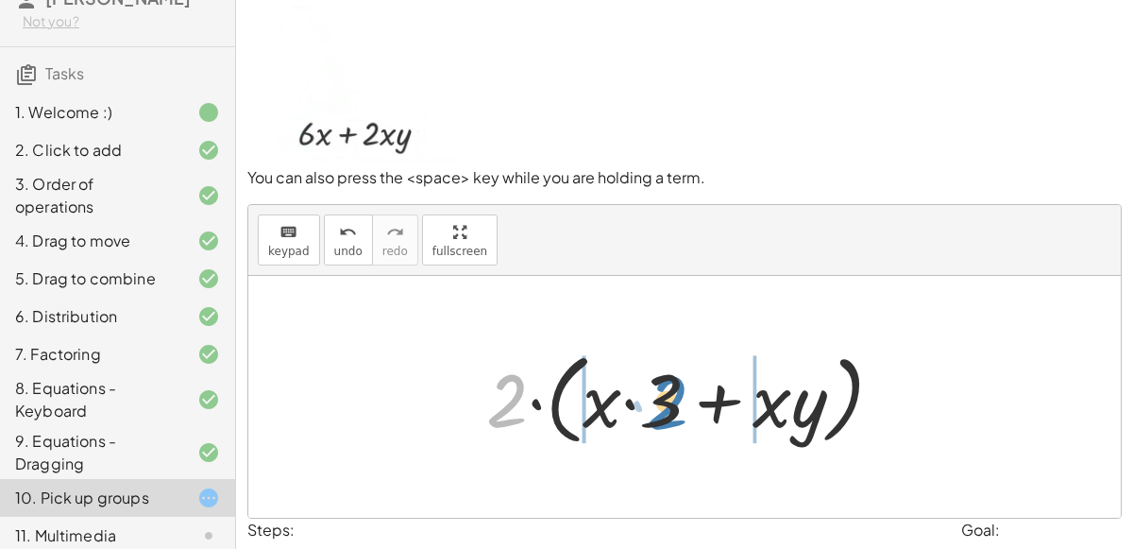
drag, startPoint x: 488, startPoint y: 401, endPoint x: 648, endPoint y: 402, distance: 159.6
click at [648, 402] on div at bounding box center [692, 397] width 431 height 109
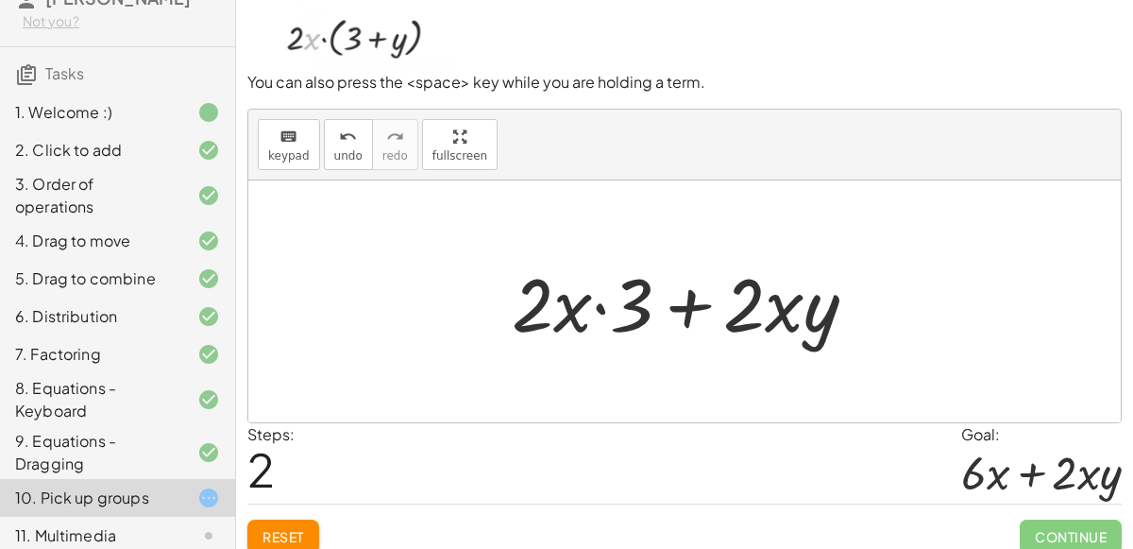
scroll to position [151, 0]
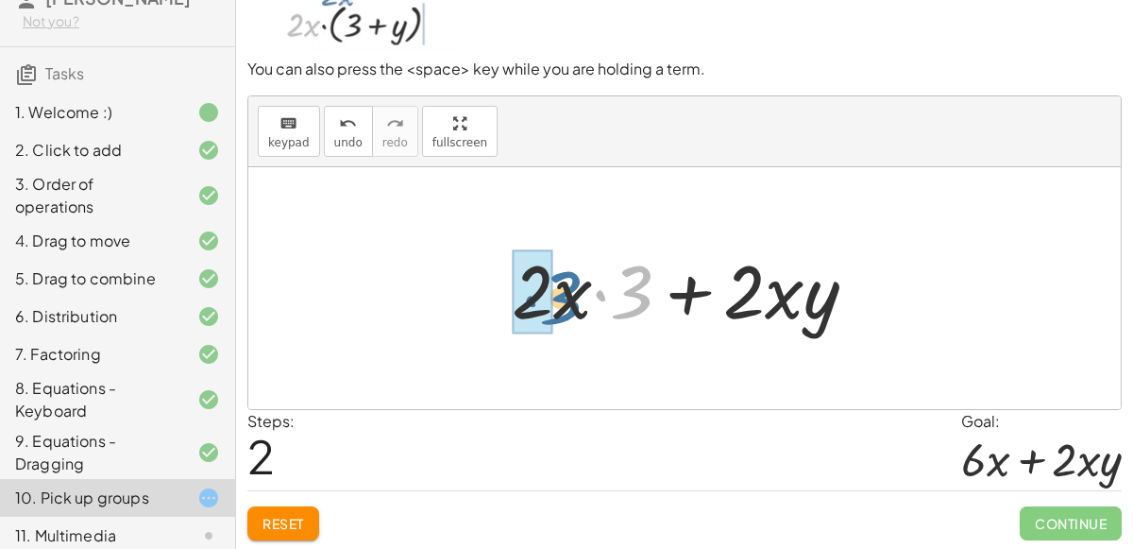
drag, startPoint x: 617, startPoint y: 305, endPoint x: 537, endPoint y: 312, distance: 79.6
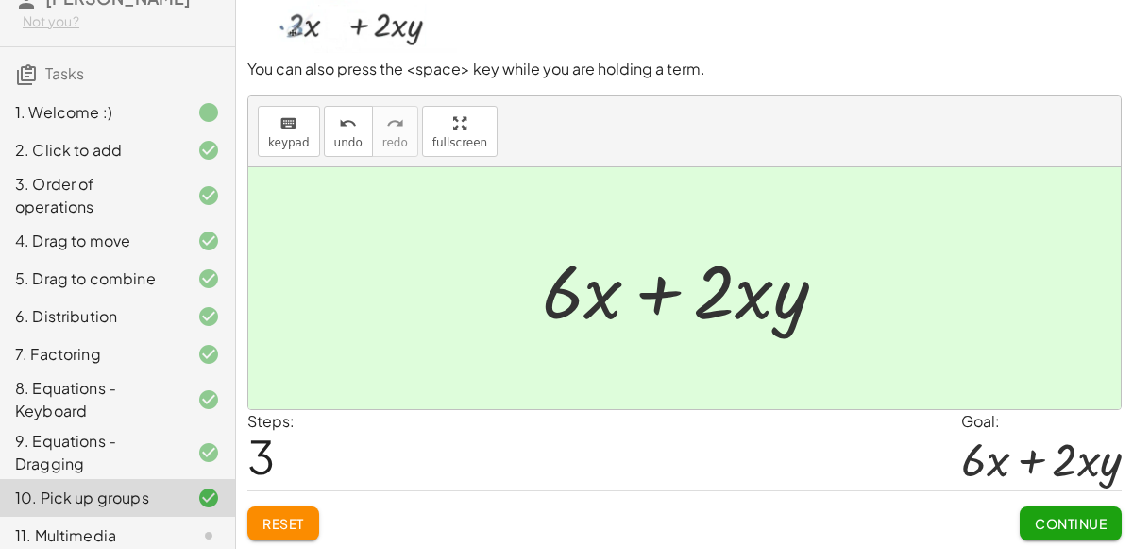
click at [1057, 531] on button "Continue" at bounding box center [1071, 523] width 102 height 34
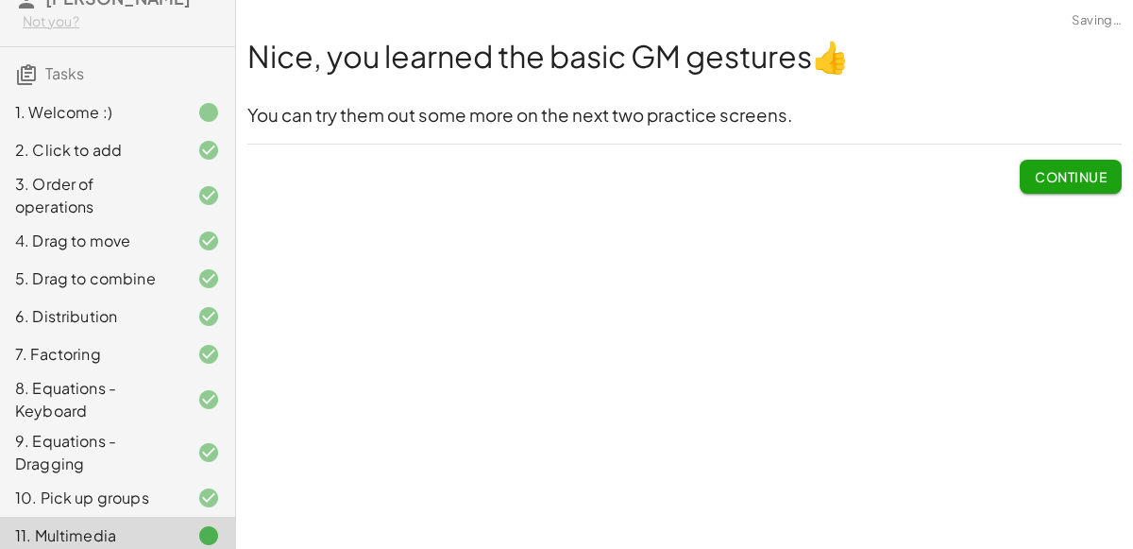
scroll to position [0, 0]
click at [1038, 150] on span "Continue" at bounding box center [1071, 168] width 102 height 49
click at [1033, 162] on button "Continue" at bounding box center [1071, 177] width 102 height 34
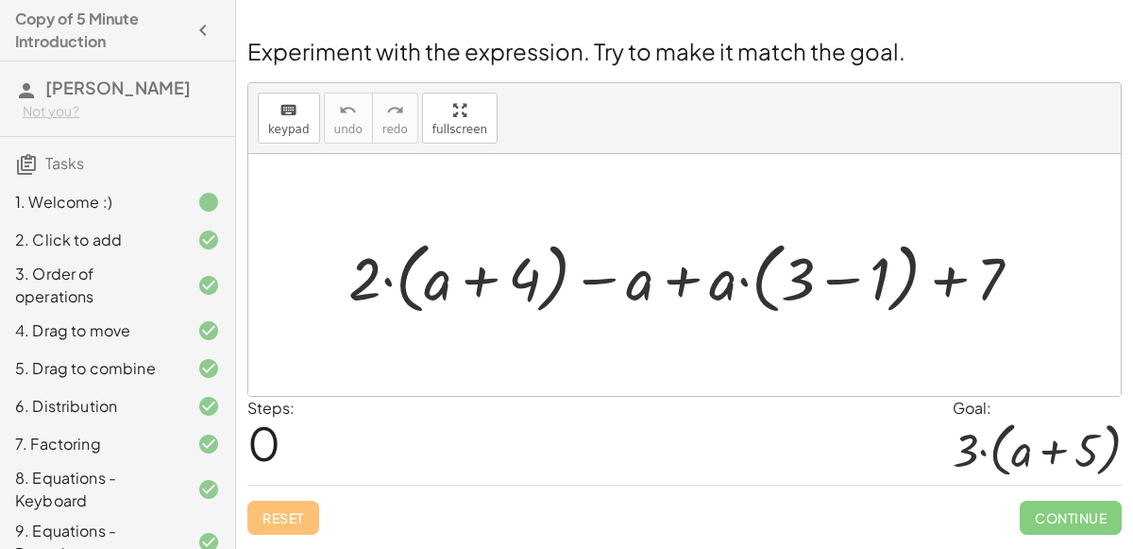
scroll to position [229, 0]
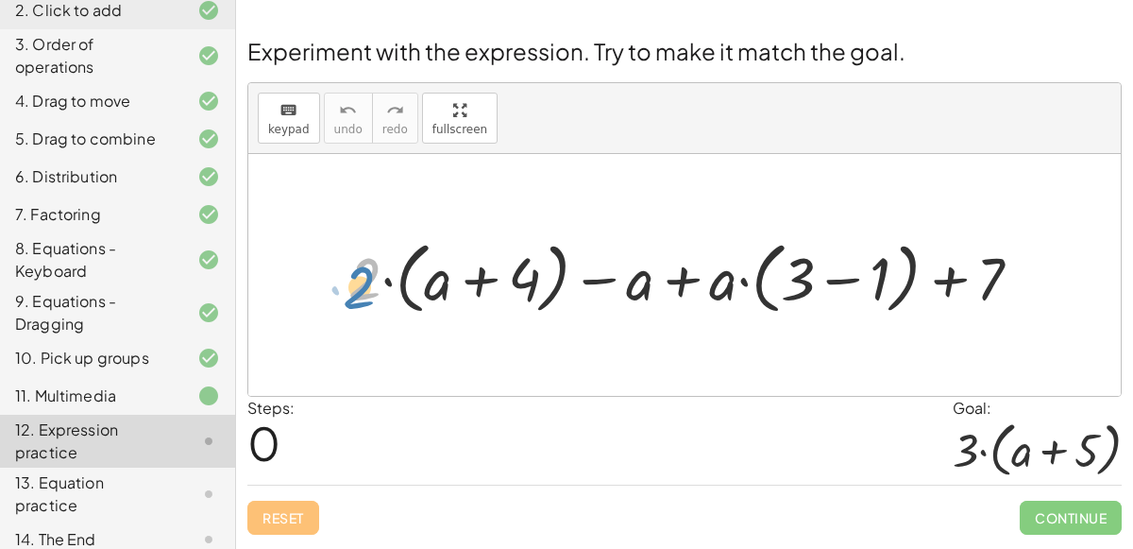
drag, startPoint x: 357, startPoint y: 269, endPoint x: 348, endPoint y: 278, distance: 12.0
click at [348, 278] on div at bounding box center [692, 275] width 707 height 88
drag, startPoint x: 810, startPoint y: 273, endPoint x: 894, endPoint y: 264, distance: 84.5
click at [894, 264] on div at bounding box center [692, 275] width 707 height 88
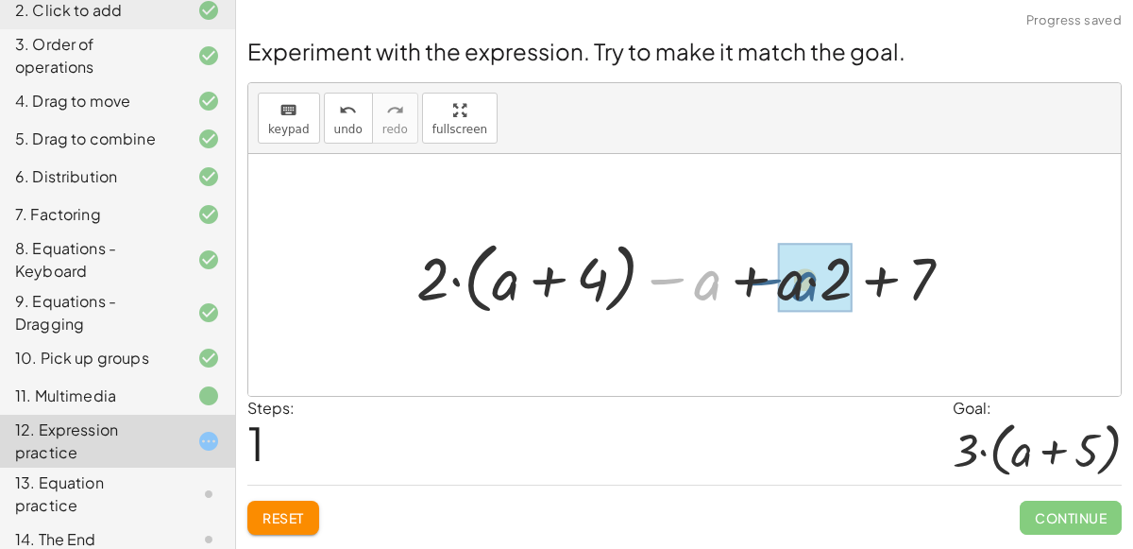
drag, startPoint x: 718, startPoint y: 279, endPoint x: 816, endPoint y: 279, distance: 98.2
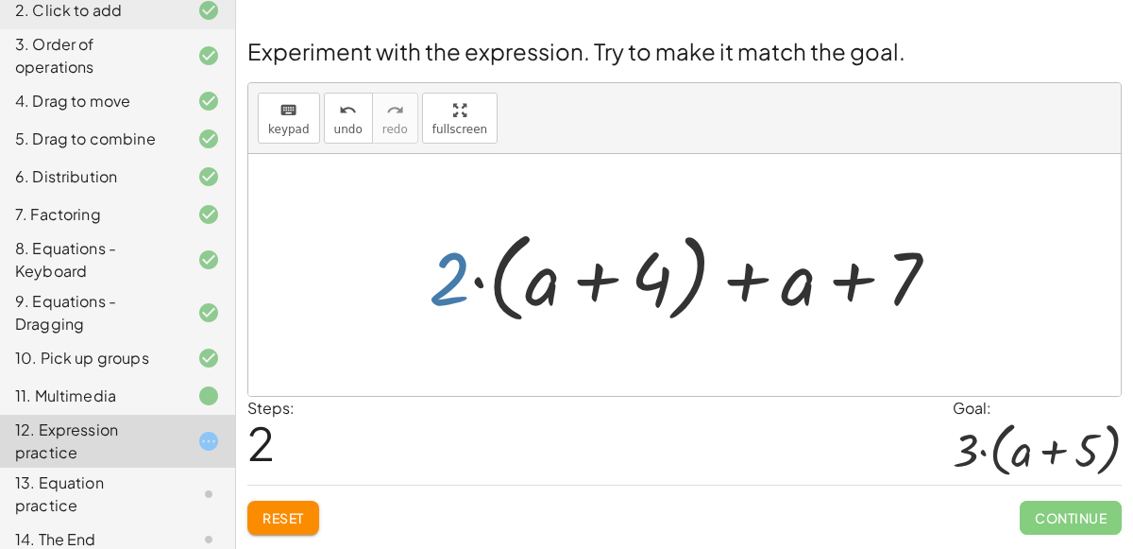
click at [460, 262] on div at bounding box center [691, 275] width 545 height 109
click at [270, 523] on button "Reset" at bounding box center [283, 517] width 72 height 34
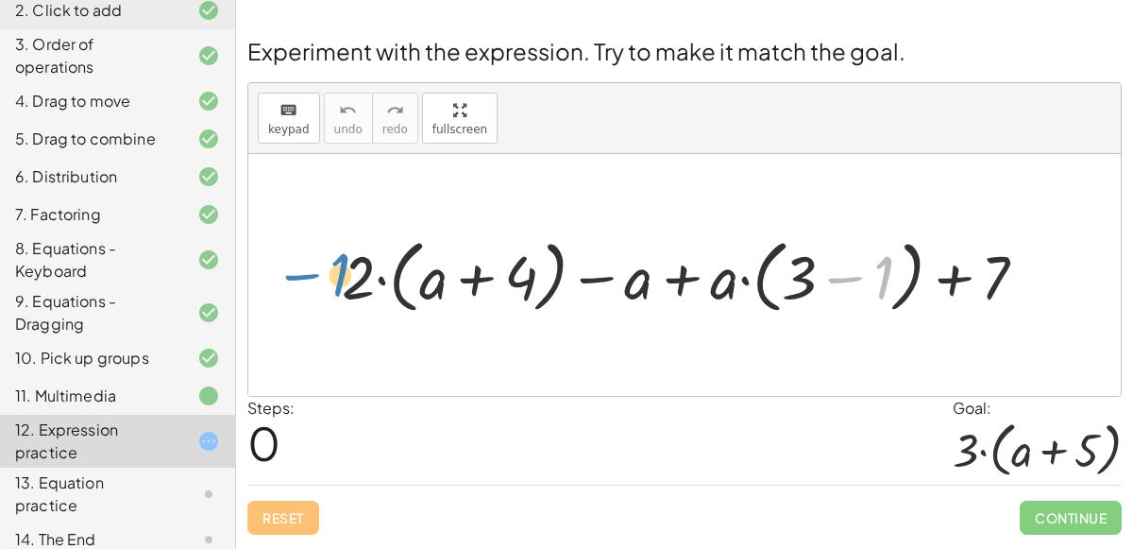
drag, startPoint x: 871, startPoint y: 265, endPoint x: 340, endPoint y: 261, distance: 531.6
click at [340, 261] on div at bounding box center [691, 274] width 719 height 89
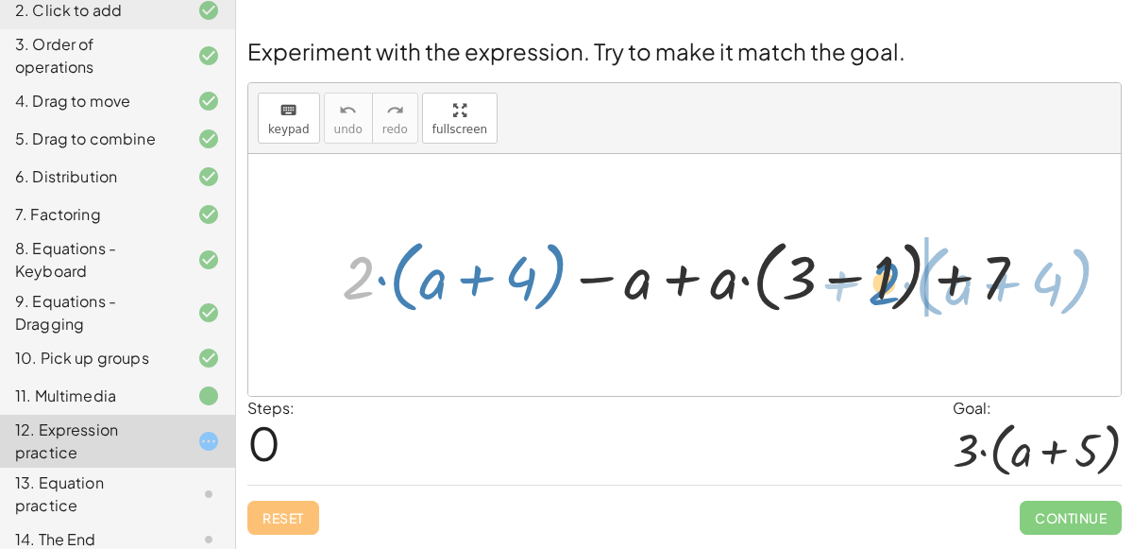
drag, startPoint x: 360, startPoint y: 263, endPoint x: 809, endPoint y: 260, distance: 449.4
click at [809, 260] on div at bounding box center [691, 274] width 719 height 89
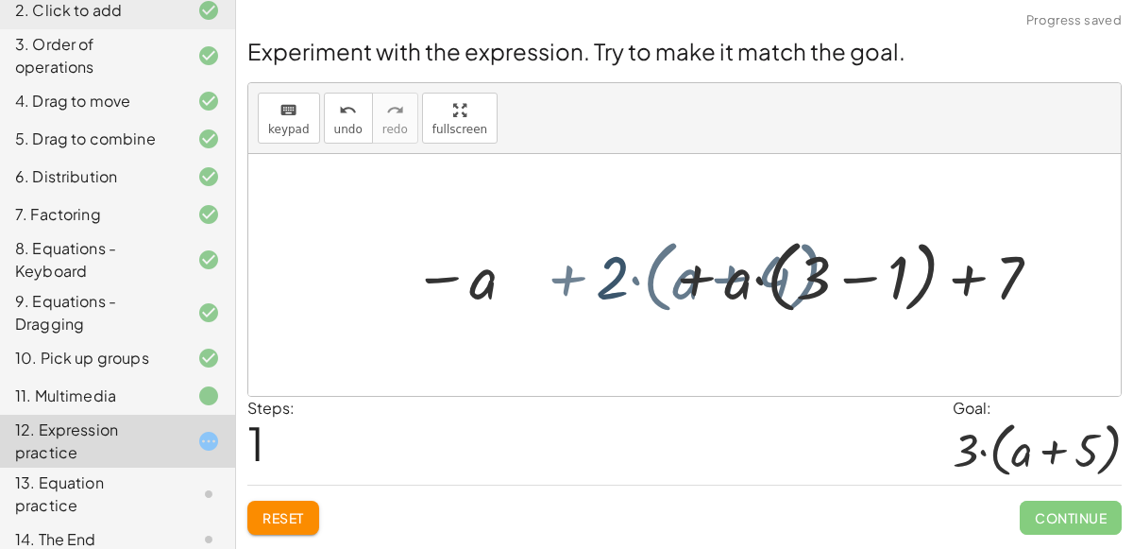
click at [791, 262] on div at bounding box center [682, 274] width 766 height 89
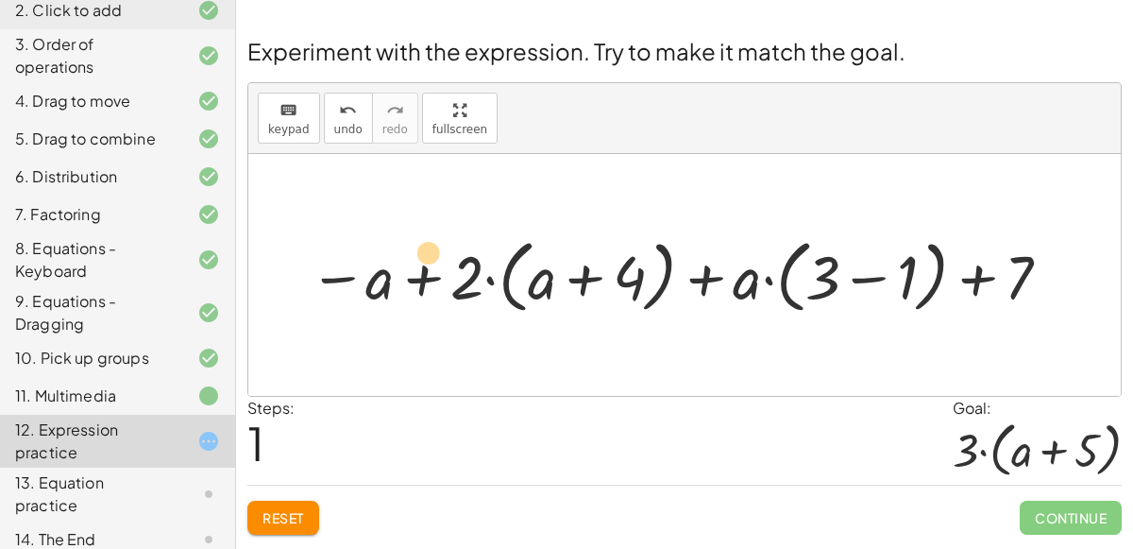
drag, startPoint x: 826, startPoint y: 267, endPoint x: 431, endPoint y: 244, distance: 395.4
click at [431, 244] on div at bounding box center [682, 274] width 766 height 89
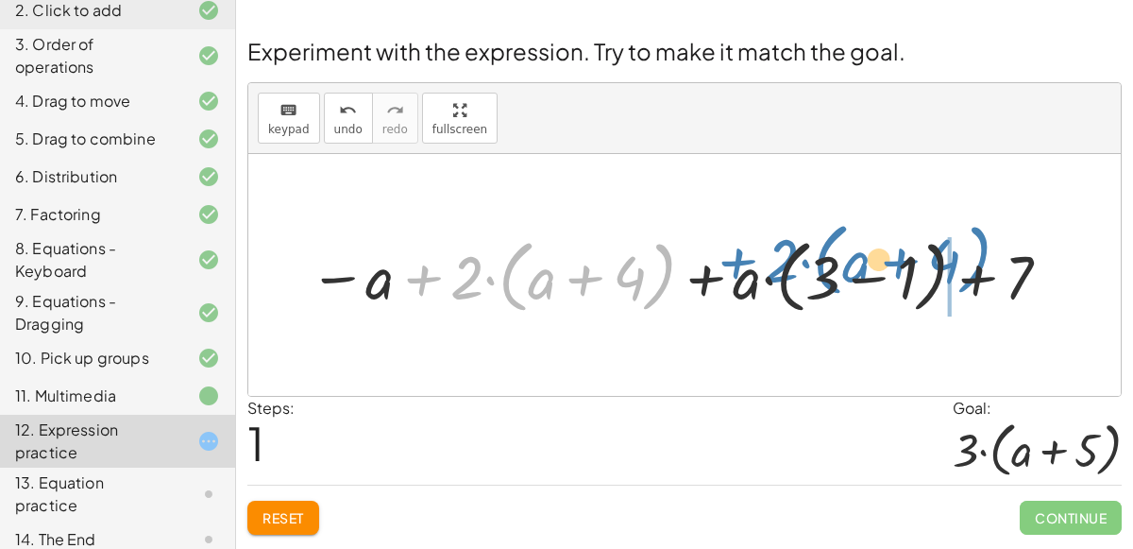
drag, startPoint x: 422, startPoint y: 273, endPoint x: 736, endPoint y: 258, distance: 314.8
click at [736, 258] on div at bounding box center [682, 274] width 766 height 89
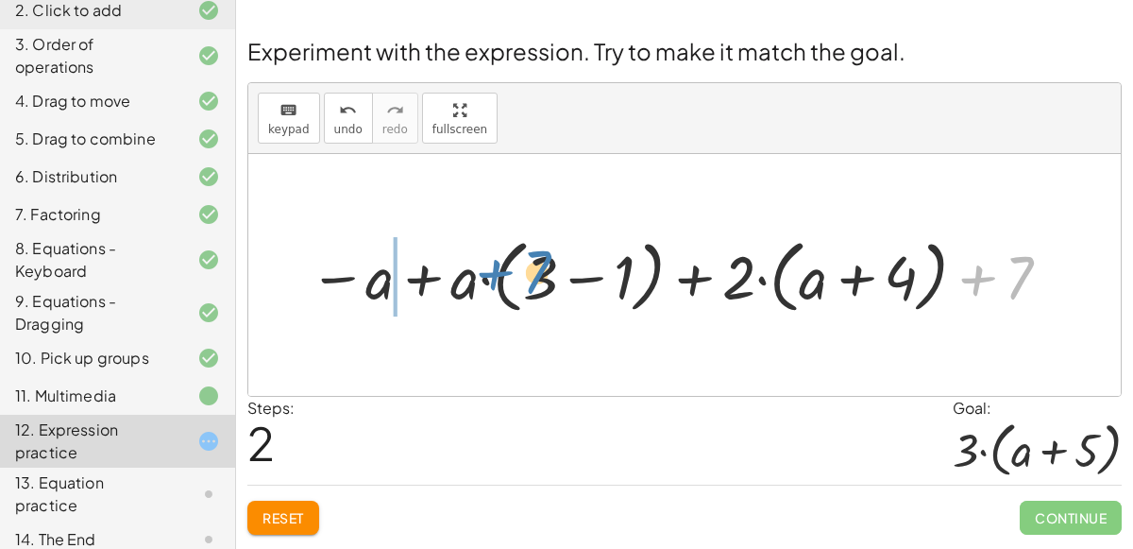
drag, startPoint x: 1003, startPoint y: 276, endPoint x: 518, endPoint y: 271, distance: 484.4
click at [518, 271] on div at bounding box center [682, 274] width 766 height 89
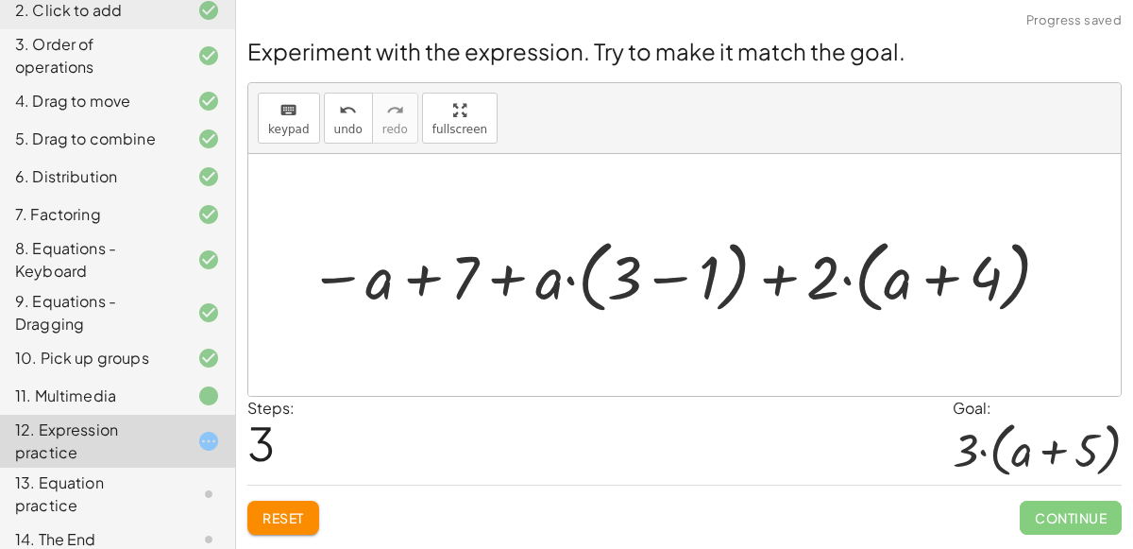
click at [287, 516] on span "Reset" at bounding box center [283, 517] width 42 height 17
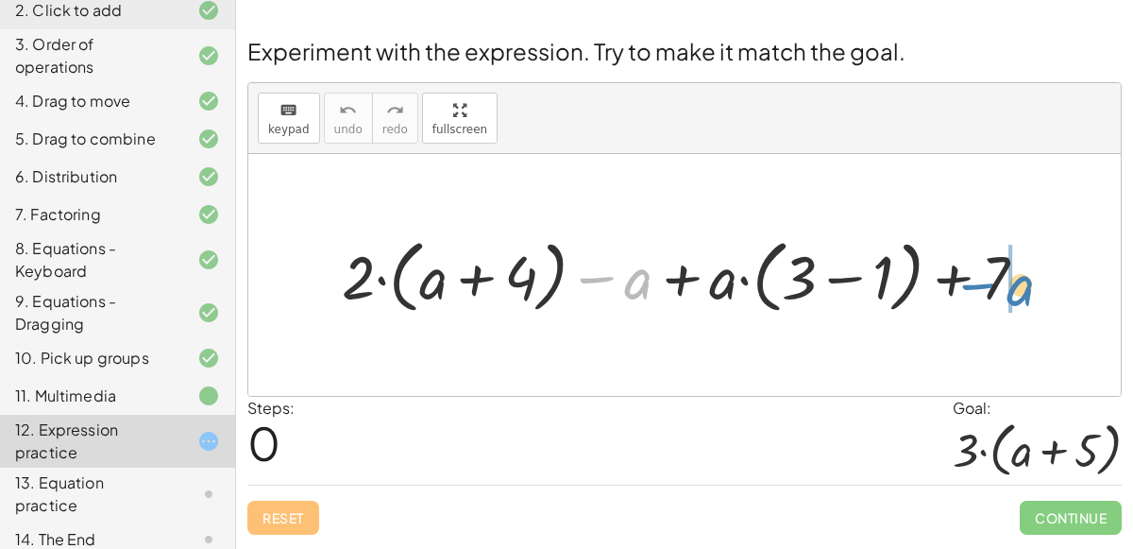
drag, startPoint x: 617, startPoint y: 274, endPoint x: 994, endPoint y: 277, distance: 377.7
click at [994, 277] on div at bounding box center [691, 274] width 719 height 89
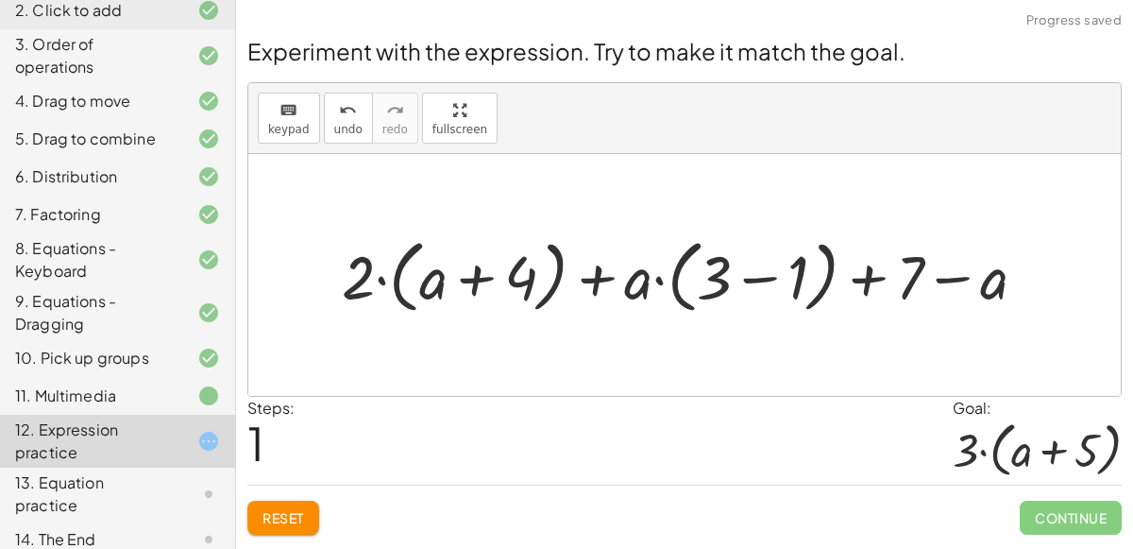
click at [921, 277] on div at bounding box center [691, 274] width 719 height 89
click at [904, 263] on div at bounding box center [691, 274] width 719 height 89
click at [273, 517] on span "Reset" at bounding box center [283, 517] width 42 height 17
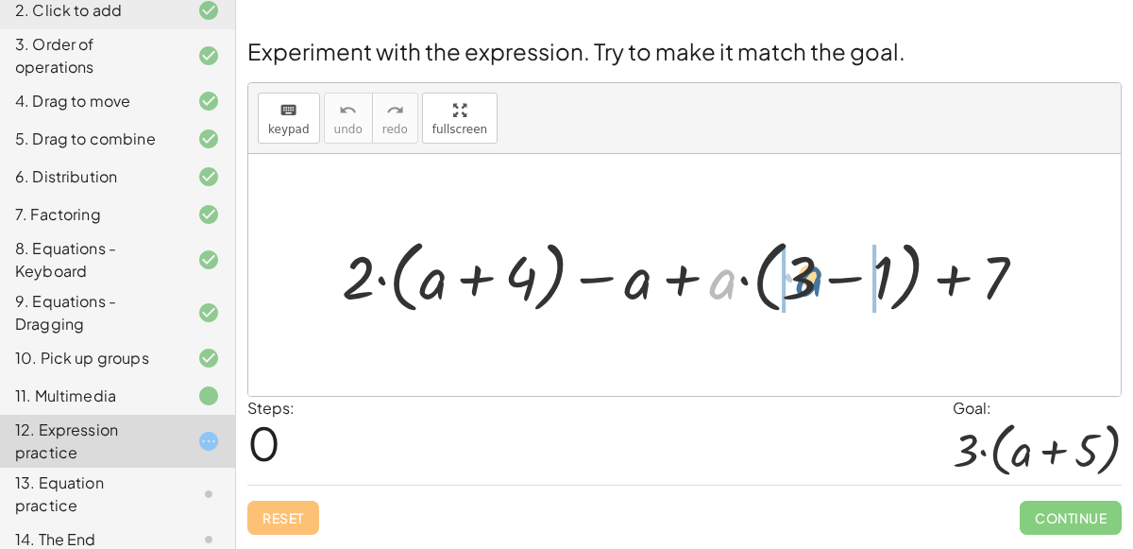
drag, startPoint x: 710, startPoint y: 295, endPoint x: 799, endPoint y: 292, distance: 88.8
click at [799, 292] on div at bounding box center [691, 274] width 719 height 89
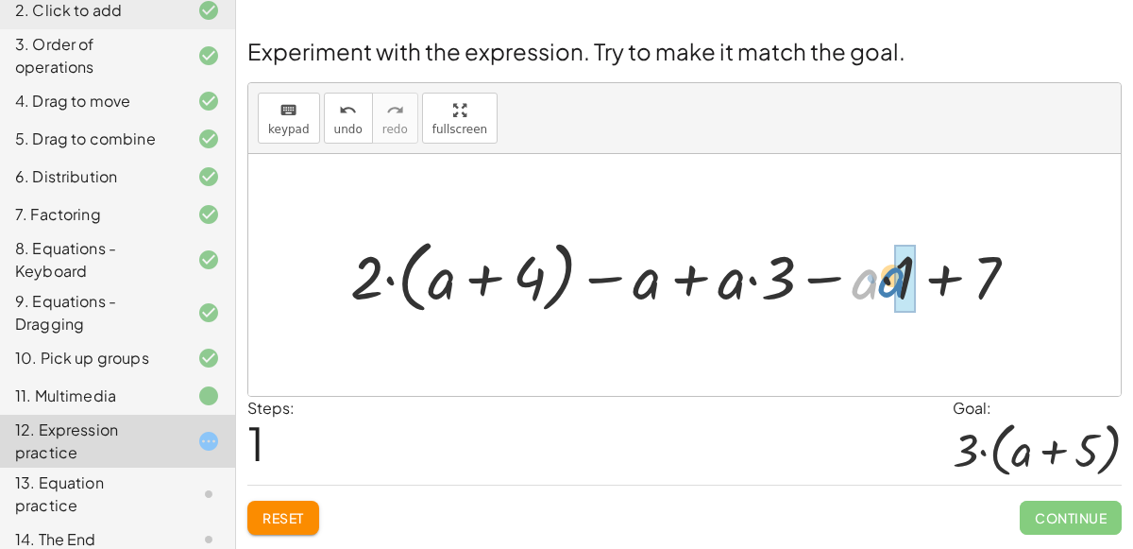
drag, startPoint x: 856, startPoint y: 285, endPoint x: 877, endPoint y: 283, distance: 20.9
click at [877, 283] on div at bounding box center [692, 274] width 702 height 89
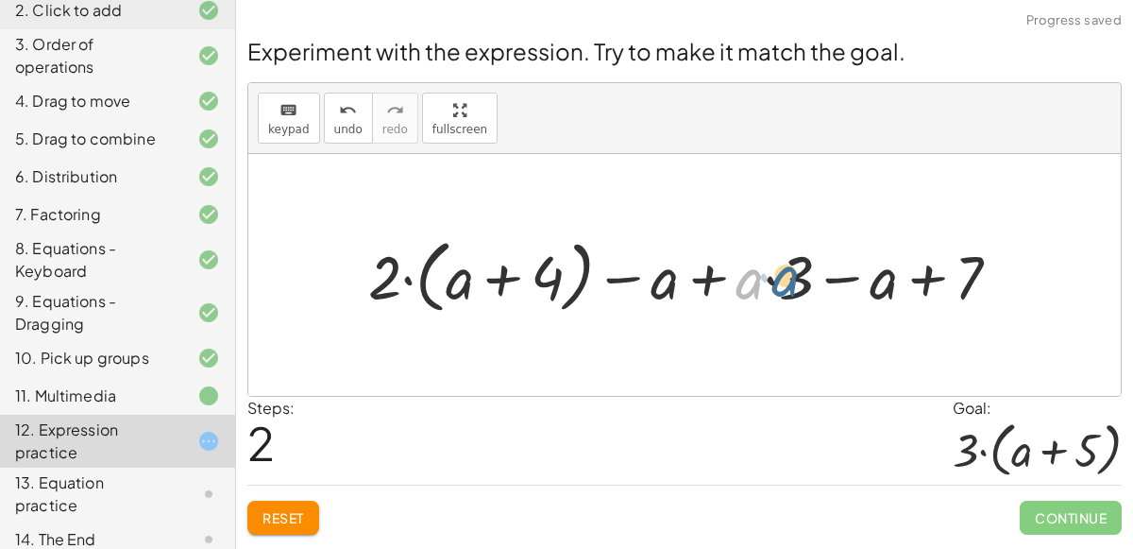
drag, startPoint x: 741, startPoint y: 277, endPoint x: 772, endPoint y: 277, distance: 31.2
click at [772, 277] on div at bounding box center [692, 274] width 667 height 89
drag, startPoint x: 791, startPoint y: 280, endPoint x: 762, endPoint y: 282, distance: 29.3
click at [762, 282] on div at bounding box center [692, 274] width 667 height 89
drag, startPoint x: 752, startPoint y: 284, endPoint x: 791, endPoint y: 279, distance: 39.9
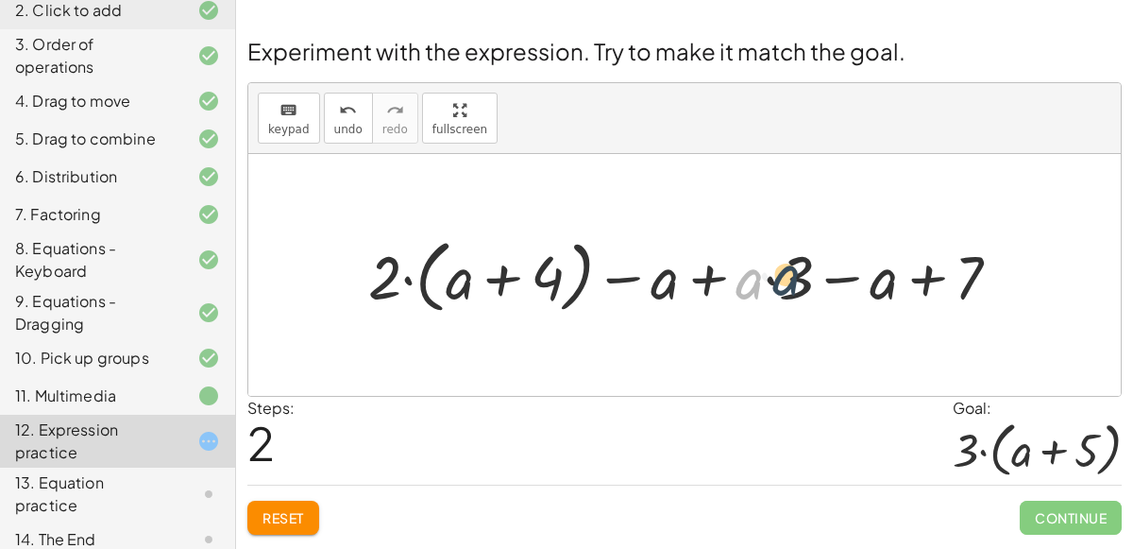
click at [791, 279] on div at bounding box center [692, 274] width 667 height 89
click at [338, 125] on span "undo" at bounding box center [348, 129] width 28 height 13
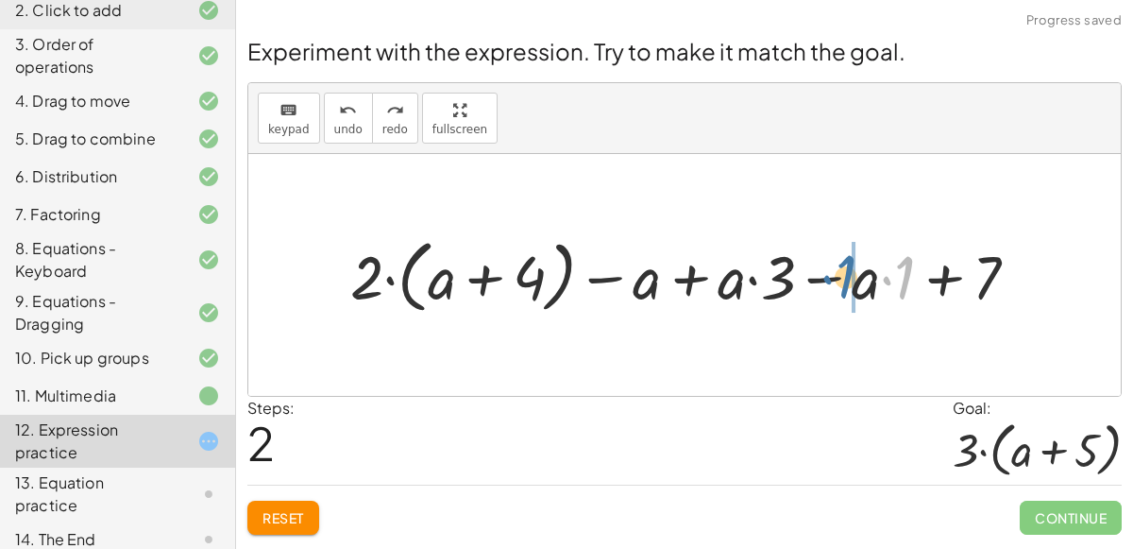
drag, startPoint x: 892, startPoint y: 274, endPoint x: 832, endPoint y: 272, distance: 60.5
click at [832, 272] on div at bounding box center [692, 274] width 702 height 89
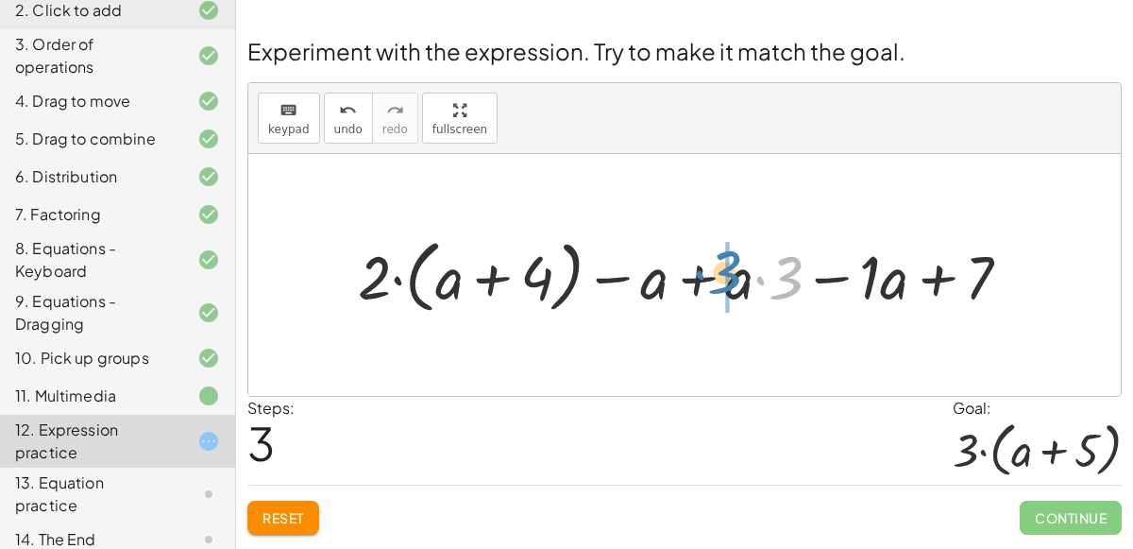
drag, startPoint x: 784, startPoint y: 274, endPoint x: 722, endPoint y: 268, distance: 61.6
click at [722, 268] on div at bounding box center [691, 274] width 687 height 89
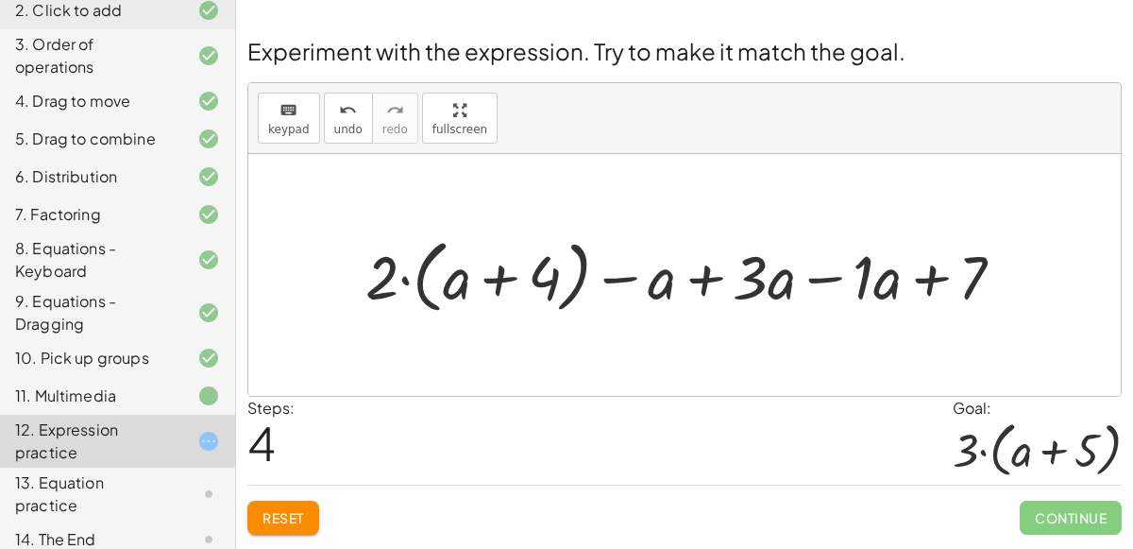
click at [823, 271] on div at bounding box center [692, 274] width 673 height 89
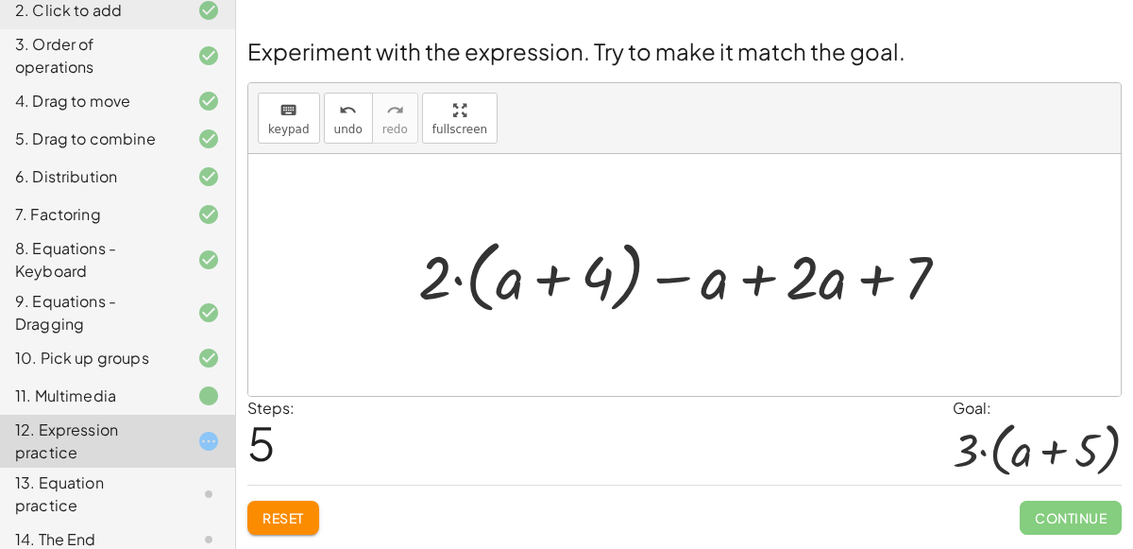
click at [761, 281] on div at bounding box center [692, 274] width 566 height 89
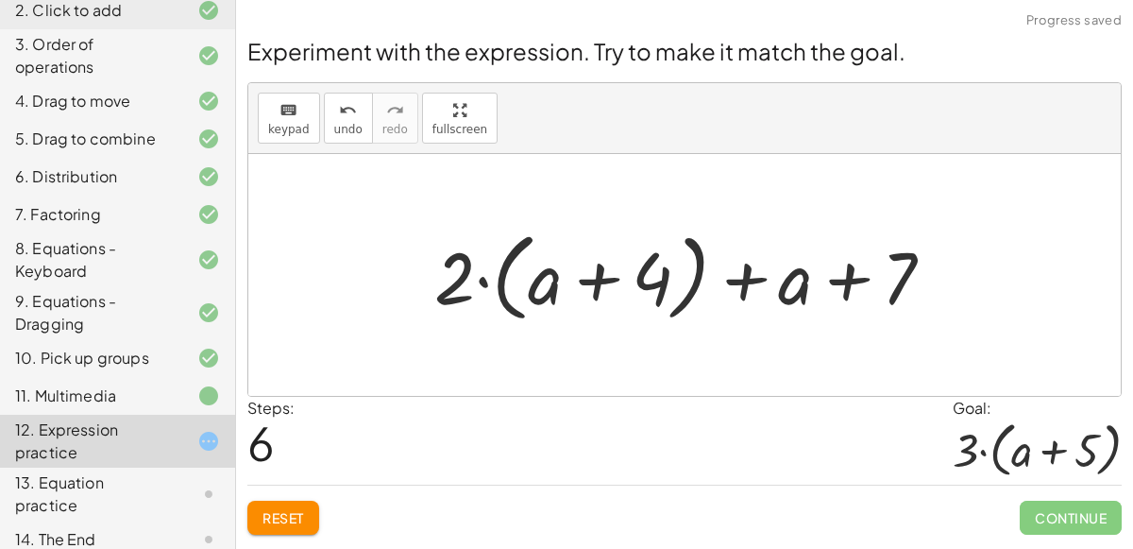
click at [822, 280] on div at bounding box center [691, 275] width 545 height 109
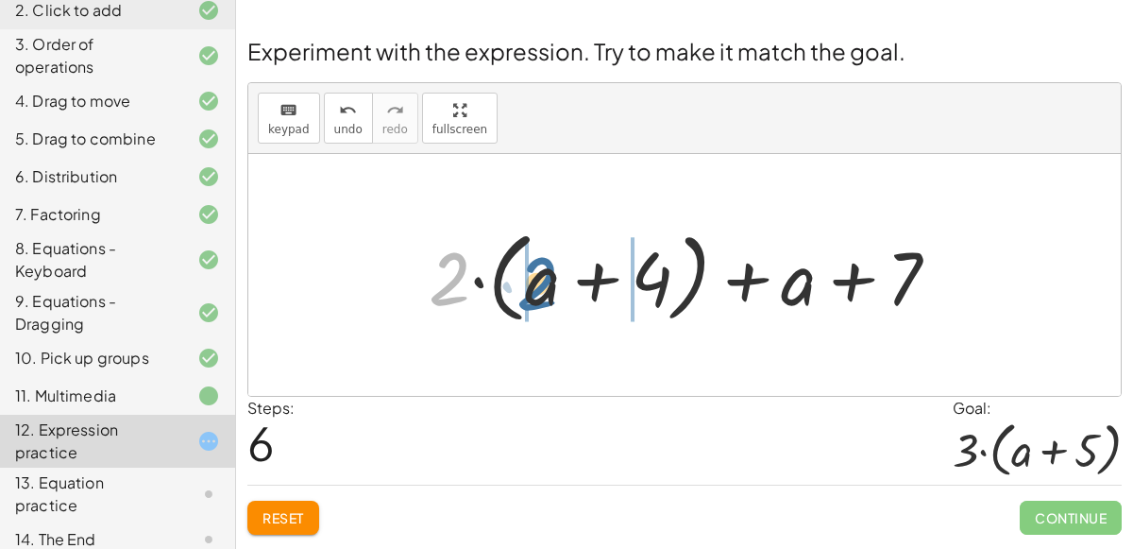
drag, startPoint x: 463, startPoint y: 262, endPoint x: 565, endPoint y: 264, distance: 102.0
click at [565, 264] on div at bounding box center [691, 275] width 545 height 109
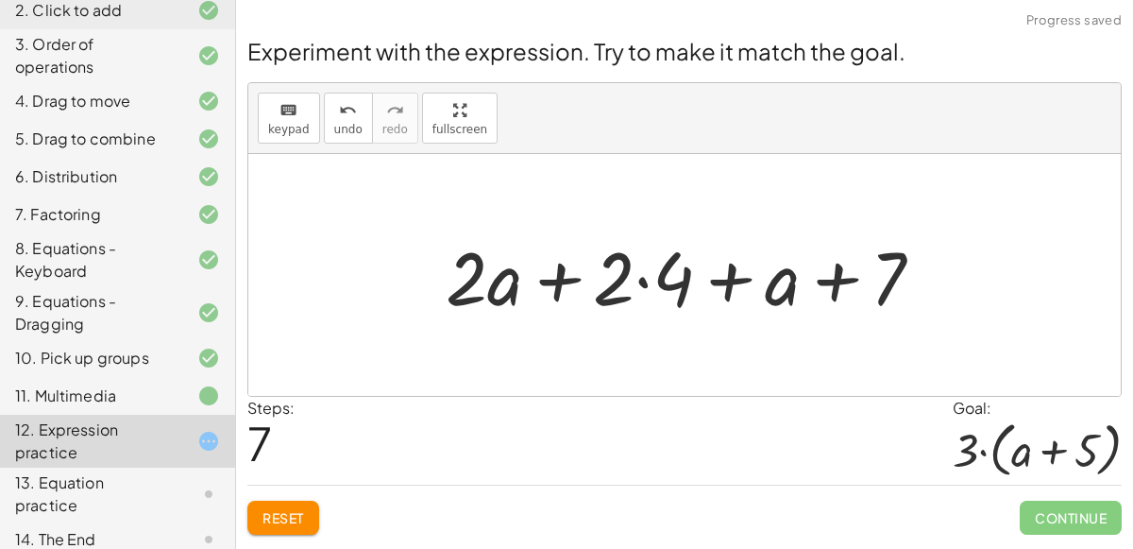
click at [645, 276] on div at bounding box center [692, 275] width 512 height 97
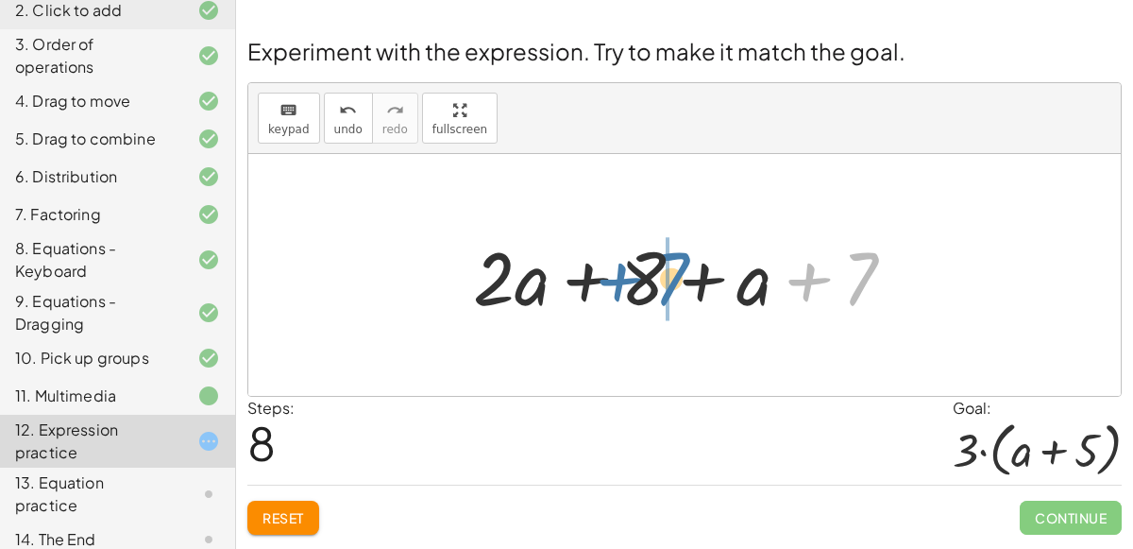
drag, startPoint x: 852, startPoint y: 281, endPoint x: 660, endPoint y: 280, distance: 191.7
click at [660, 280] on div at bounding box center [692, 275] width 456 height 97
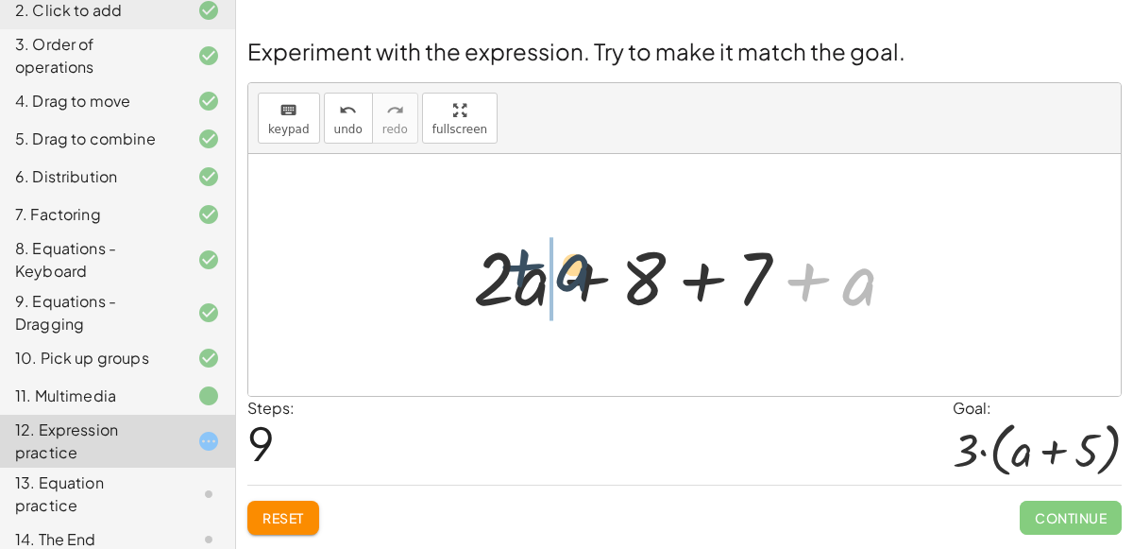
drag, startPoint x: 840, startPoint y: 282, endPoint x: 534, endPoint y: 266, distance: 306.3
click at [534, 266] on div at bounding box center [692, 275] width 456 height 97
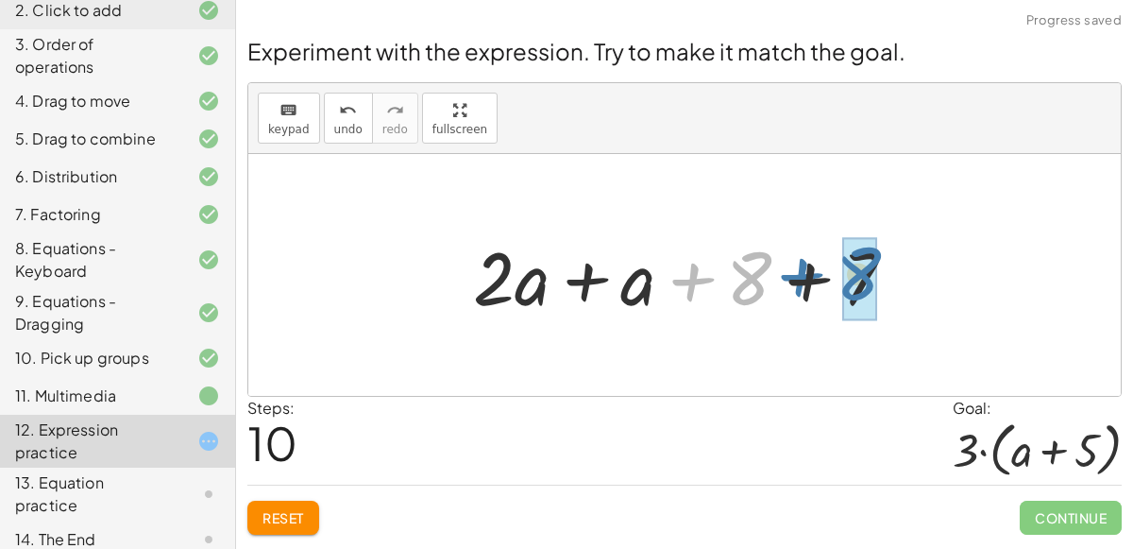
drag, startPoint x: 754, startPoint y: 275, endPoint x: 869, endPoint y: 272, distance: 114.3
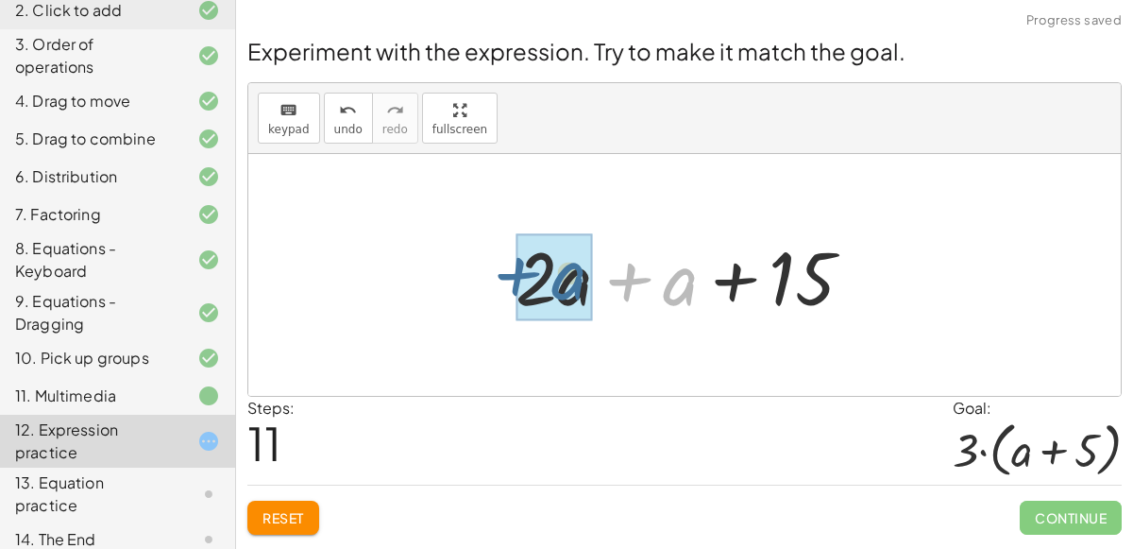
drag, startPoint x: 666, startPoint y: 286, endPoint x: 551, endPoint y: 280, distance: 114.4
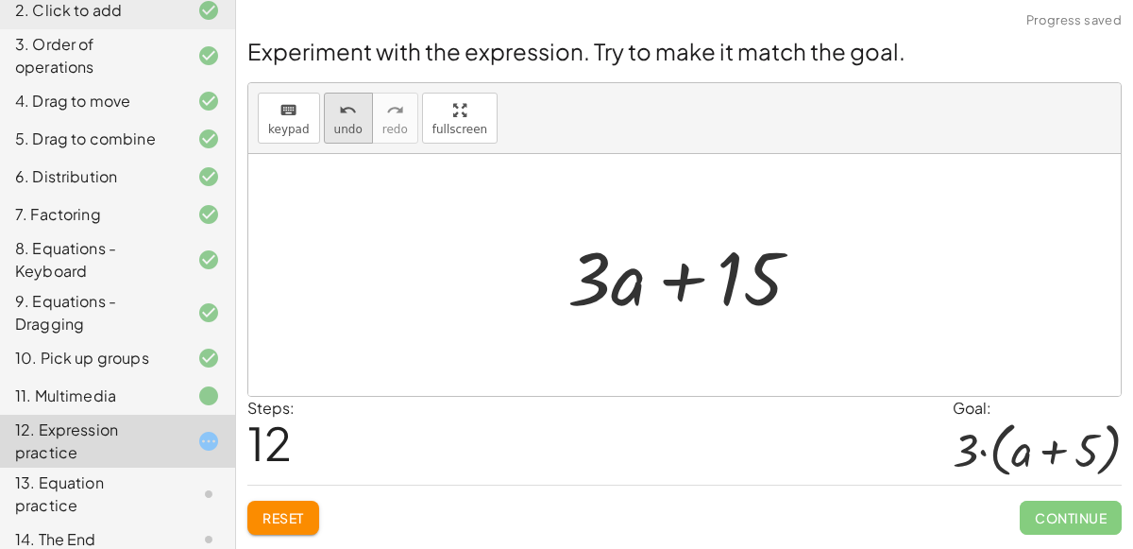
click at [334, 115] on div "undo" at bounding box center [348, 109] width 28 height 23
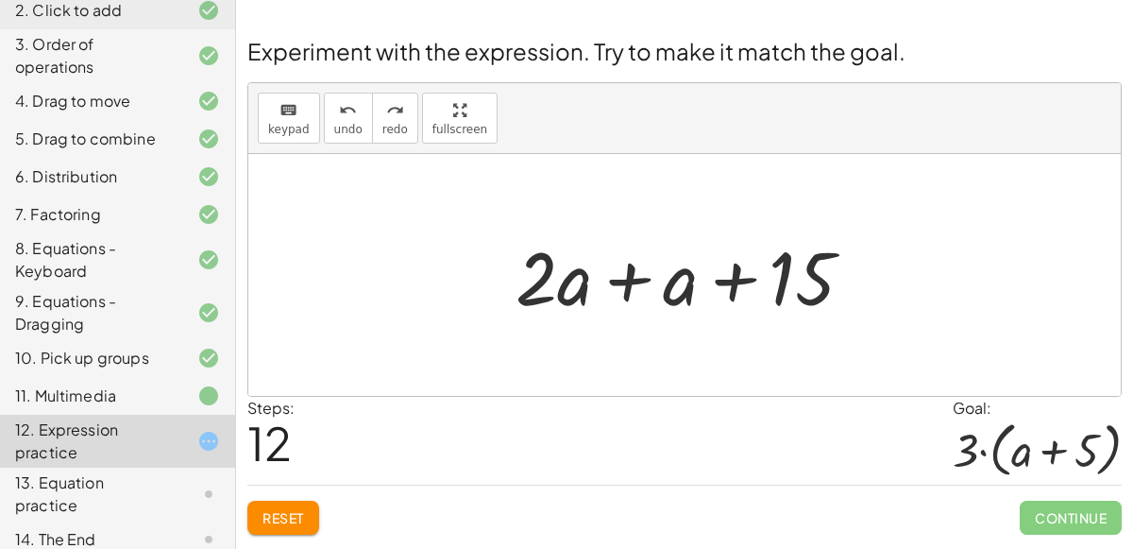
click at [591, 276] on div at bounding box center [692, 275] width 372 height 97
click at [575, 279] on div at bounding box center [692, 275] width 372 height 97
click at [562, 282] on div at bounding box center [692, 275] width 372 height 97
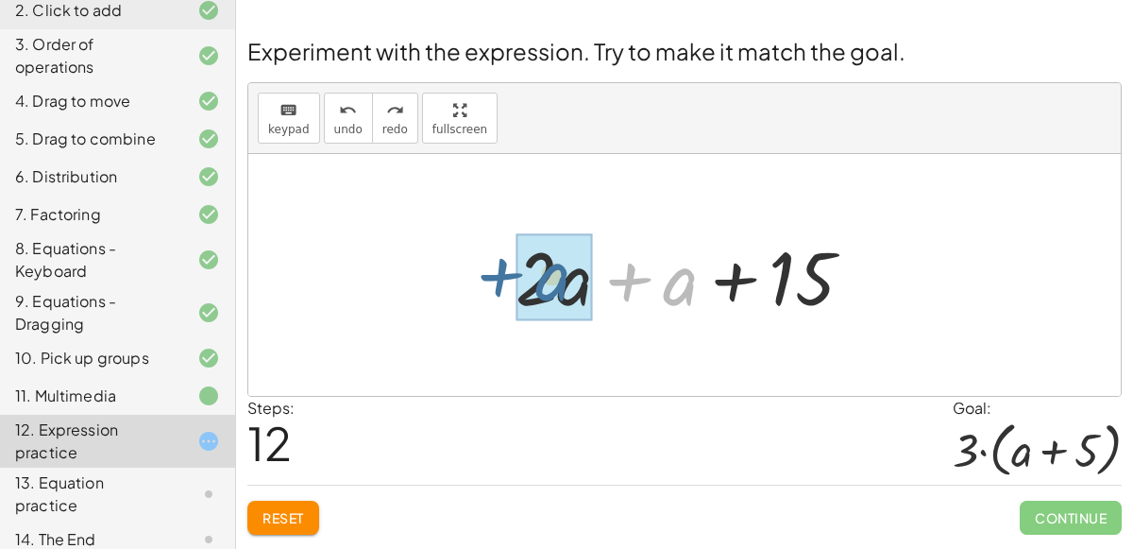
drag, startPoint x: 676, startPoint y: 277, endPoint x: 549, endPoint y: 272, distance: 127.6
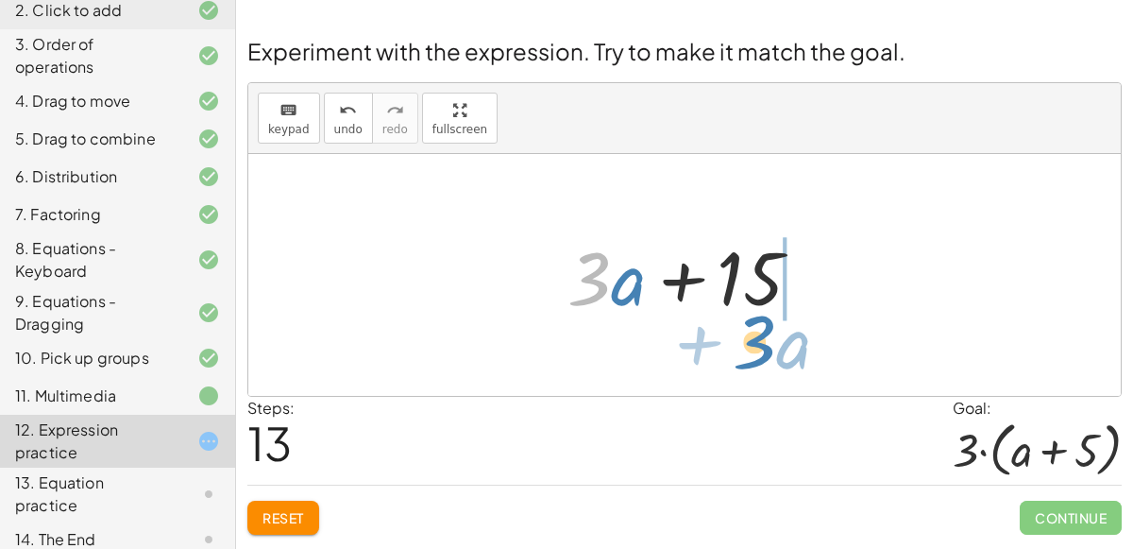
drag, startPoint x: 584, startPoint y: 274, endPoint x: 750, endPoint y: 337, distance: 176.9
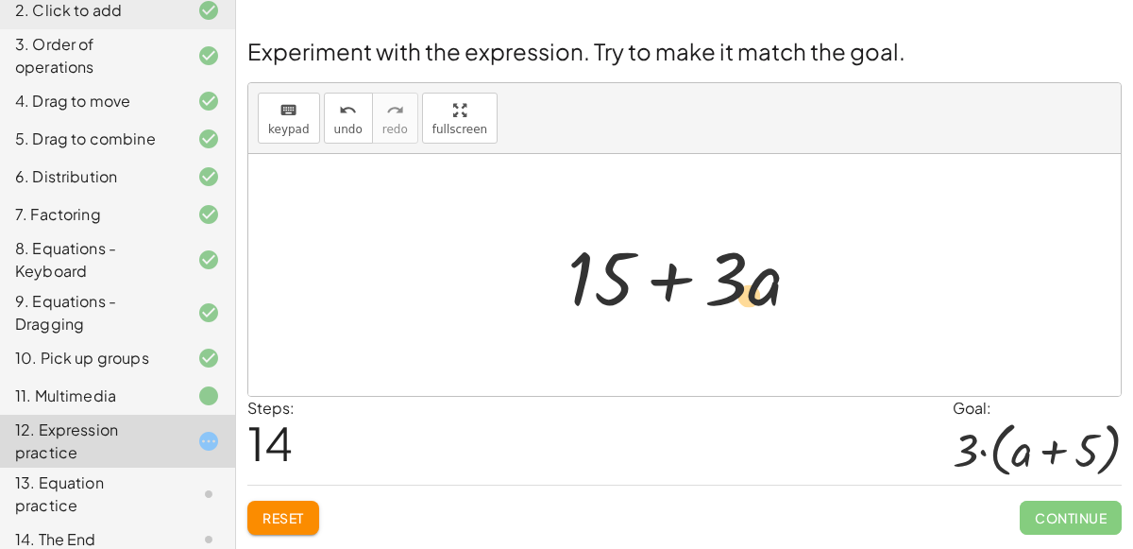
drag, startPoint x: 742, startPoint y: 272, endPoint x: 769, endPoint y: 291, distance: 32.5
click at [769, 291] on div at bounding box center [692, 275] width 268 height 97
click at [340, 136] on button "undo undo" at bounding box center [348, 118] width 49 height 51
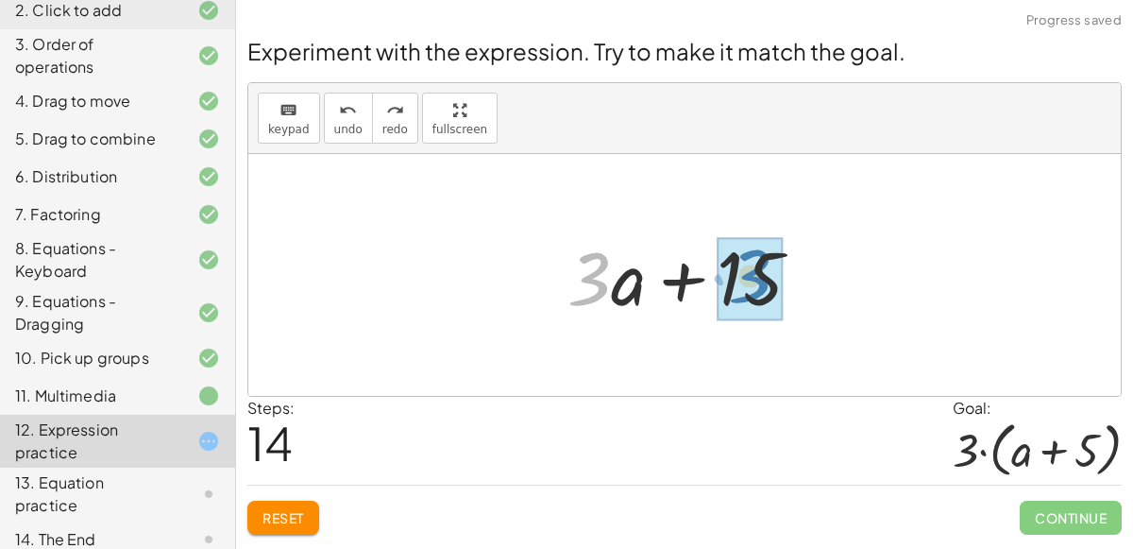
drag, startPoint x: 582, startPoint y: 279, endPoint x: 736, endPoint y: 276, distance: 154.9
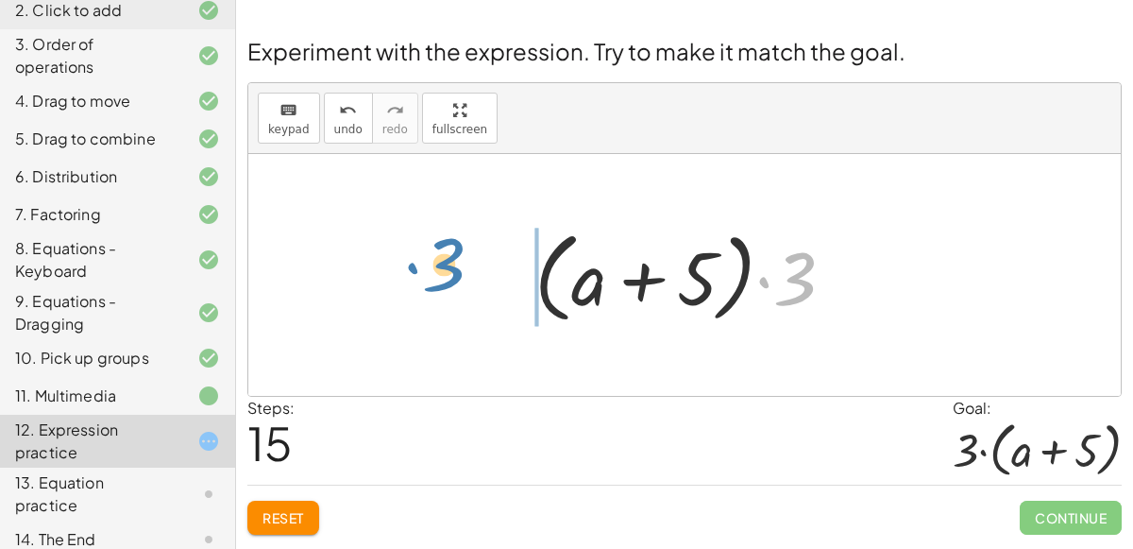
drag, startPoint x: 796, startPoint y: 281, endPoint x: 505, endPoint y: 297, distance: 291.2
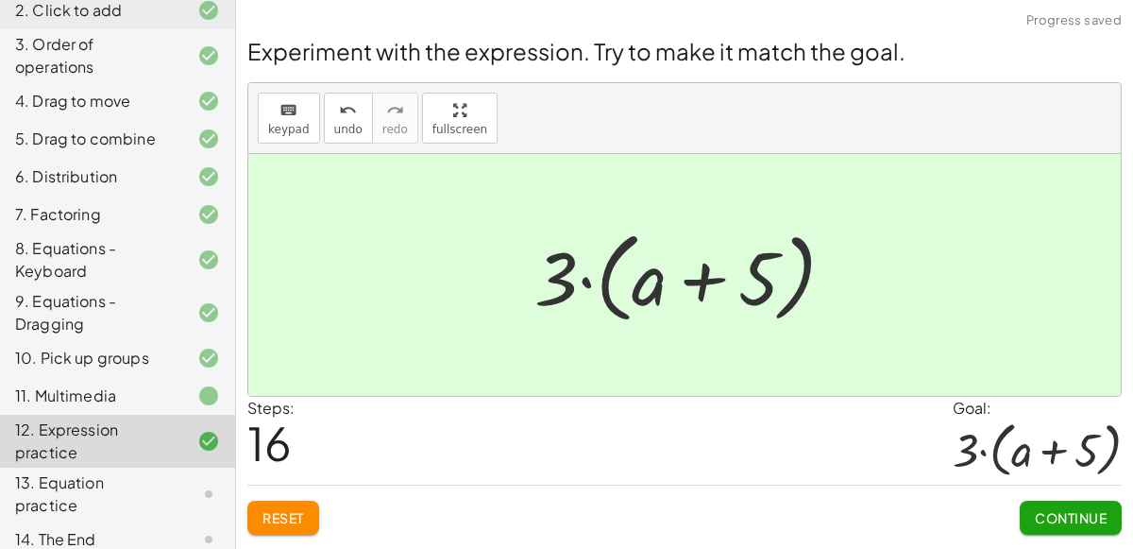
click at [1036, 509] on span "Continue" at bounding box center [1071, 517] width 72 height 17
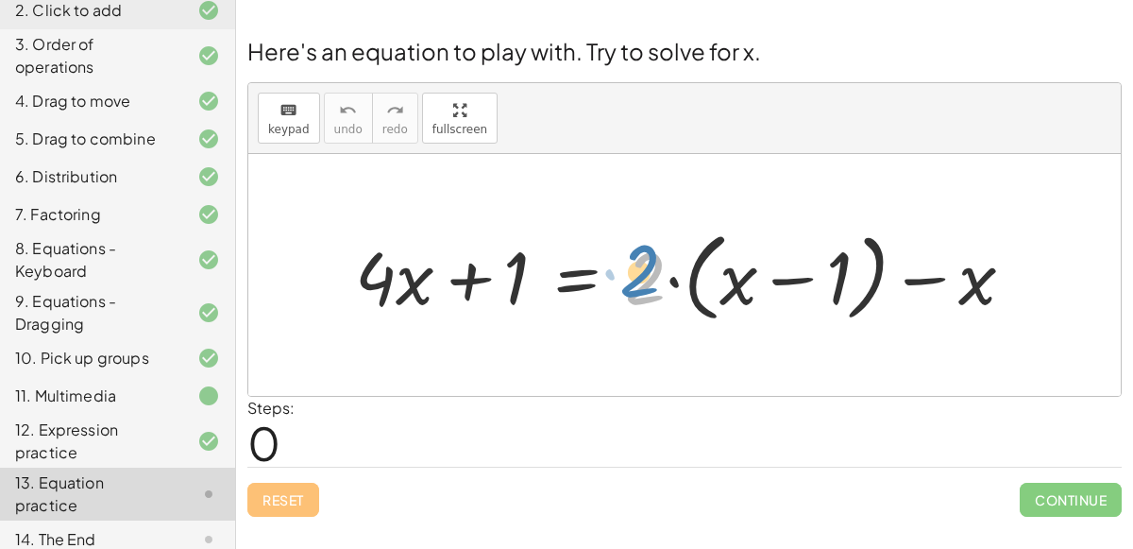
drag, startPoint x: 649, startPoint y: 261, endPoint x: 635, endPoint y: 256, distance: 14.0
click at [635, 256] on div at bounding box center [692, 275] width 693 height 107
drag, startPoint x: 642, startPoint y: 262, endPoint x: 728, endPoint y: 265, distance: 86.0
click at [728, 265] on div at bounding box center [692, 275] width 693 height 107
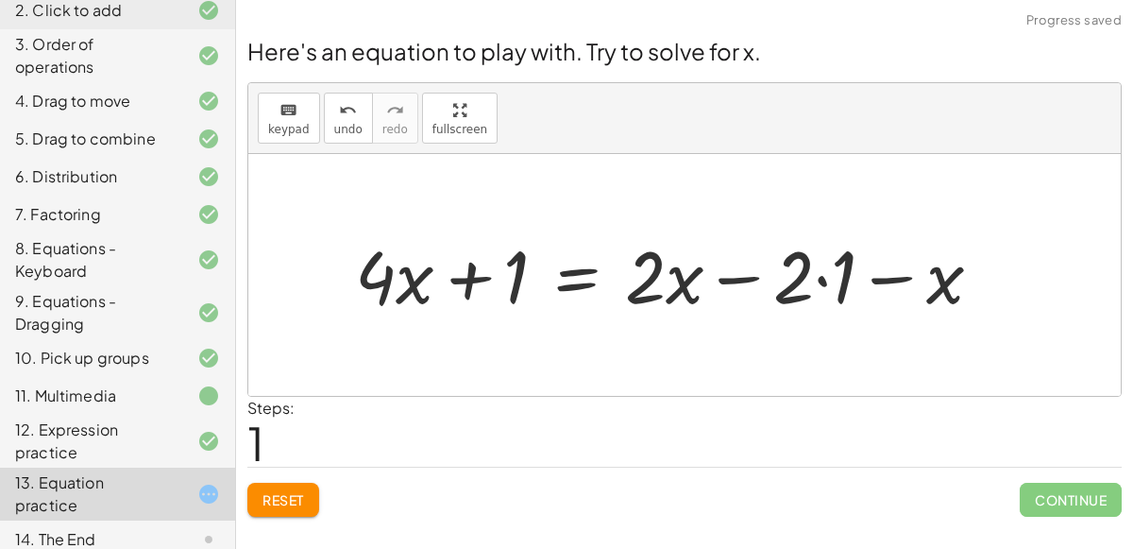
click at [795, 264] on div at bounding box center [676, 274] width 661 height 95
click at [814, 271] on div at bounding box center [676, 274] width 661 height 95
click at [804, 272] on div at bounding box center [654, 274] width 617 height 95
click at [904, 282] on div at bounding box center [654, 274] width 617 height 95
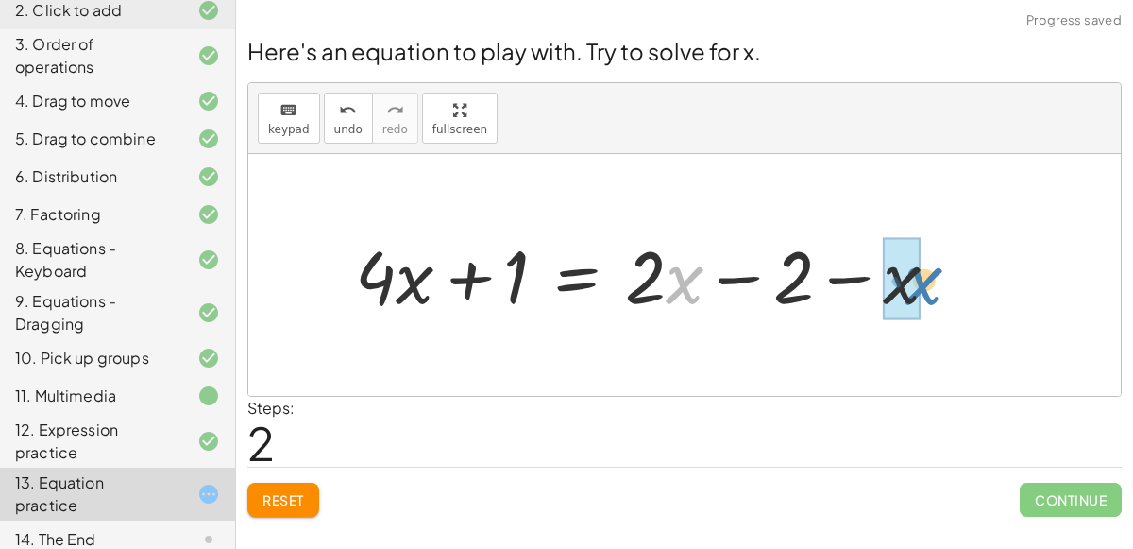
drag, startPoint x: 672, startPoint y: 279, endPoint x: 913, endPoint y: 279, distance: 240.8
